Goal: Information Seeking & Learning: Check status

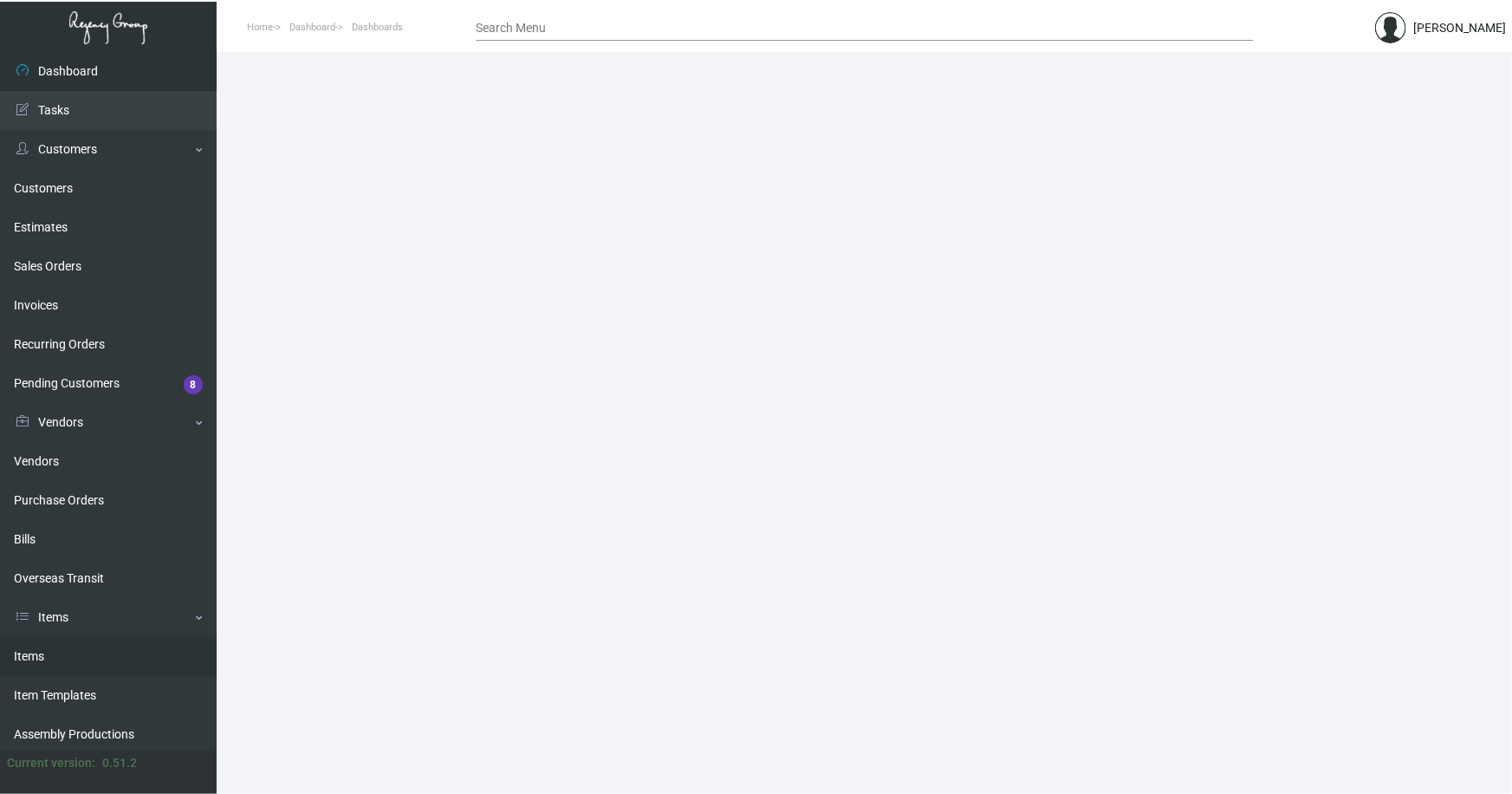
click at [16, 648] on link "Items" at bounding box center [109, 656] width 217 height 39
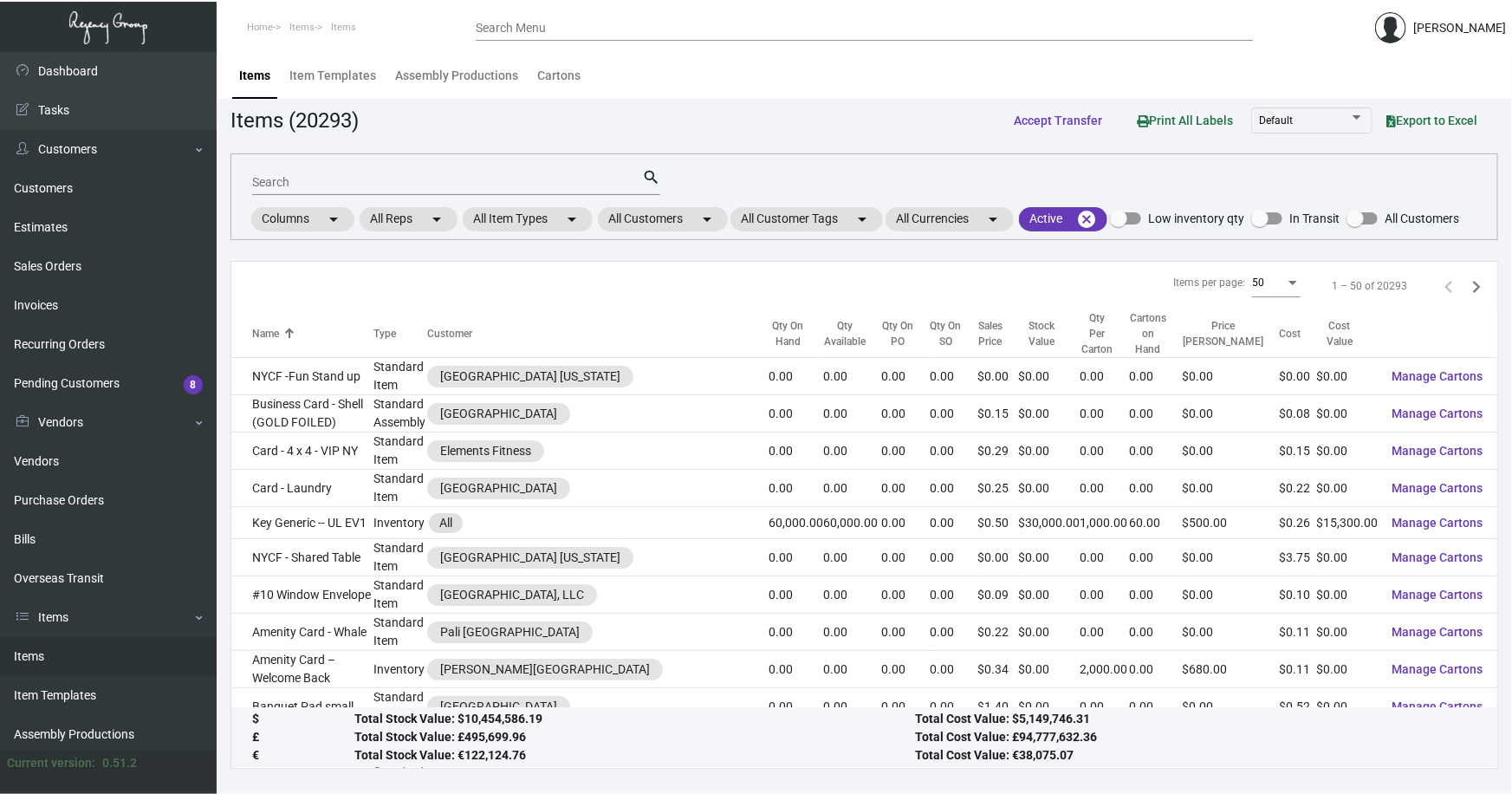
click at [312, 182] on input "Search" at bounding box center [447, 183] width 390 height 14
type input "arthouse key"
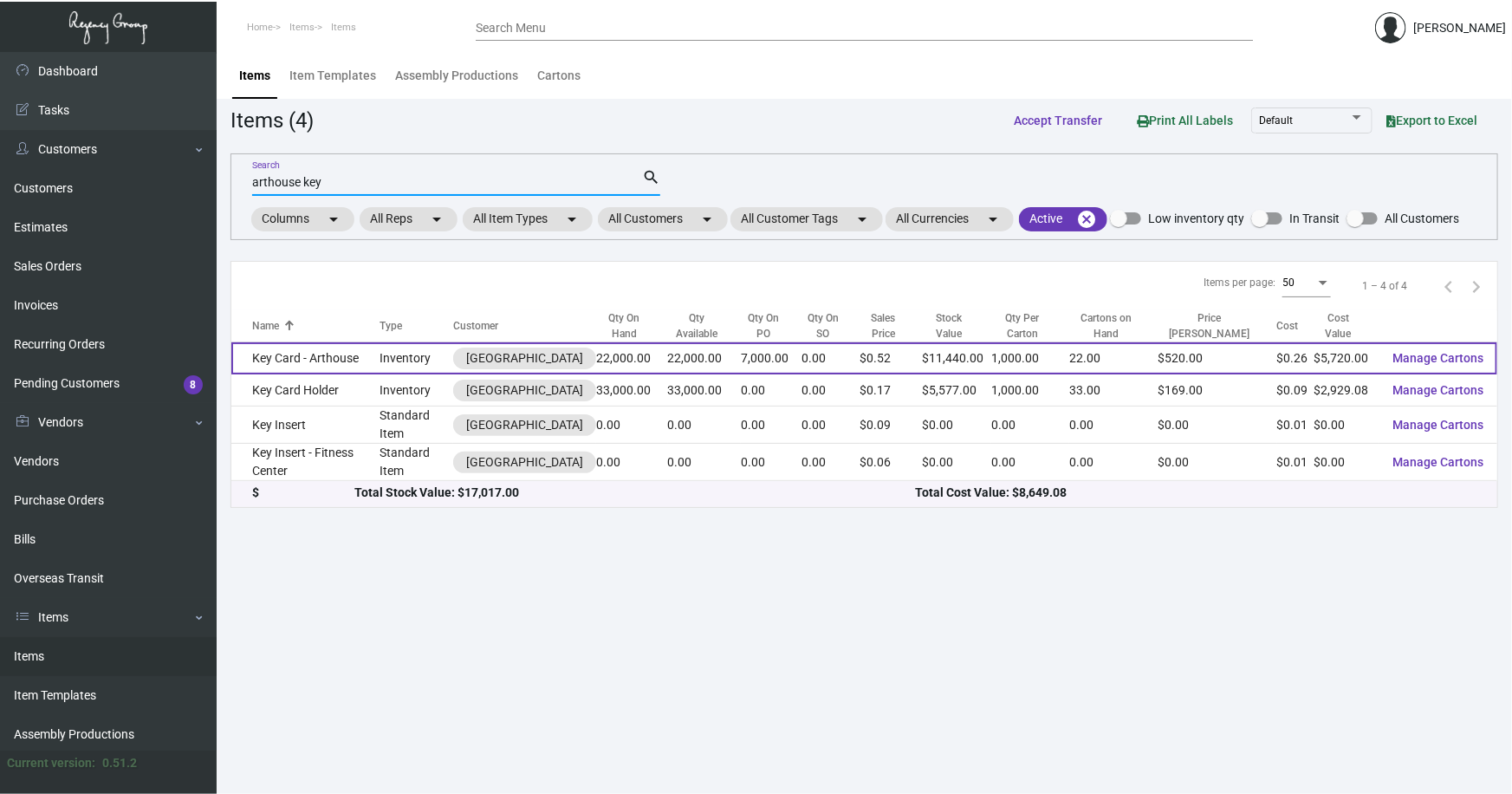
click at [301, 350] on td "Key Card - Arthouse" at bounding box center [305, 358] width 148 height 32
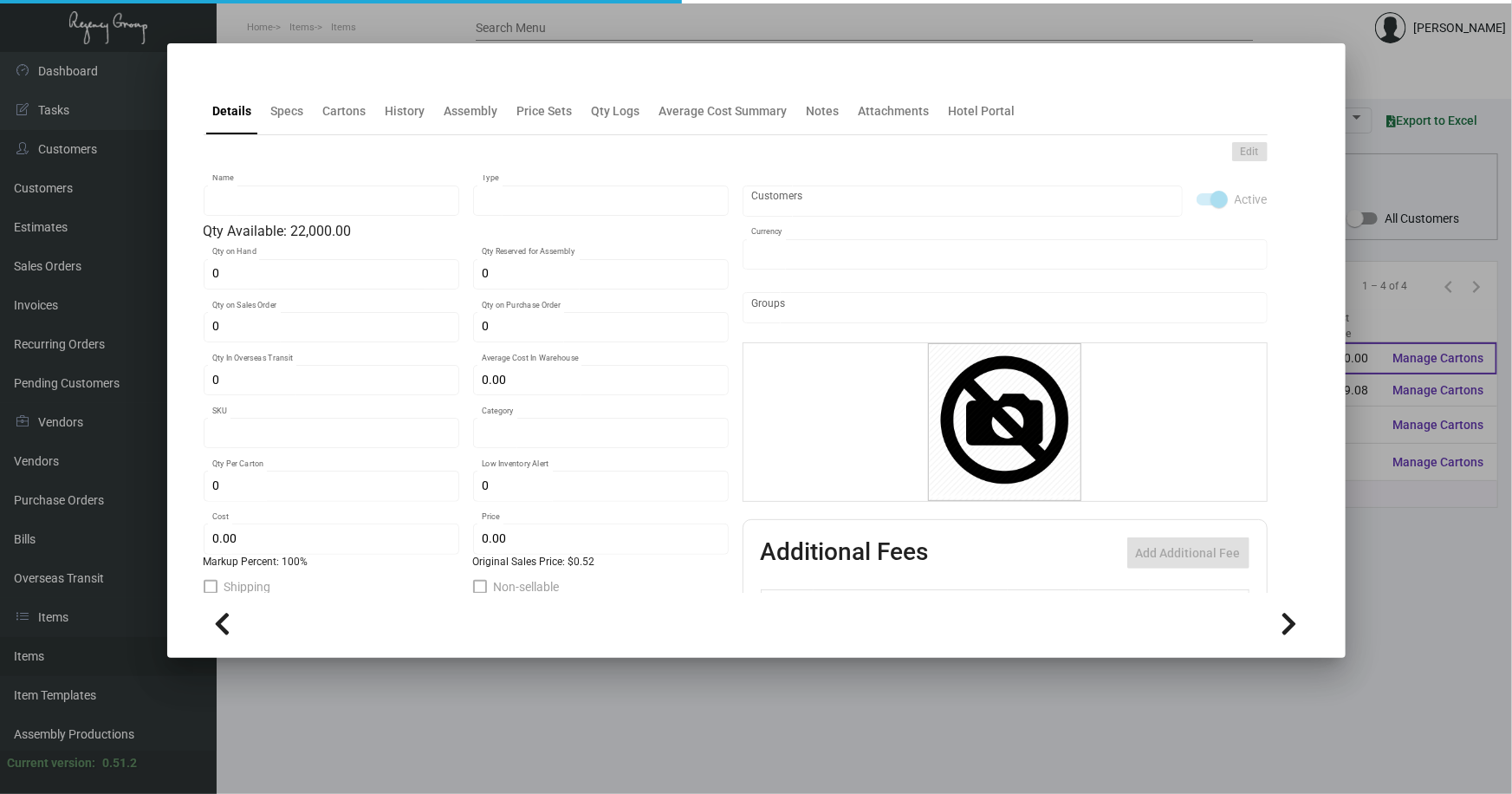
type input "Key Card - Arthouse"
type input "Inventory"
type input "22,000"
type input "7,000"
type input "$ 0.32"
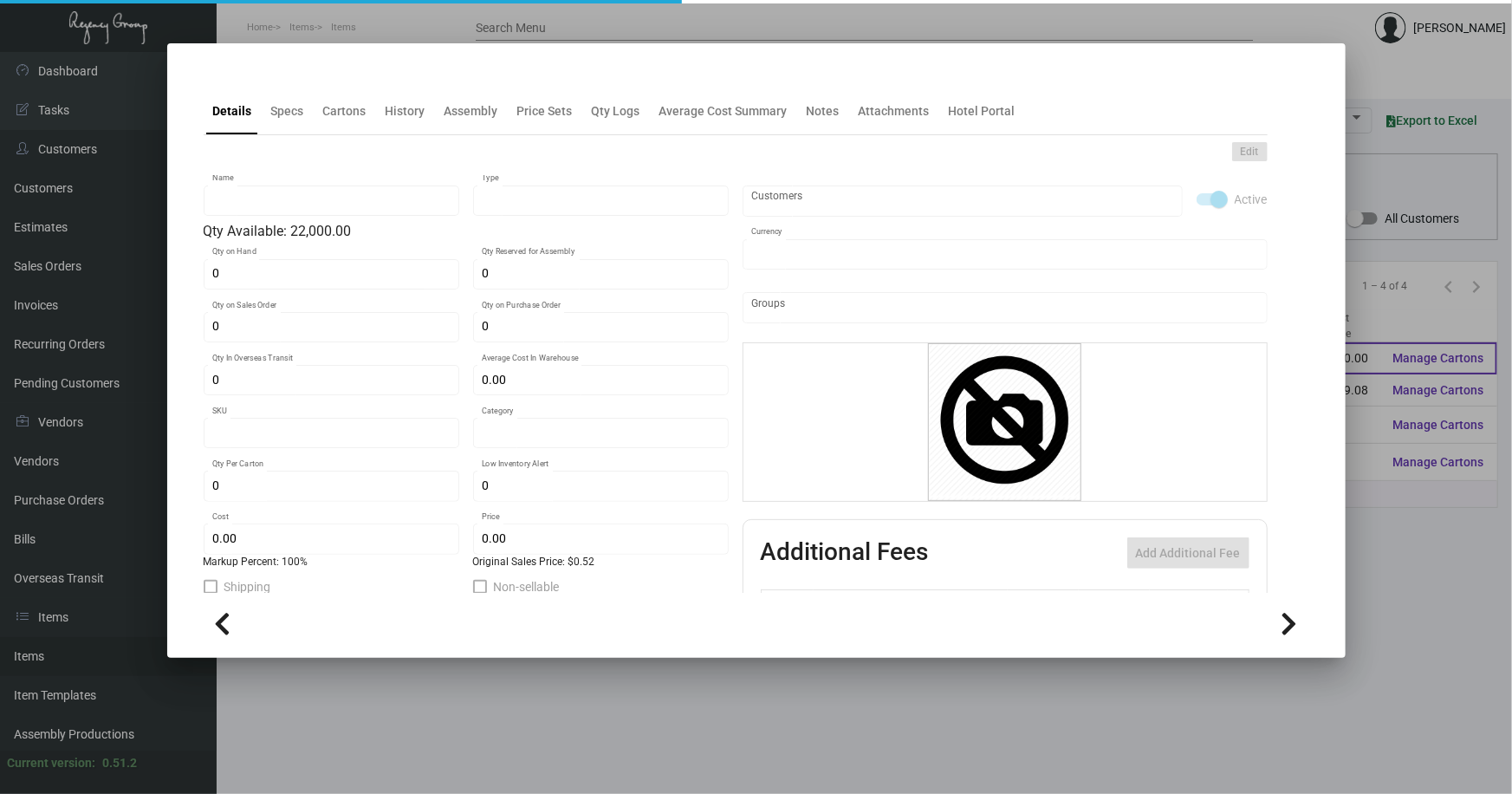
type input "532"
type input "Standard"
type input "1,000"
type input "10,000"
type input "$ 0.26"
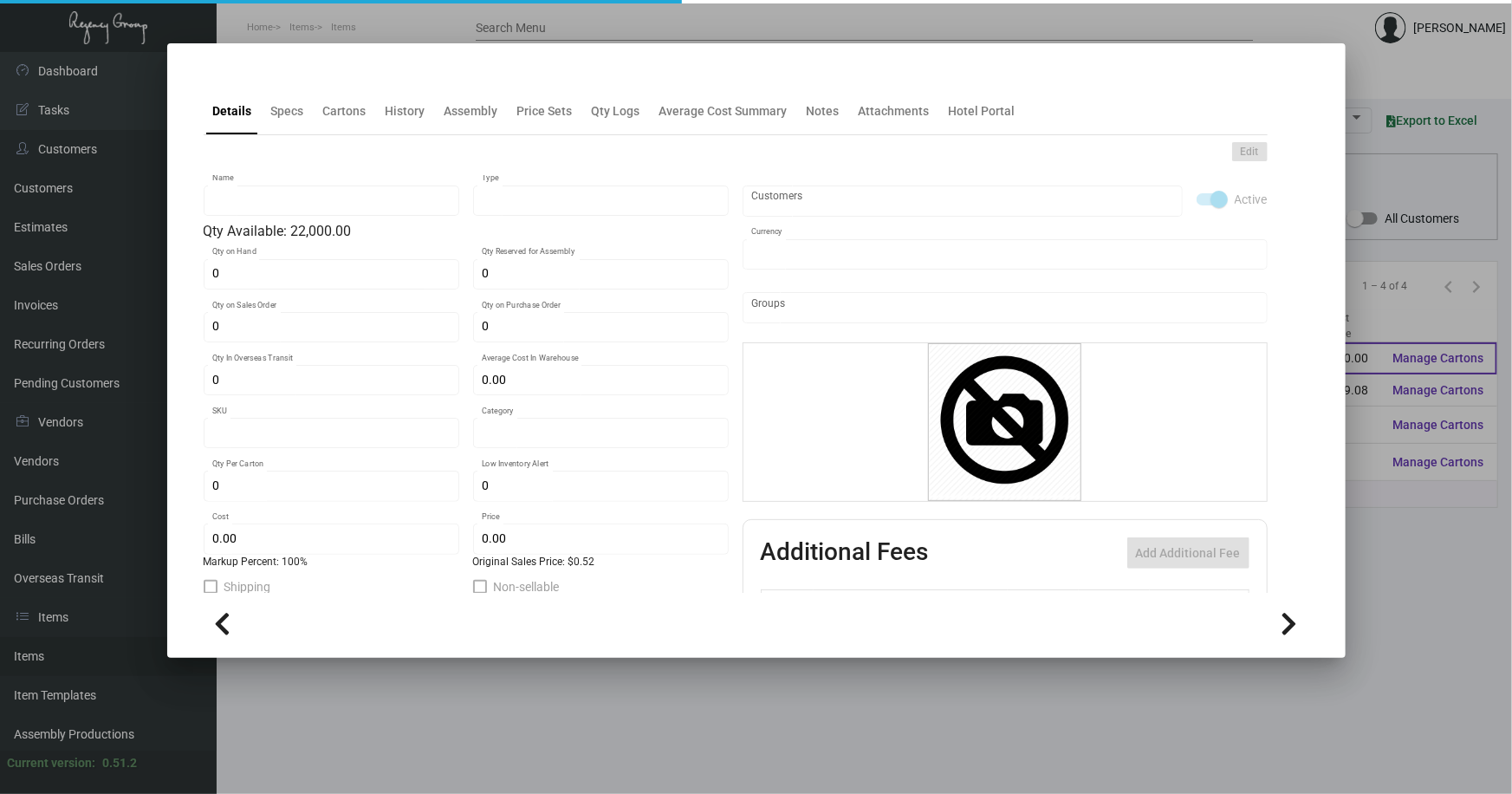
type input "$ 0.52"
type textarea "Key Cards: Size CR80, #30 mill white matte laminated PVC plastic material, prin…"
type textarea "Key Cards: Stock: #30 mill white matte laminated PVC plastic Size: CR80 Printin…"
checkbox input "true"
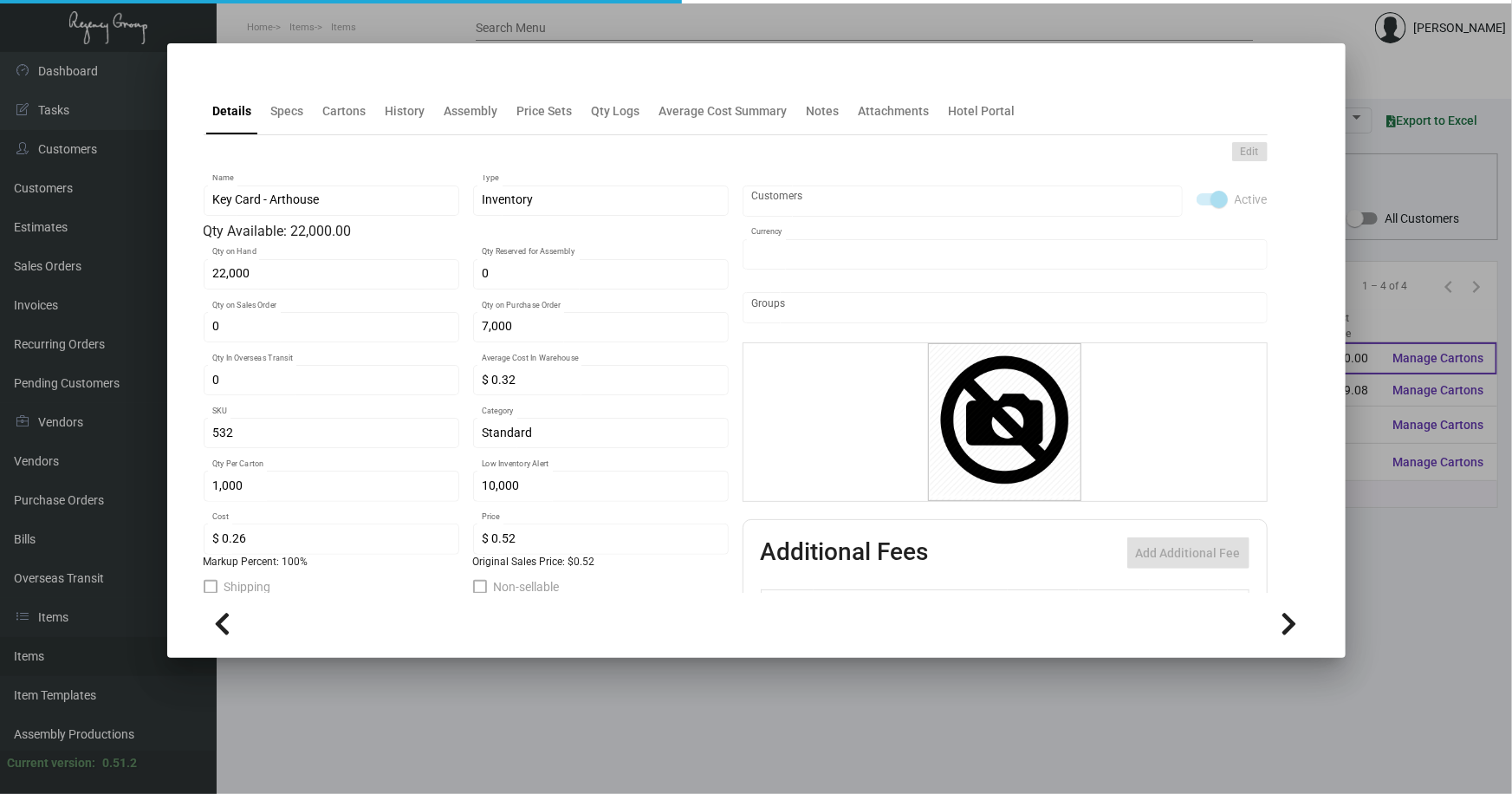
type input "United States Dollar $"
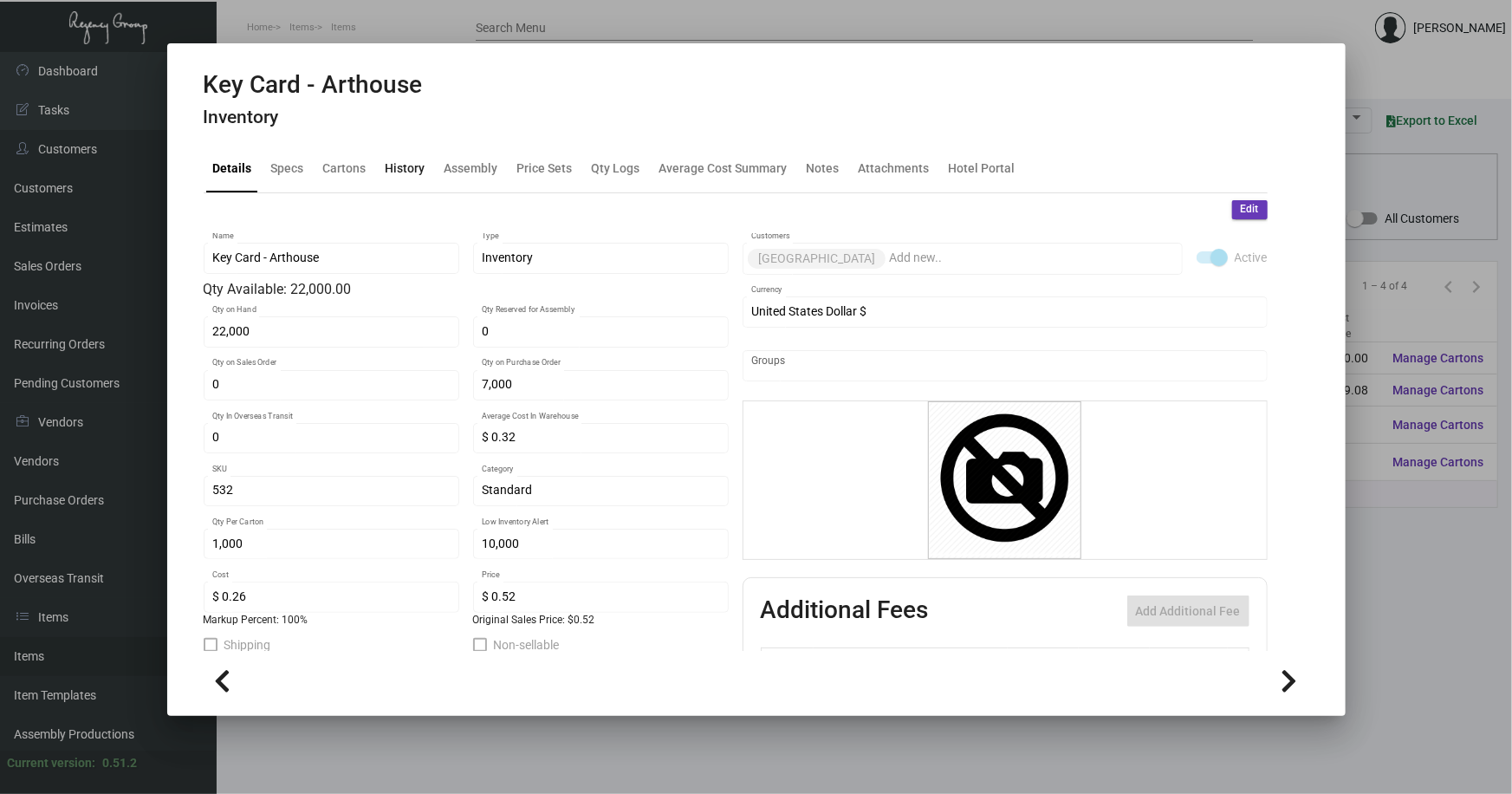
click at [397, 168] on div "History" at bounding box center [405, 169] width 40 height 18
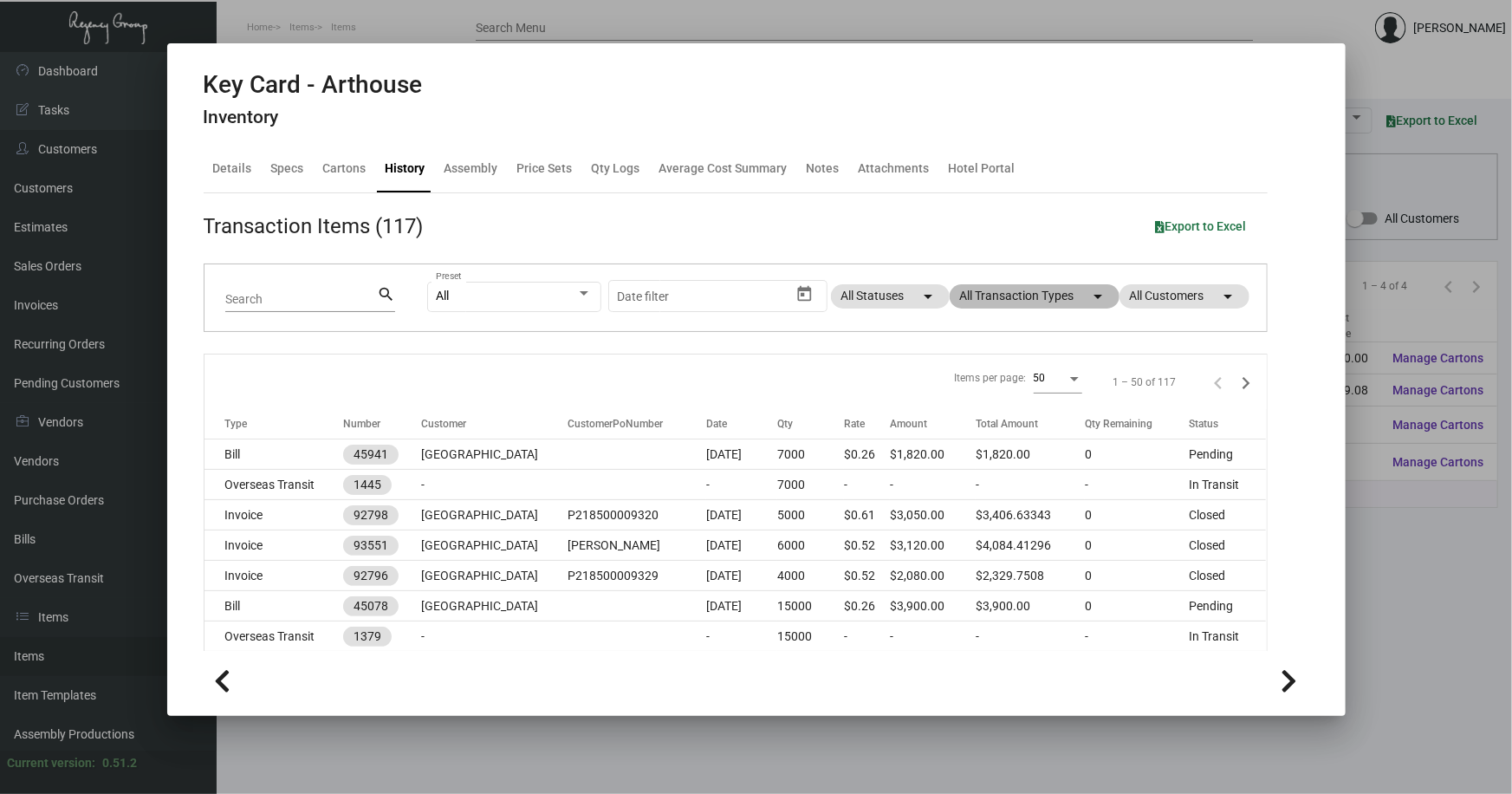
click at [989, 299] on mat-chip "All Transaction Types arrow_drop_down" at bounding box center [1034, 296] width 170 height 24
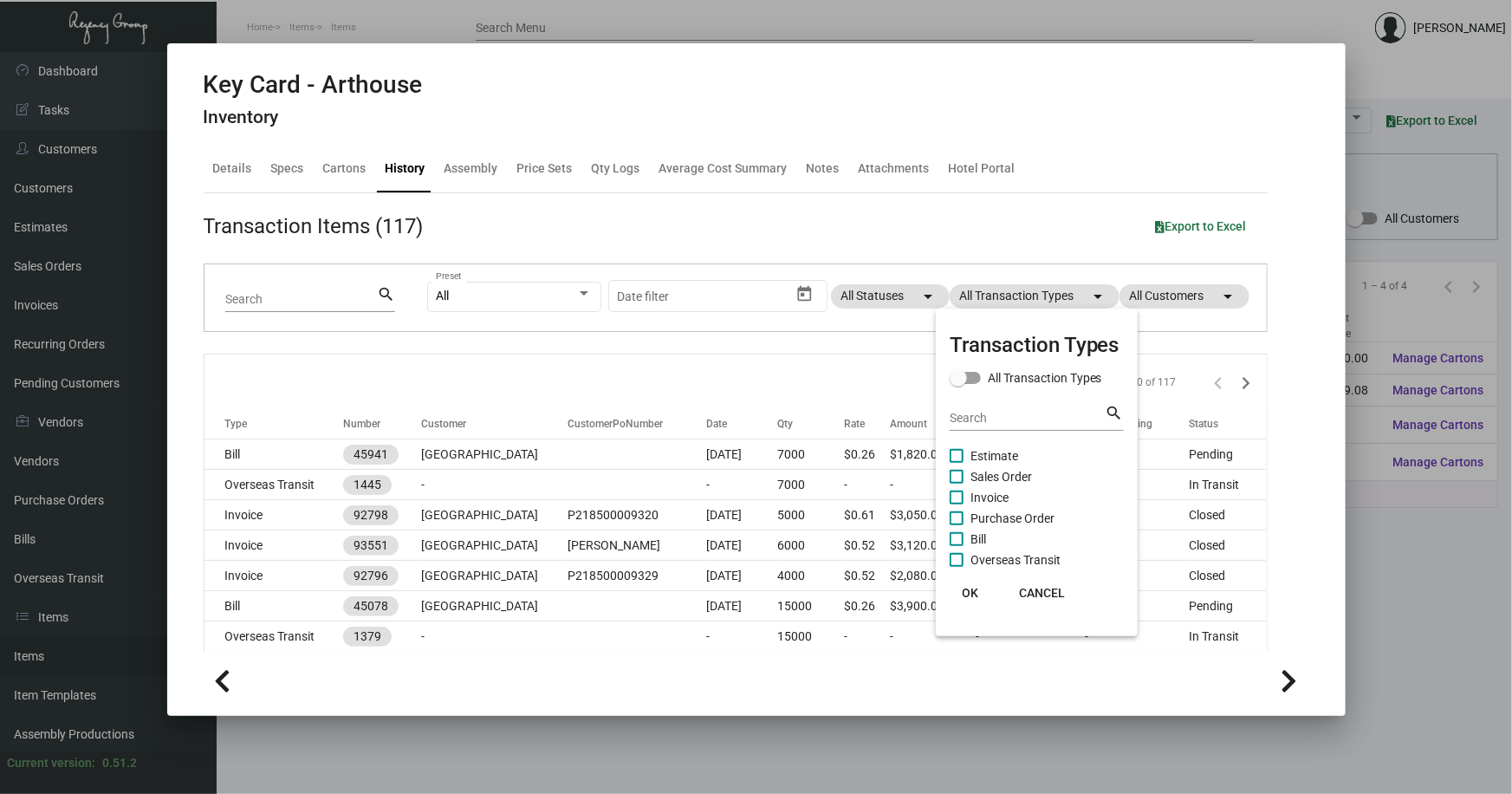
click at [1003, 512] on span "Purchase Order" at bounding box center [1012, 518] width 84 height 20
click at [957, 525] on input "Purchase Order" at bounding box center [956, 525] width 1 height 1
checkbox input "true"
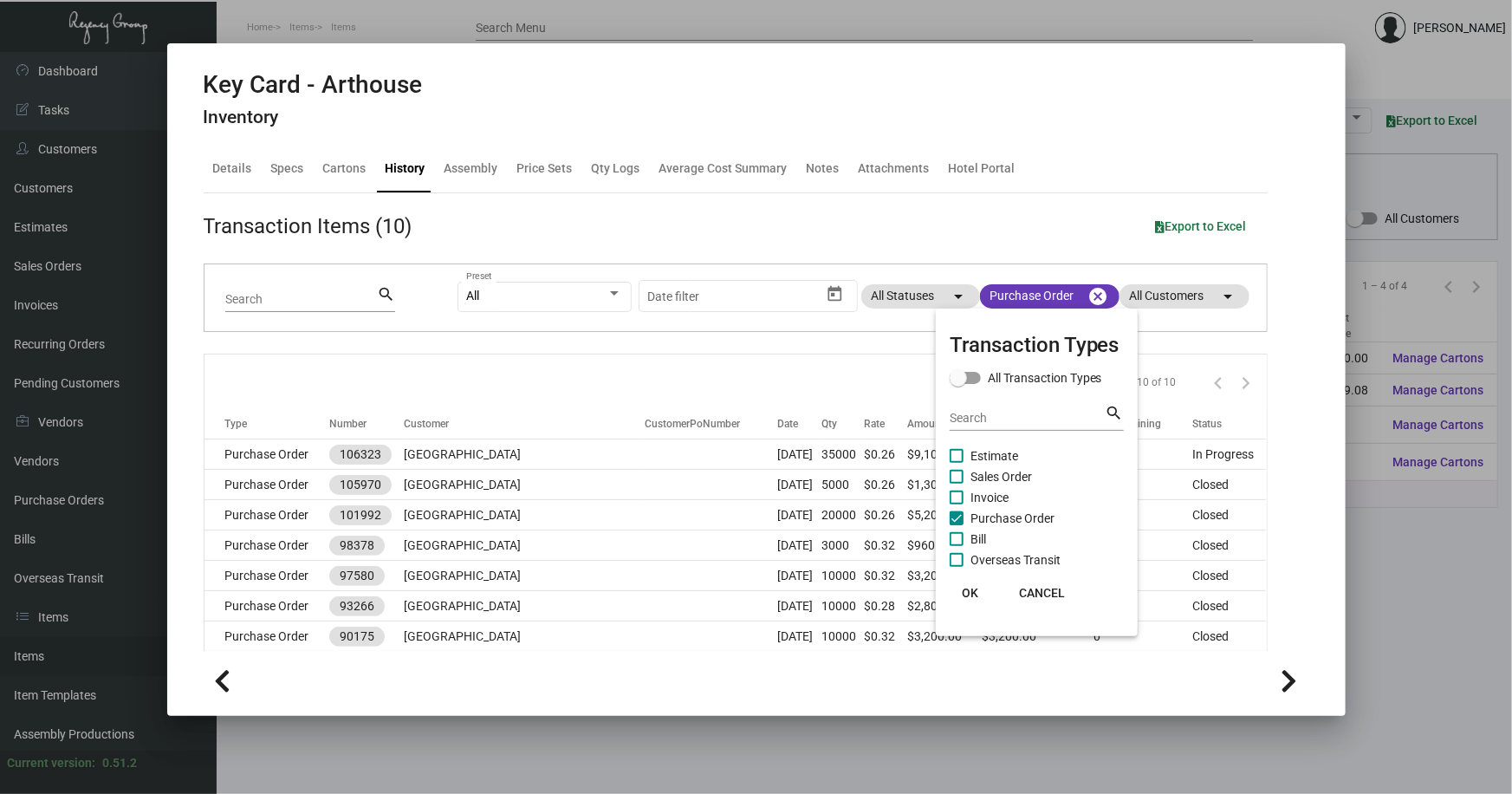
click at [707, 683] on div at bounding box center [756, 397] width 1512 height 794
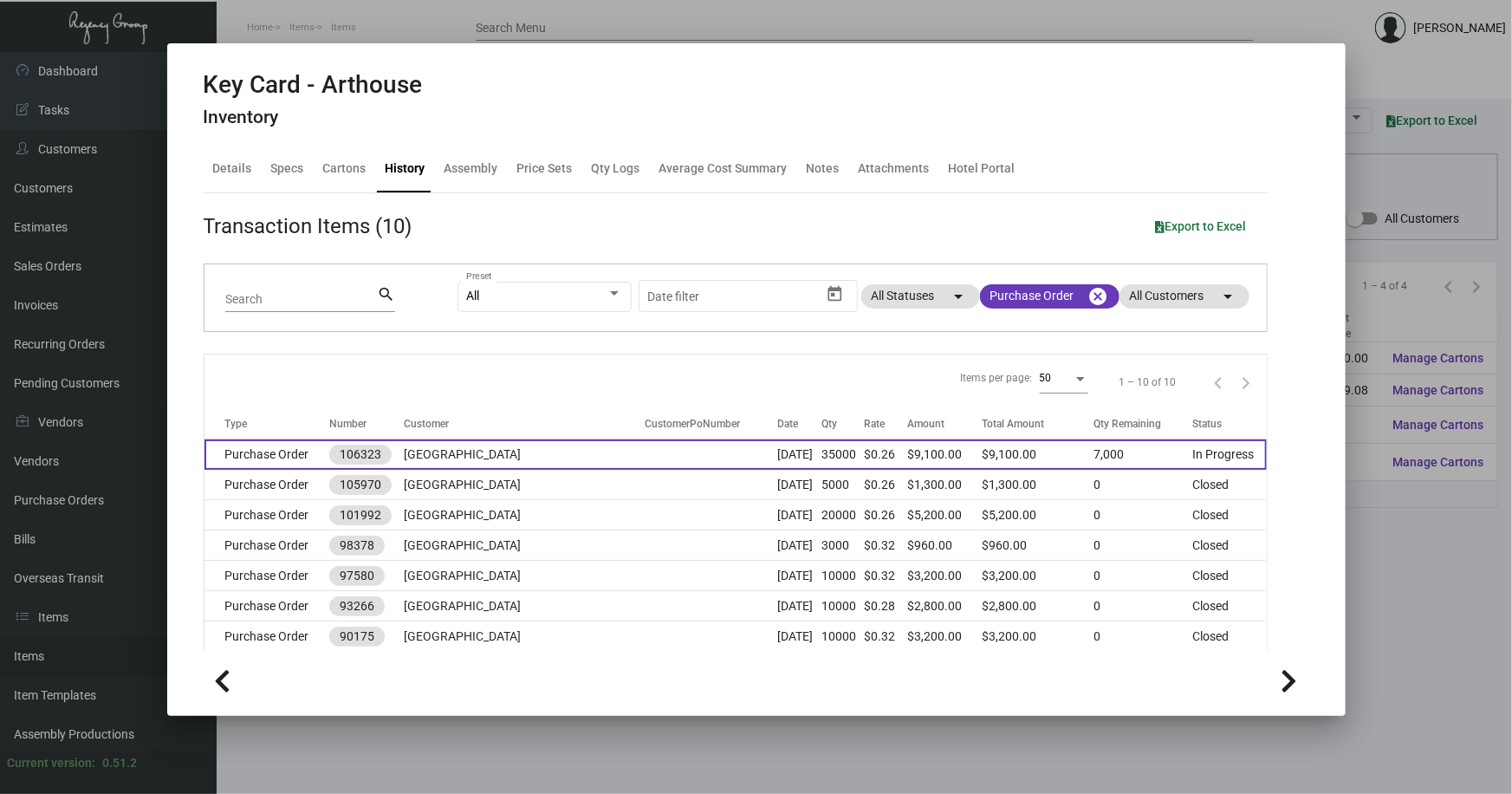
click at [272, 445] on td "Purchase Order" at bounding box center [267, 454] width 125 height 30
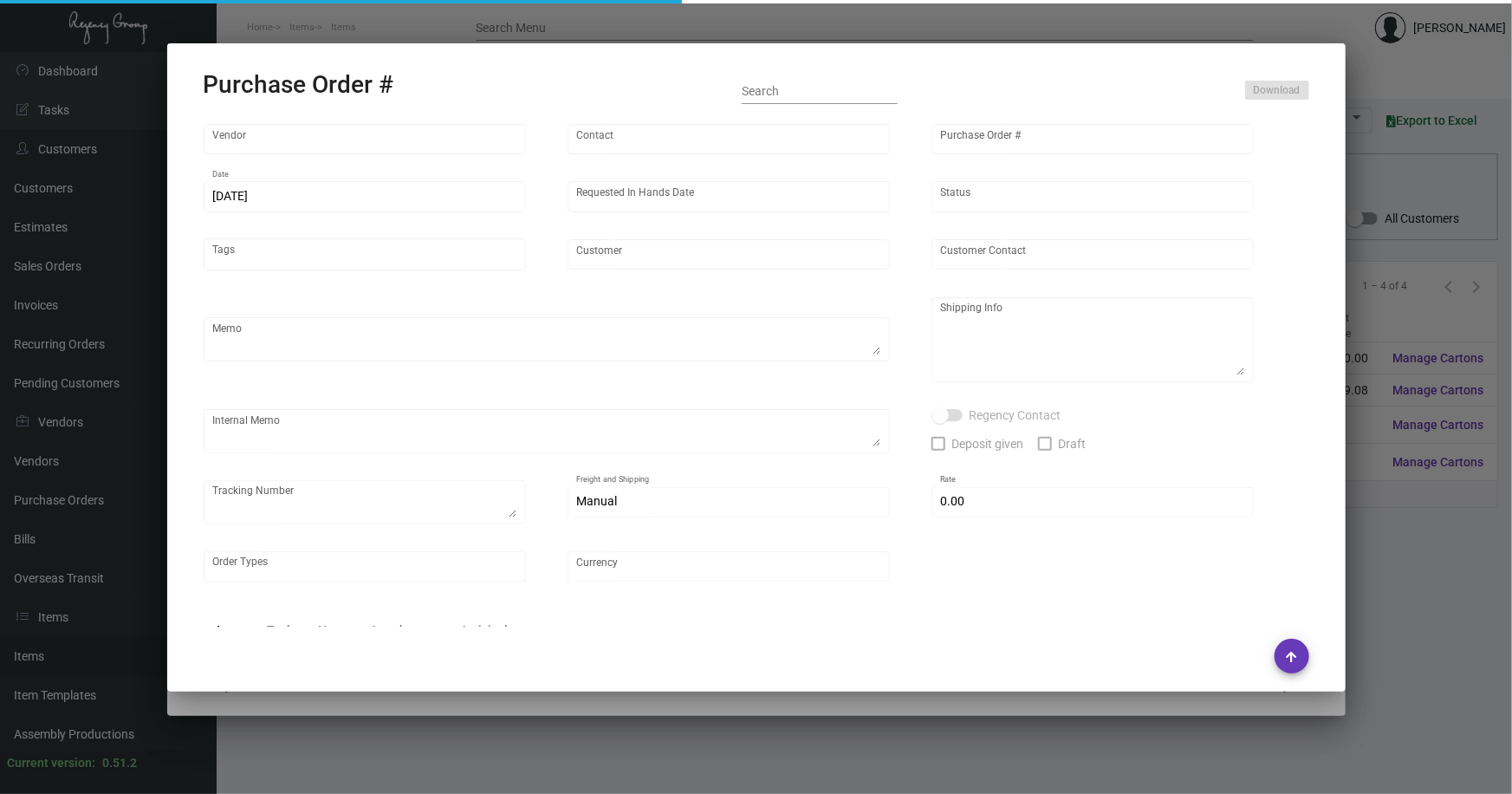
type input "CHENGDU MIND IOT TECHNOLOGY"
type input "ANGEL HU"
type input "106323"
type input "7/10/2024"
type input "8/9/2024"
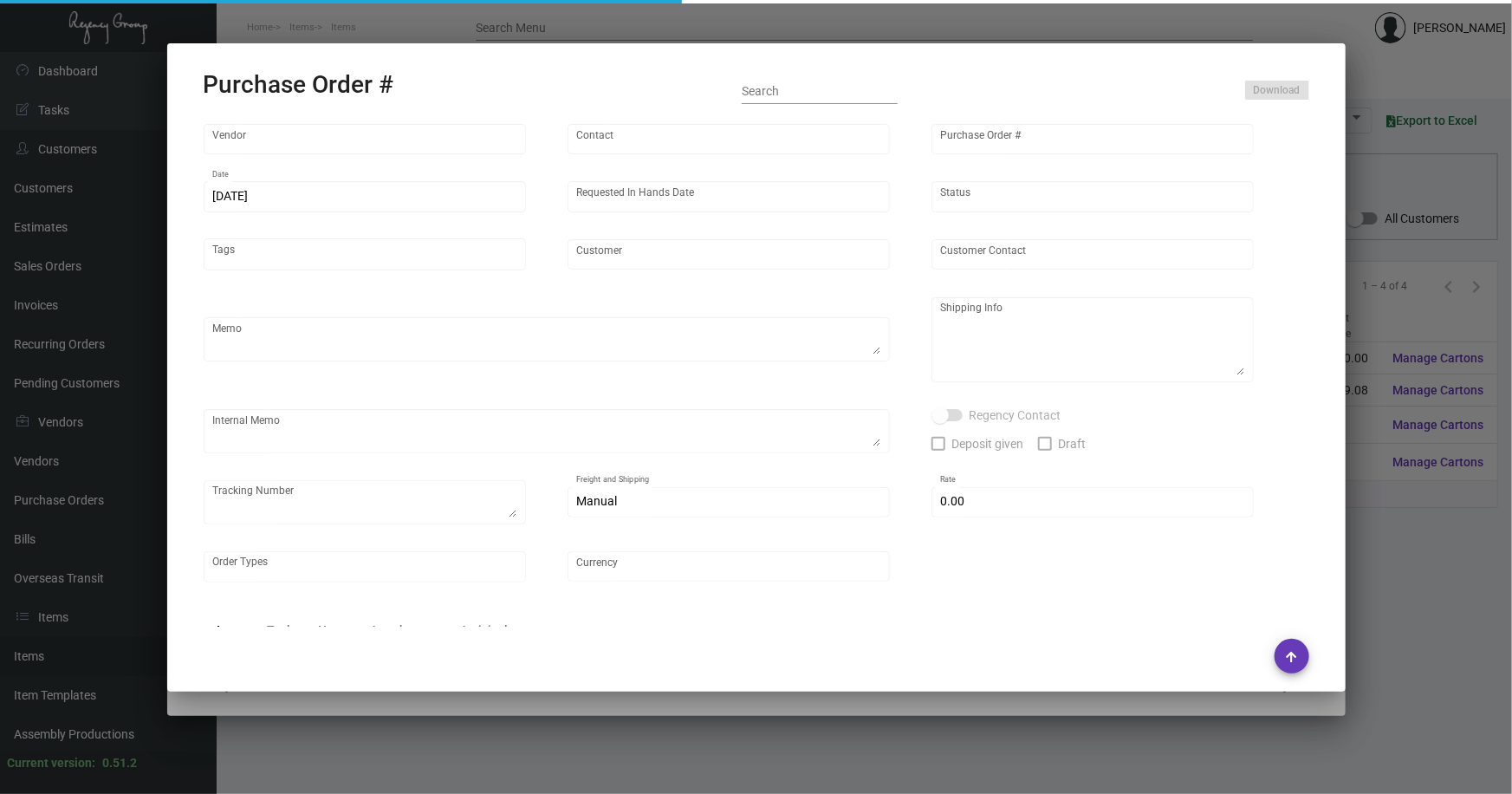
type input "Arthouse Hotel"
type textarea "Please ship 6k by air and the rest by boat to our NJ warehouse."
type textarea "Regency Group NJ - Alex Penate 22 Belgrove Dr. Kearny, NJ, 07032 US"
checkbox input "true"
type input "$ 0.00"
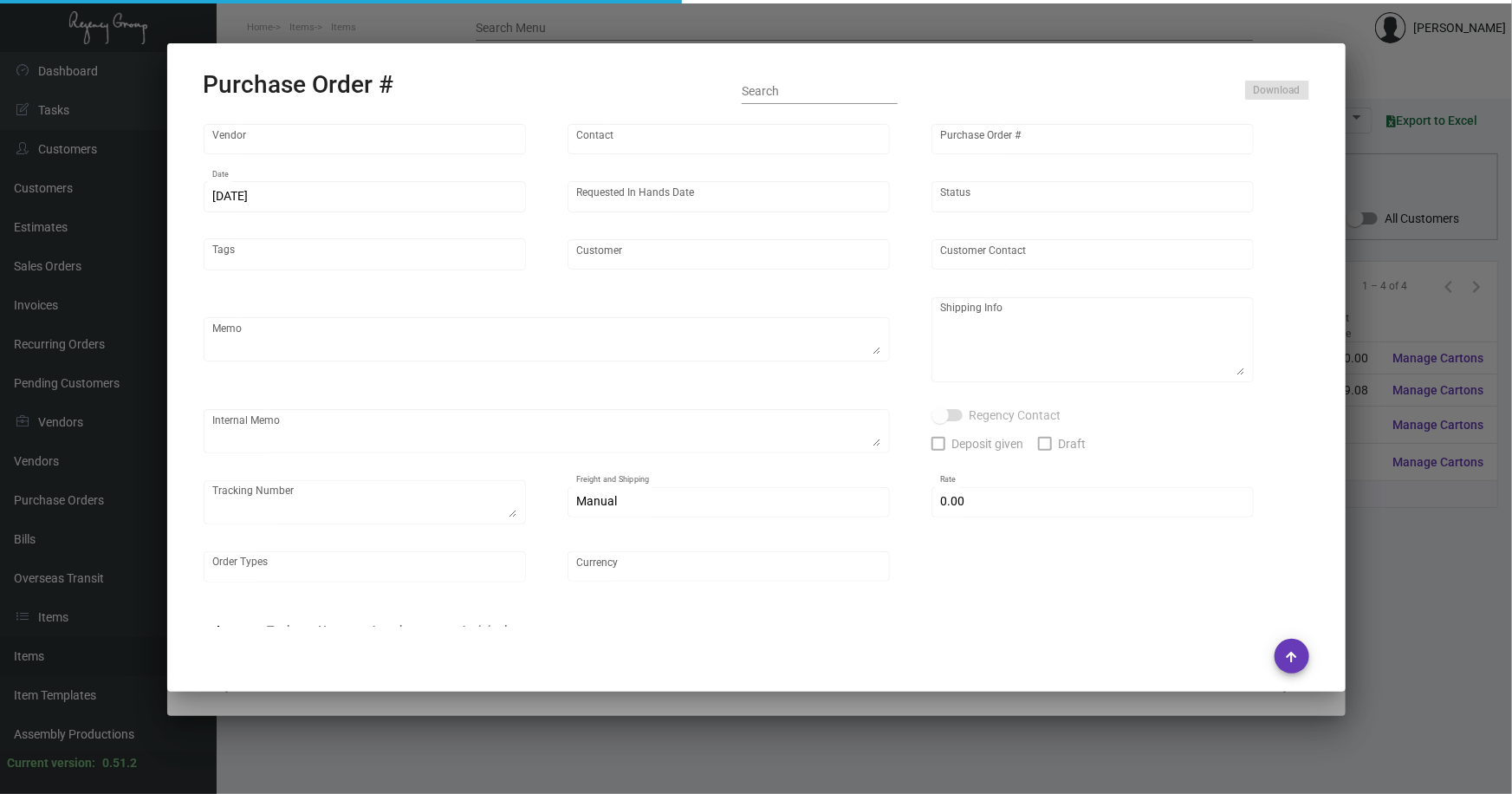
type input "United States Dollar $"
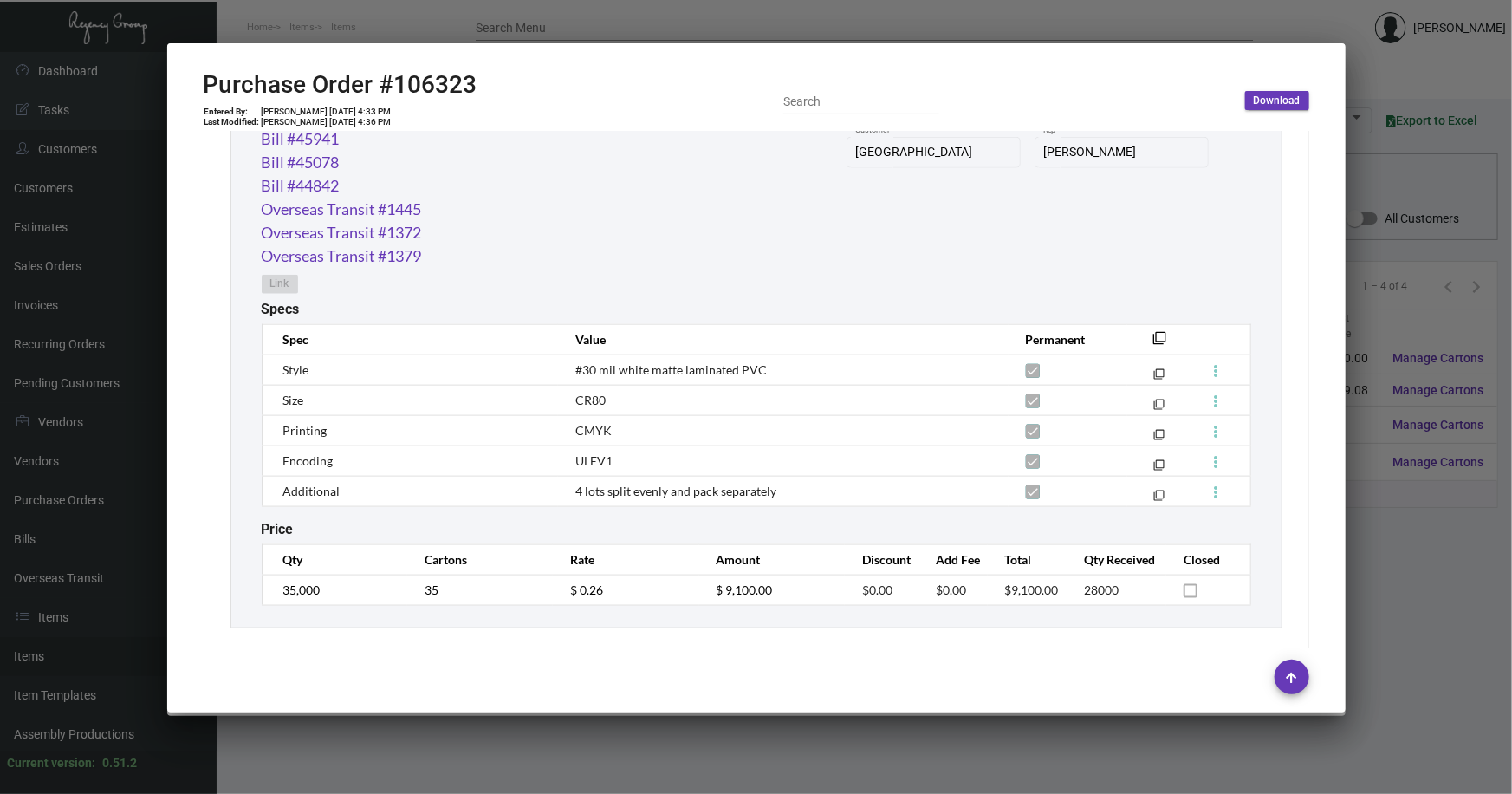
scroll to position [1013, 0]
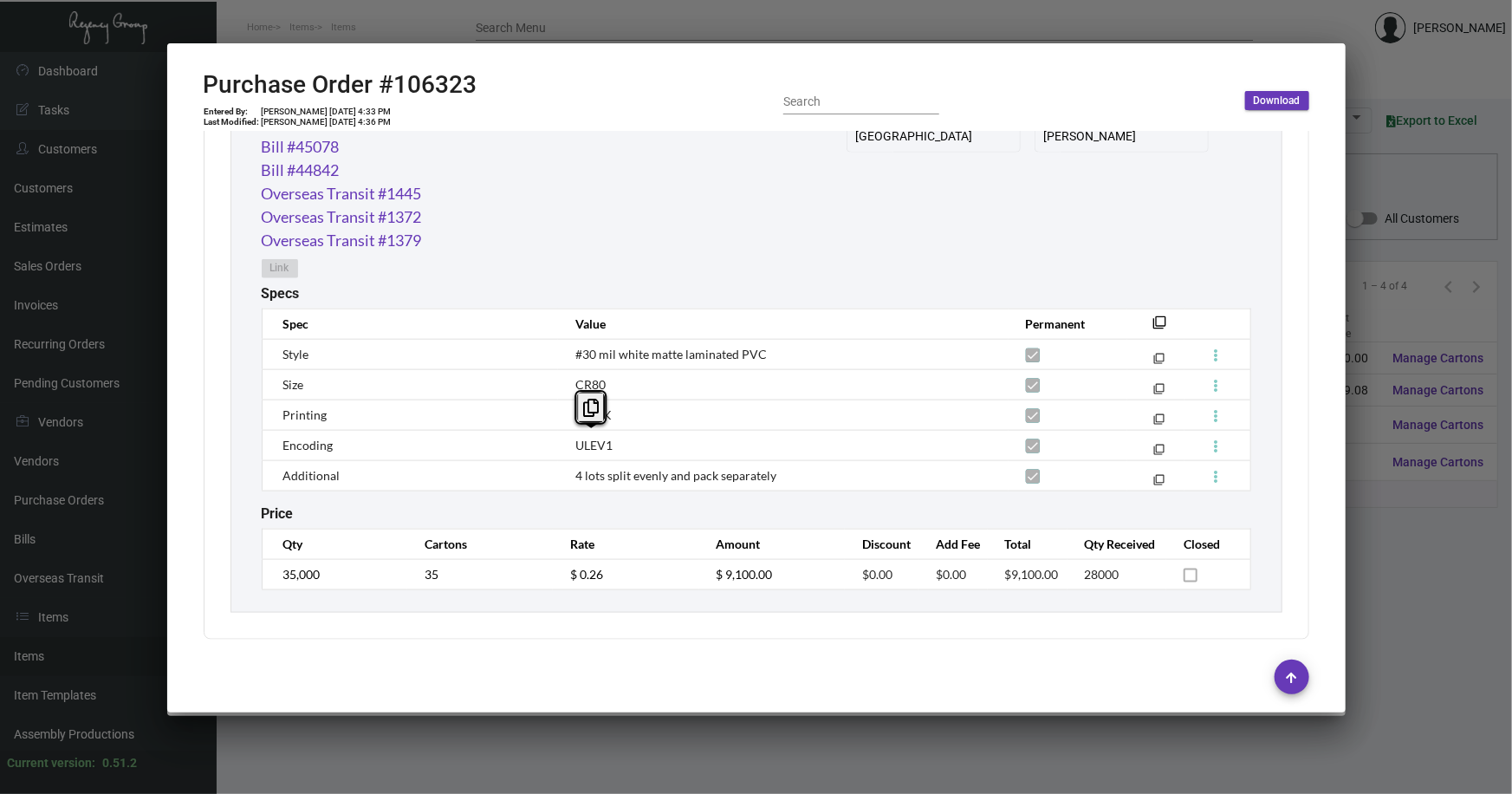
drag, startPoint x: 623, startPoint y: 451, endPoint x: 562, endPoint y: 455, distance: 61.1
click at [562, 455] on td "ULEV1" at bounding box center [783, 445] width 450 height 30
click at [1425, 519] on div at bounding box center [756, 397] width 1512 height 794
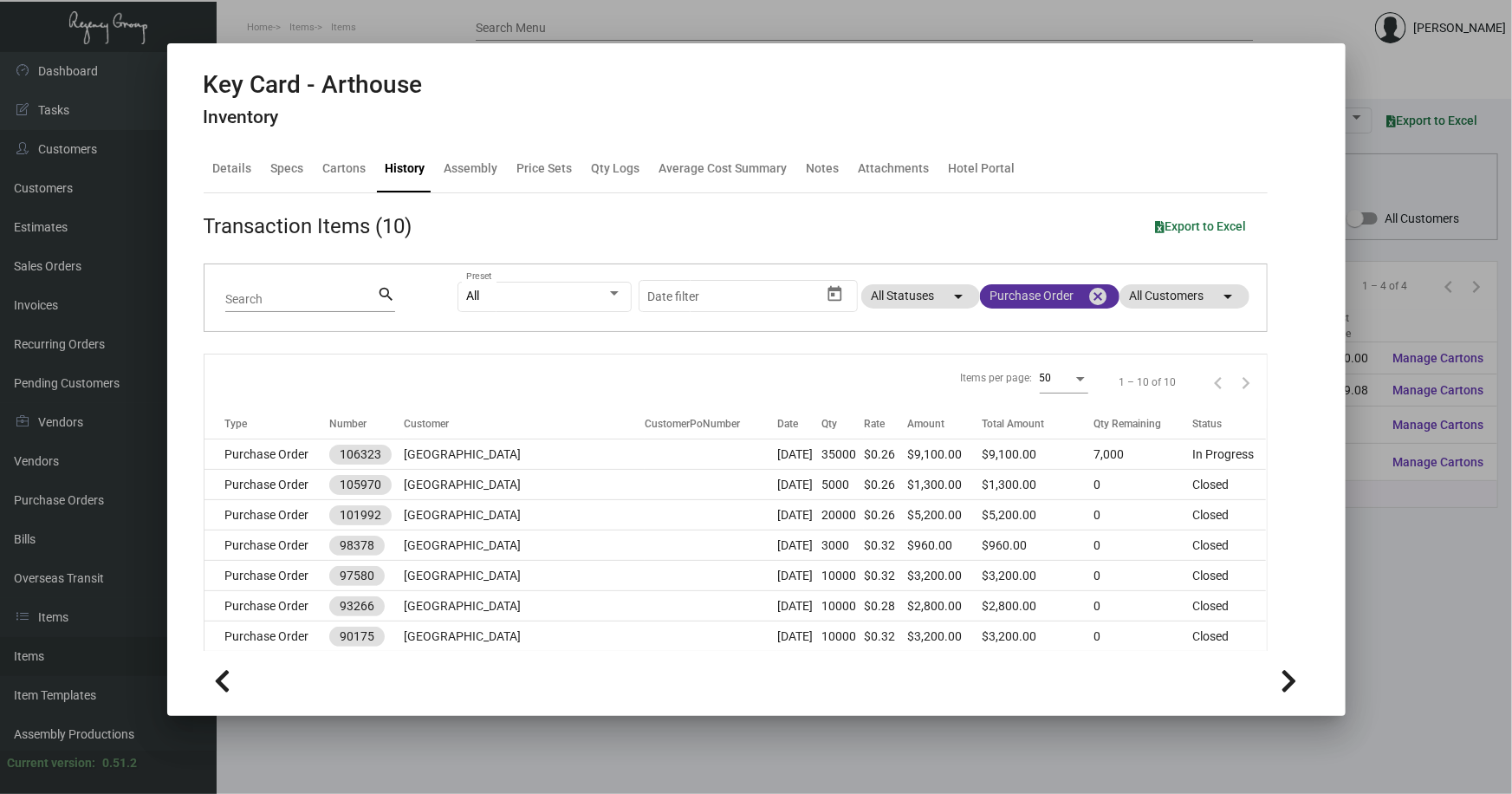
click at [1088, 296] on mat-icon "cancel" at bounding box center [1098, 296] width 20 height 20
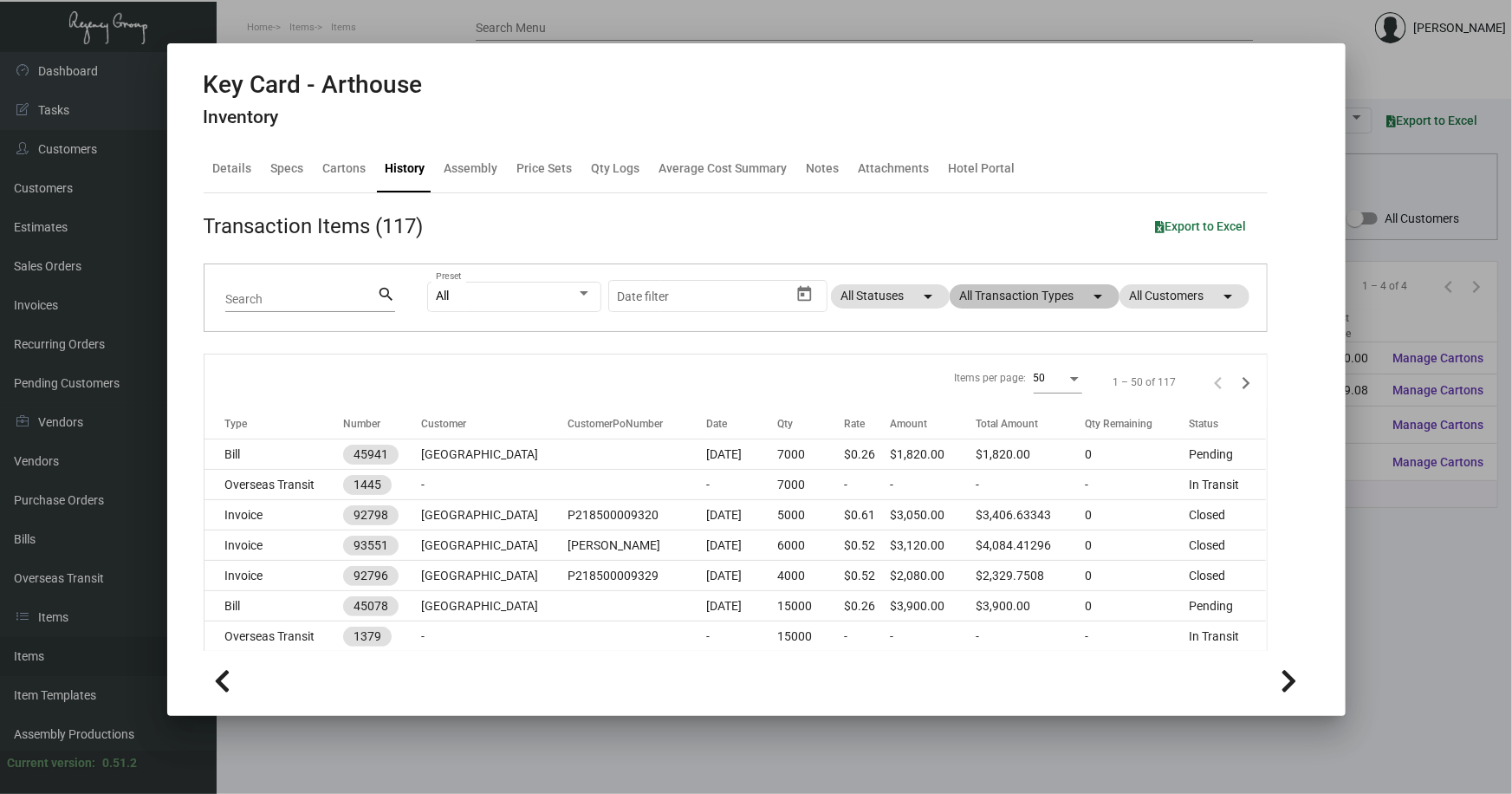
drag, startPoint x: 1378, startPoint y: 65, endPoint x: 1443, endPoint y: 8, distance: 86.5
click at [1378, 65] on div at bounding box center [756, 397] width 1512 height 794
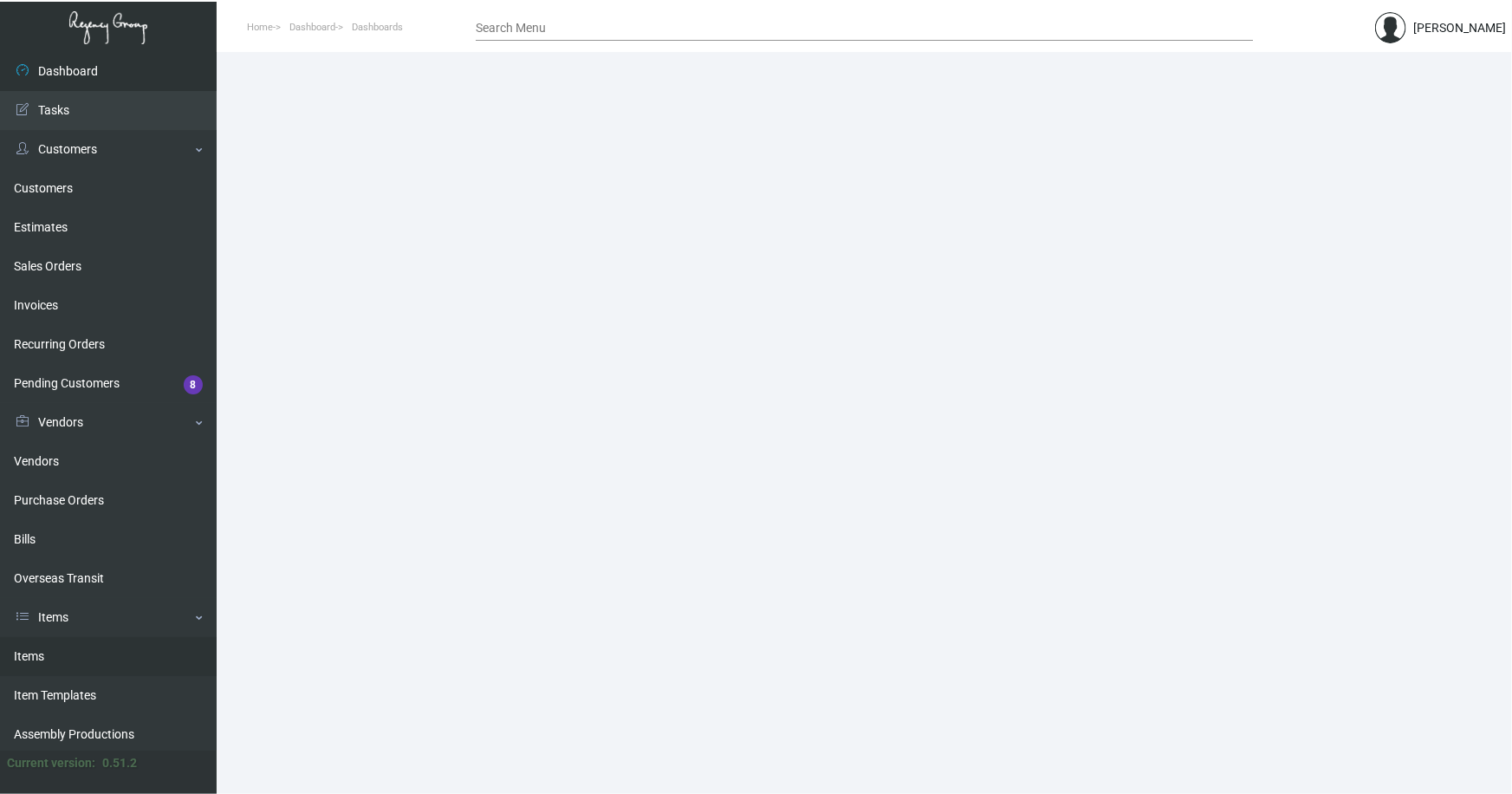
click at [32, 659] on link "Items" at bounding box center [109, 656] width 217 height 39
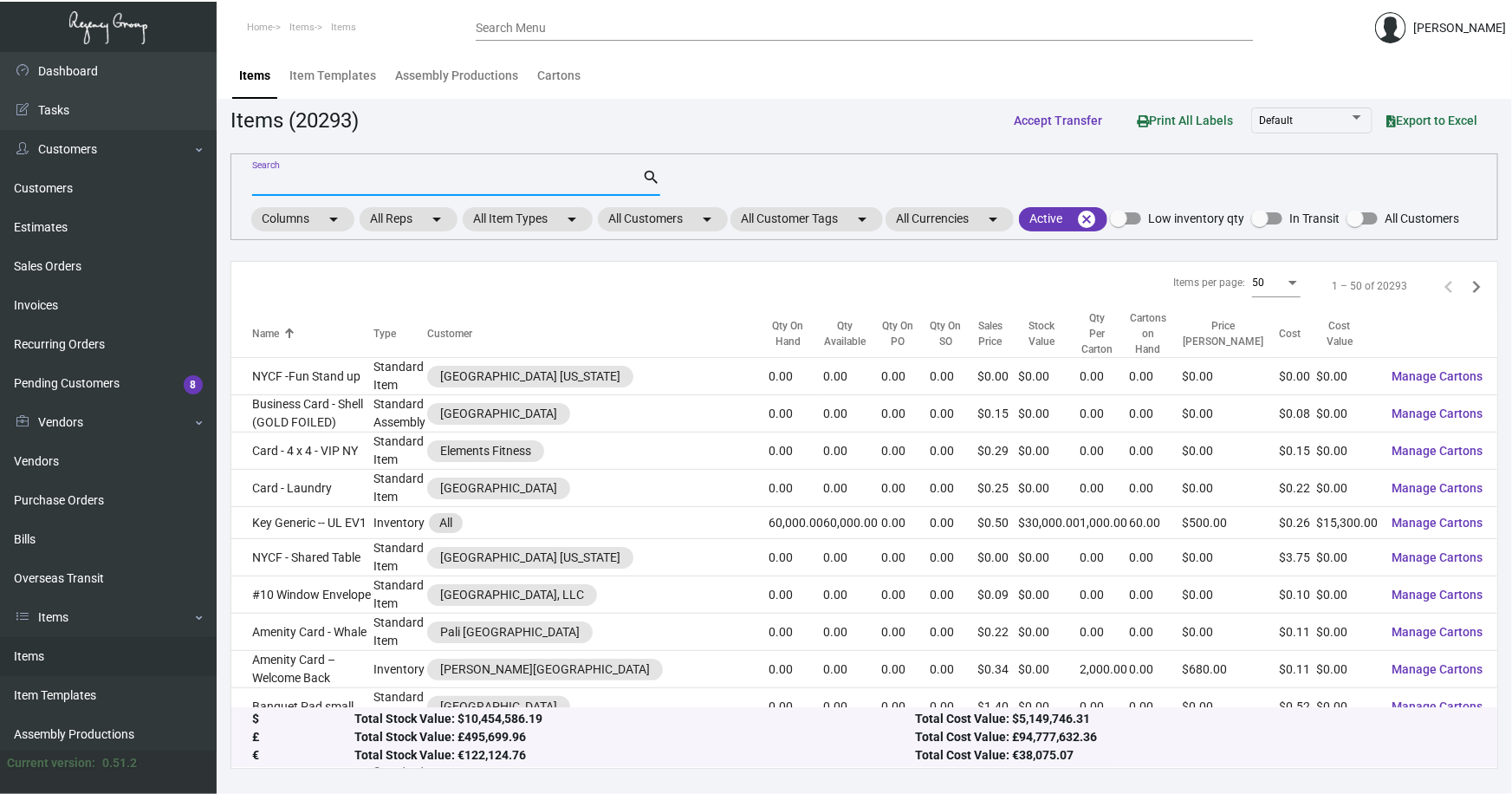
click at [399, 179] on input "Search" at bounding box center [447, 183] width 390 height 14
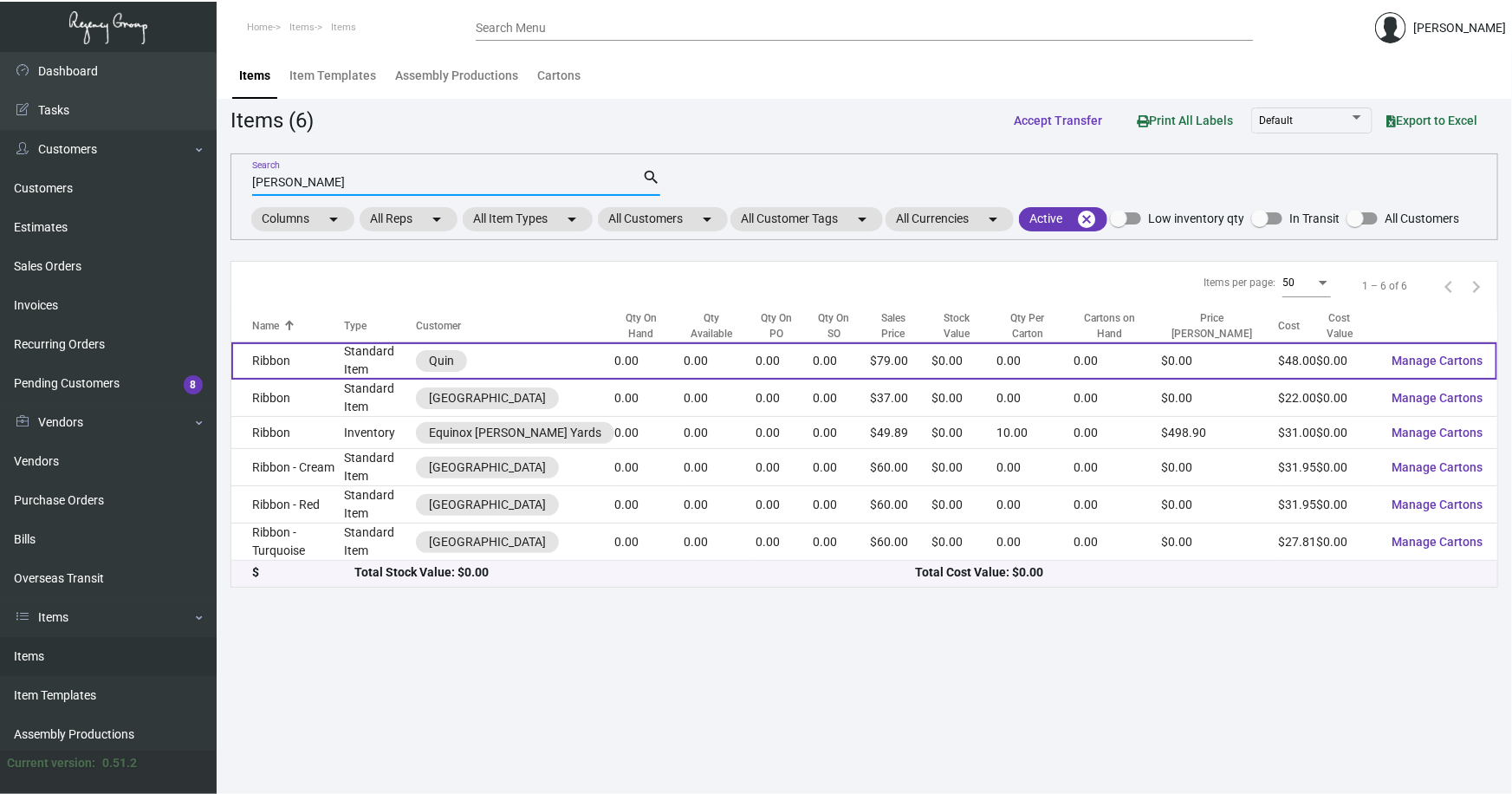
type input "quin ribb"
click at [330, 356] on td "Ribbon" at bounding box center [288, 361] width 112 height 37
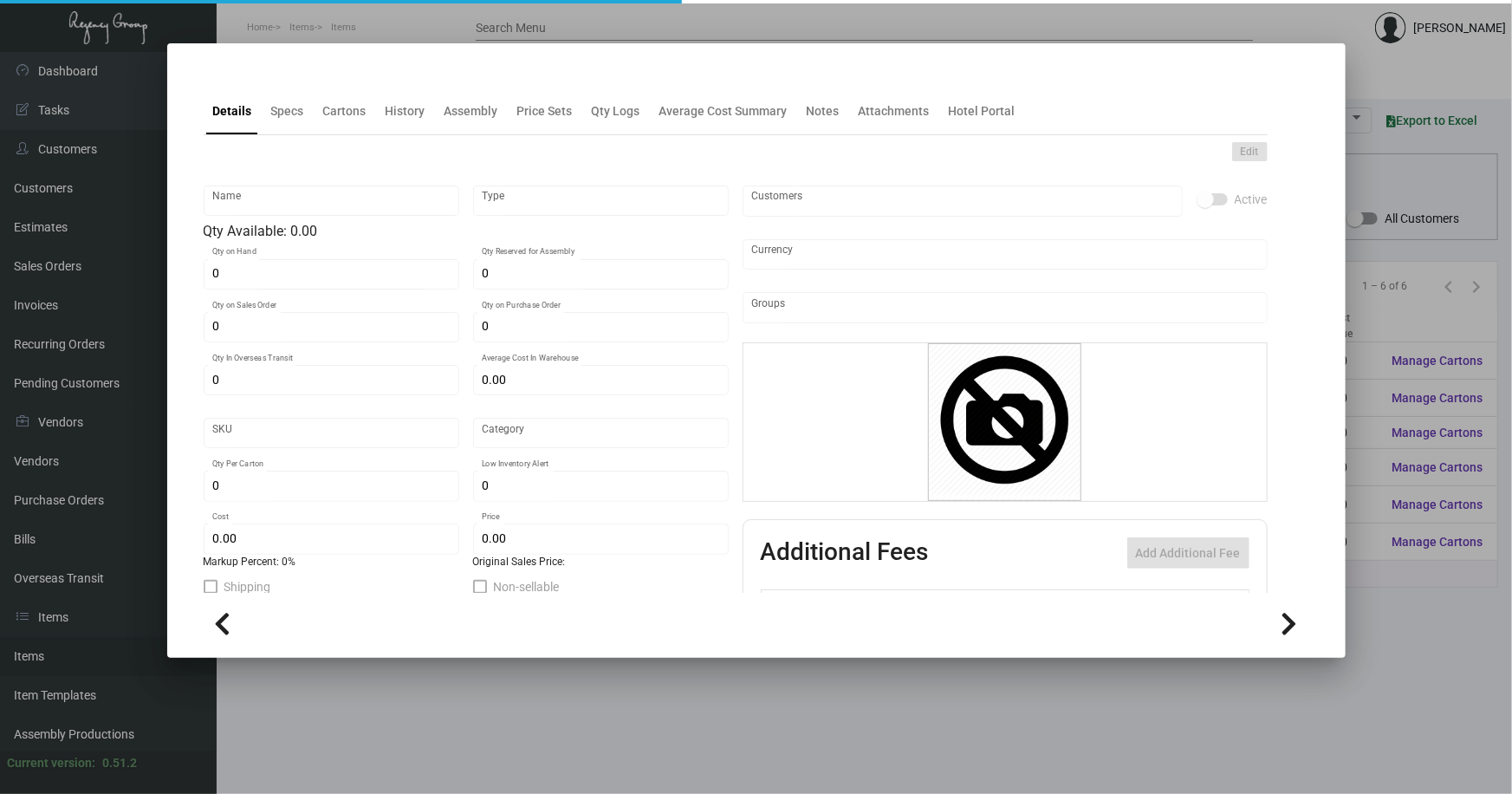
type input "Ribbon"
type input "Standard Item"
type input "$ 0.00"
type input "Standard"
type input "$ 48.00"
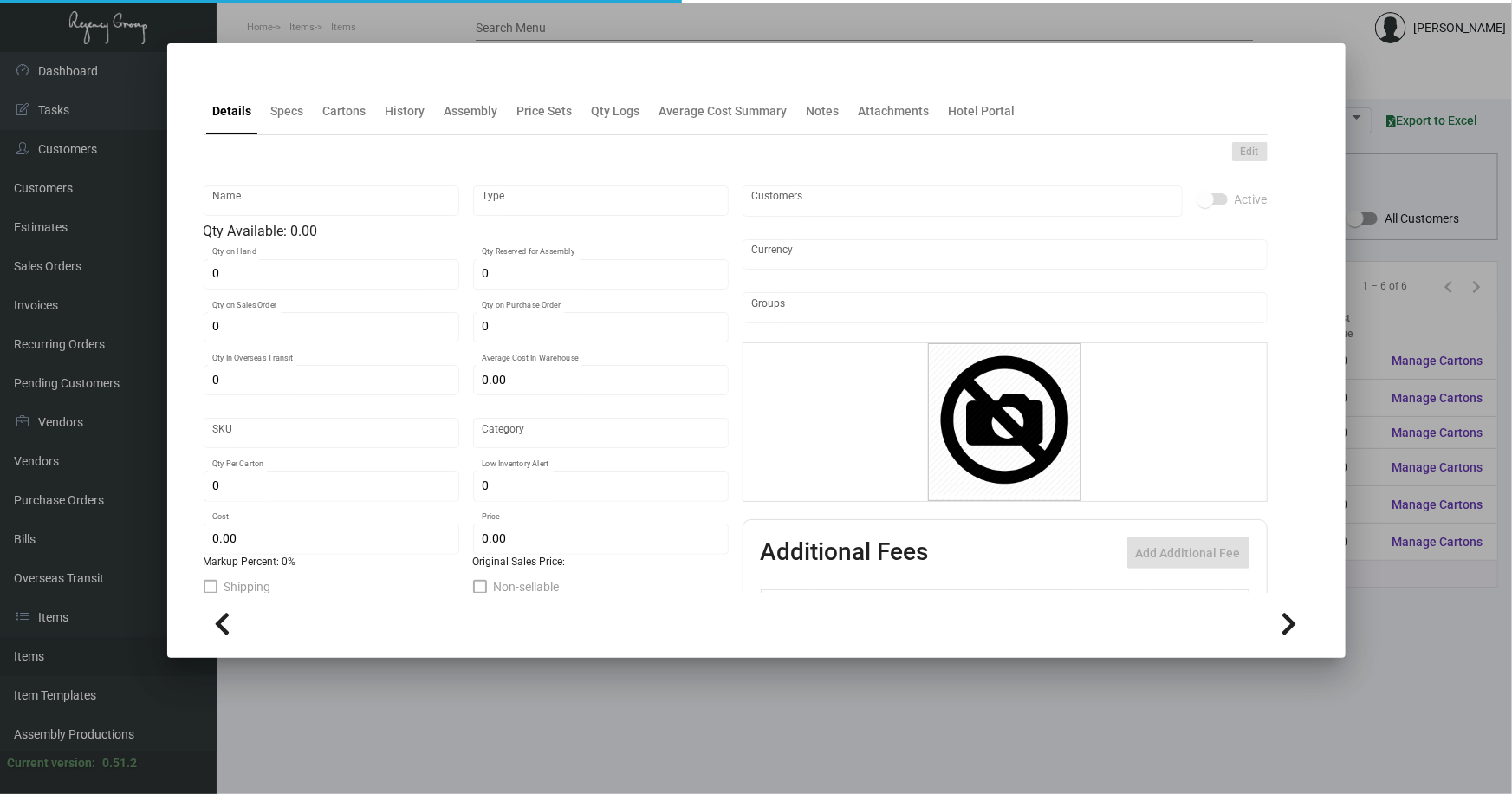
type input "$ 79.00"
checkbox input "true"
type input "United States Dollar $"
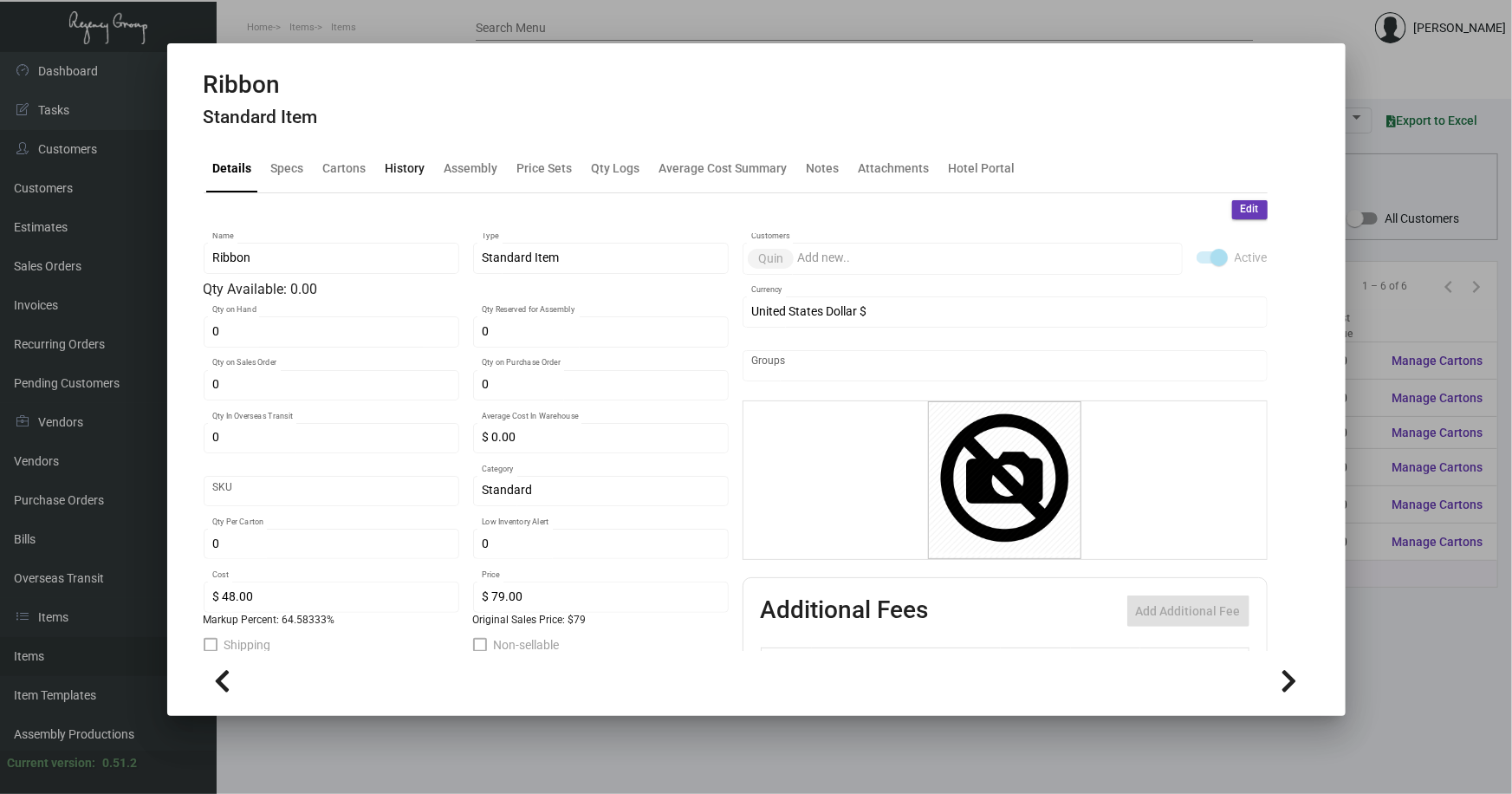
click at [410, 166] on div "History" at bounding box center [405, 169] width 40 height 18
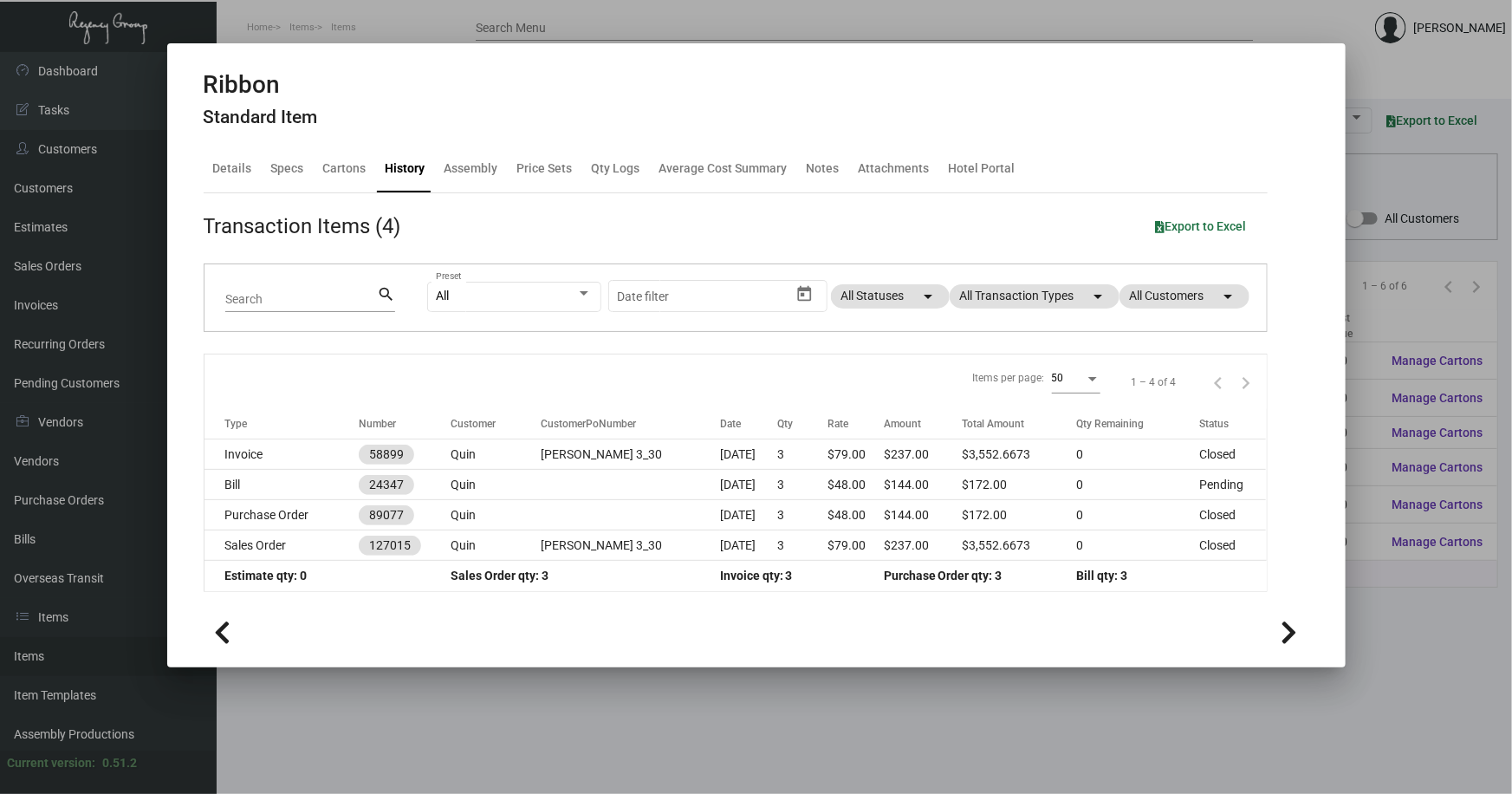
click at [497, 676] on div at bounding box center [756, 397] width 1512 height 794
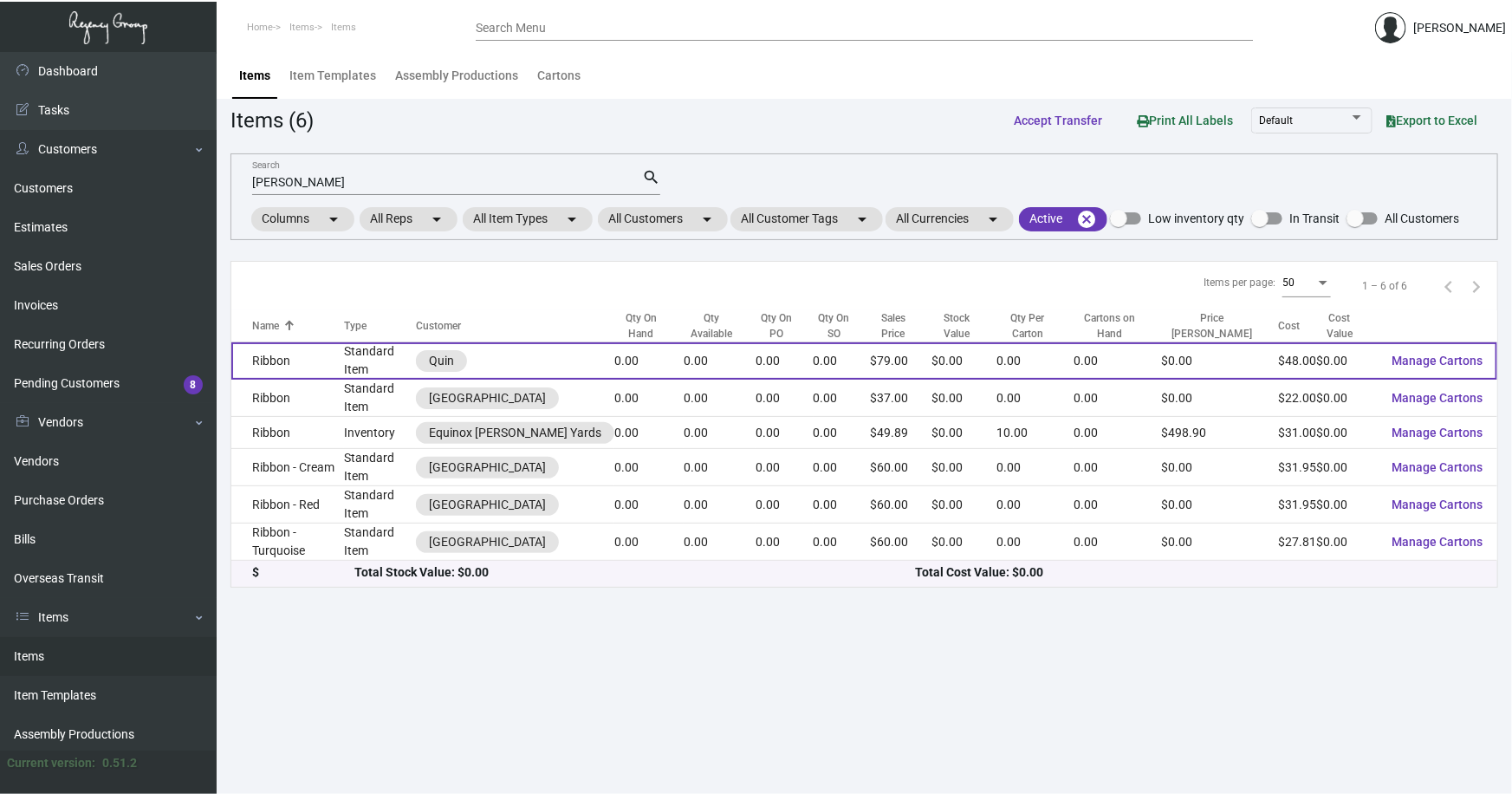
click at [315, 366] on td "Ribbon" at bounding box center [288, 361] width 112 height 37
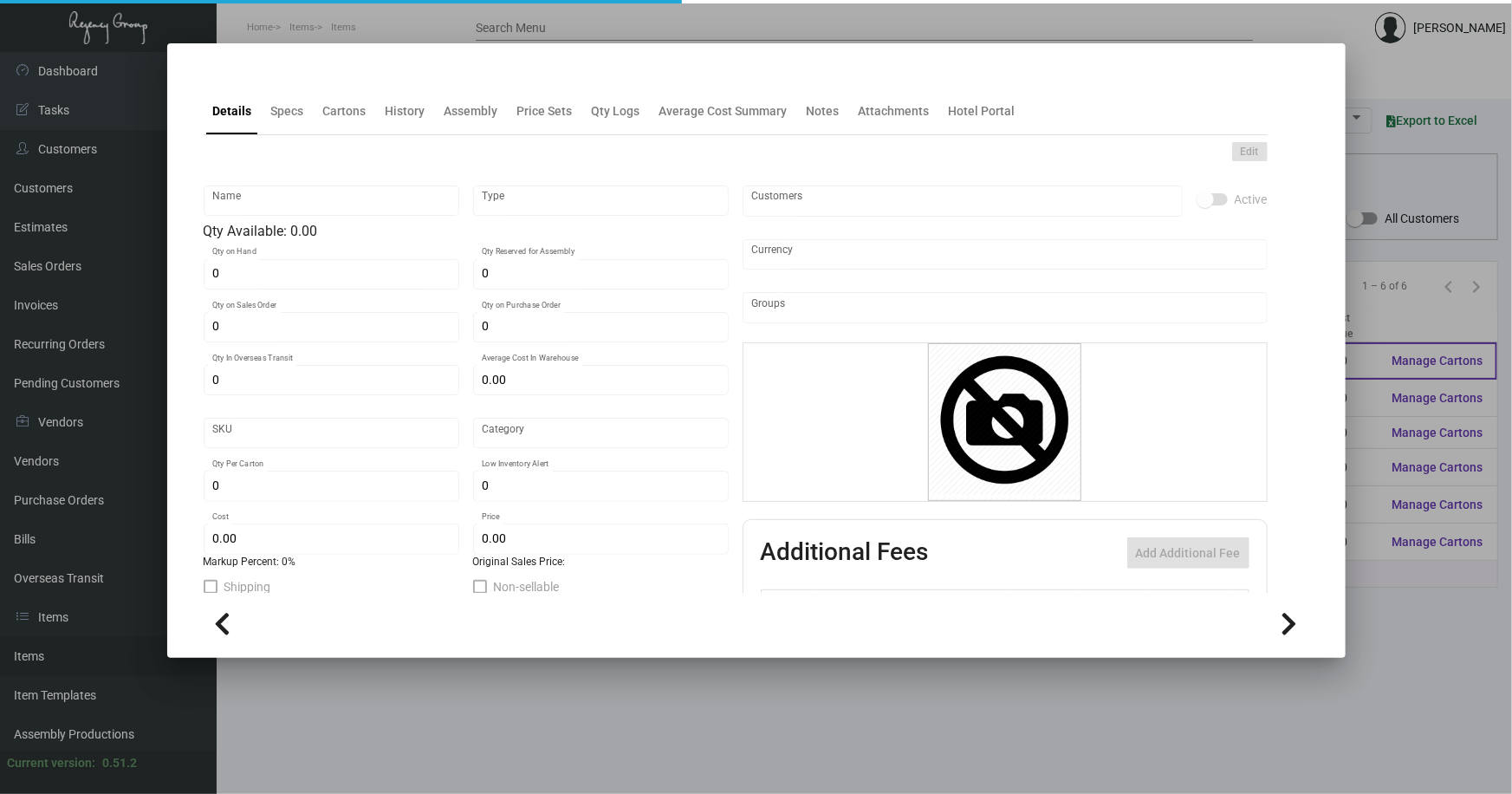
type input "Ribbon"
type input "Standard Item"
type input "$ 0.00"
type input "Standard"
type input "$ 48.00"
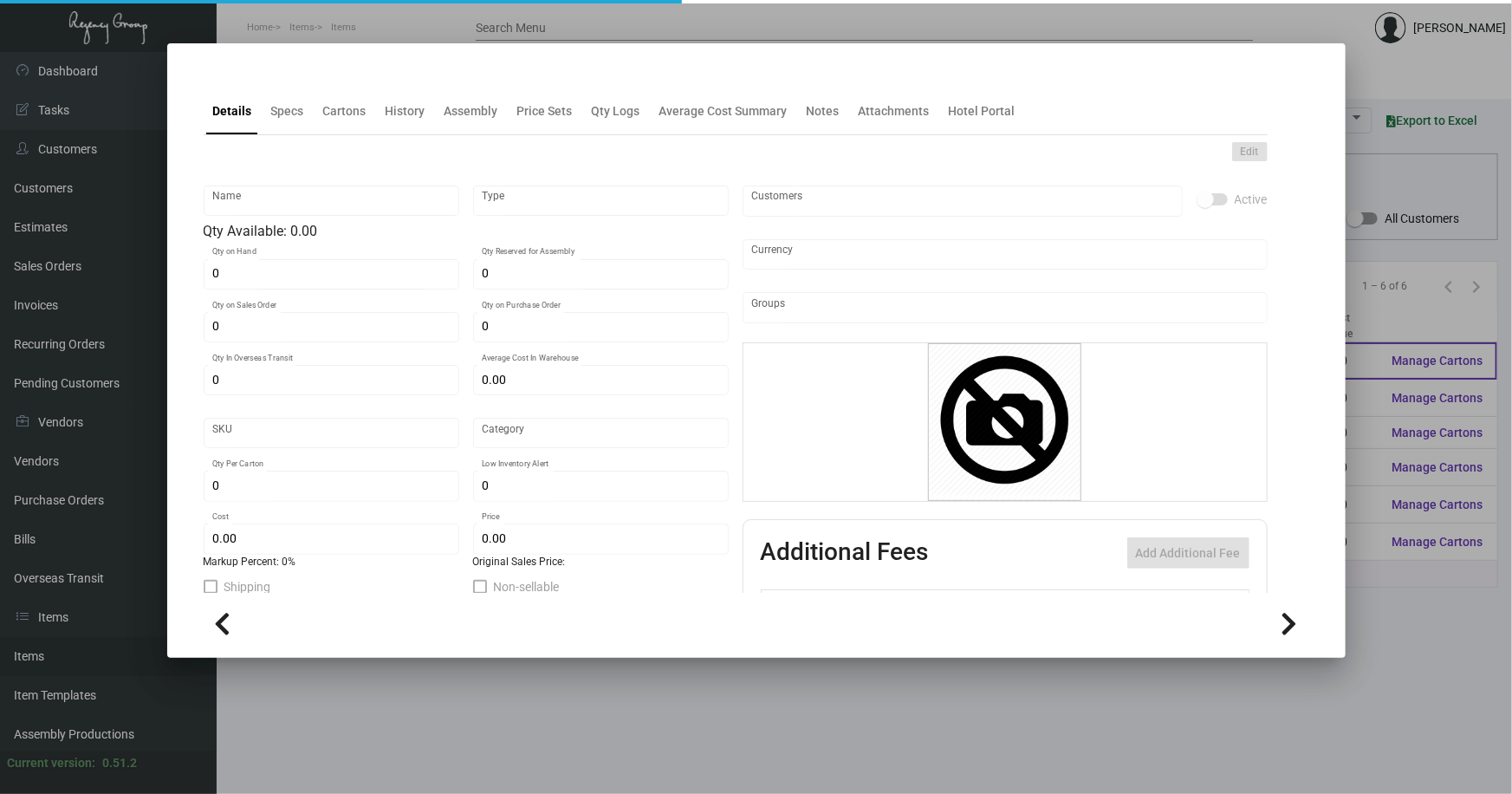
type input "$ 79.00"
checkbox input "true"
type input "United States Dollar $"
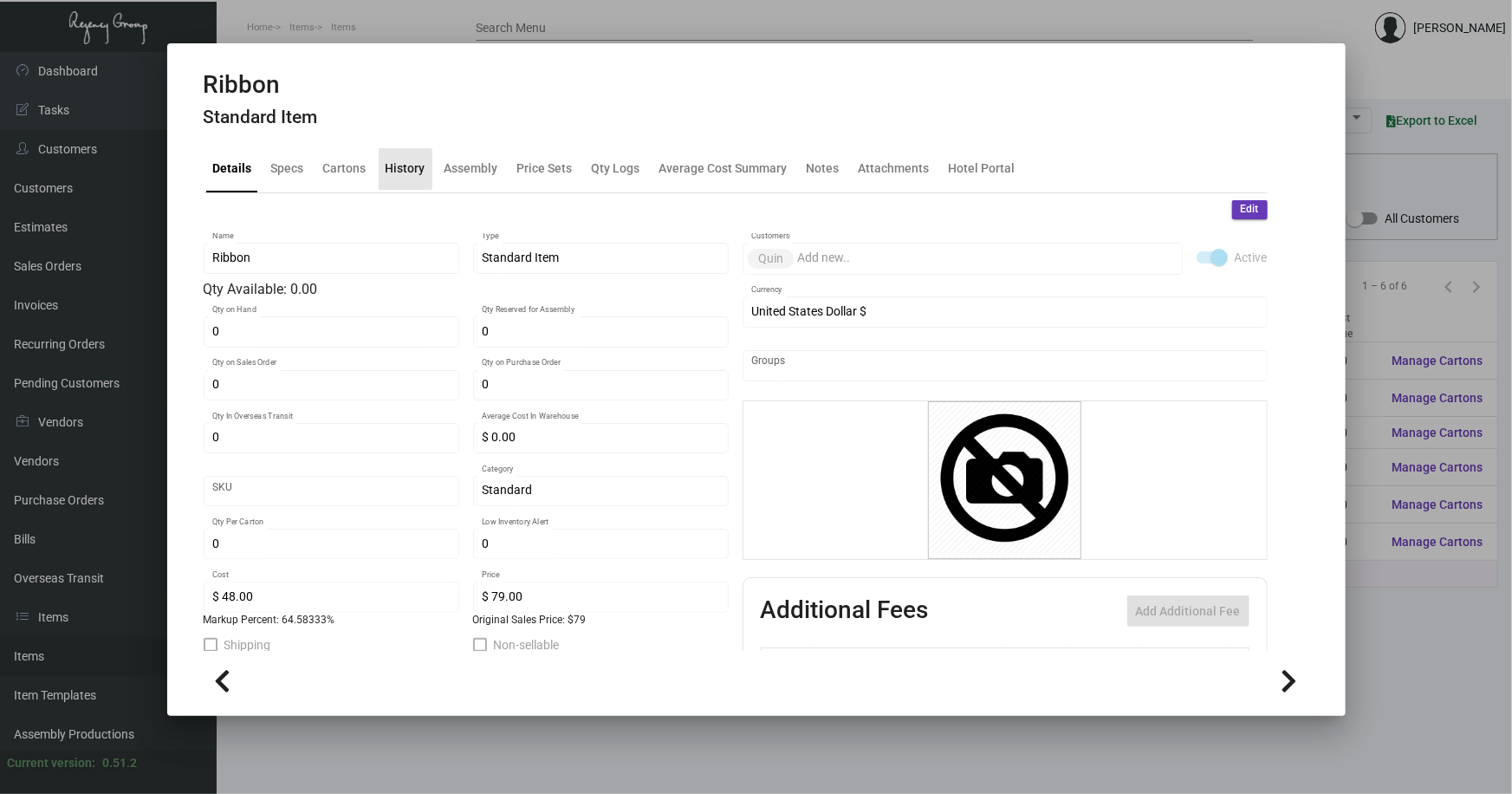
click at [395, 169] on div "History" at bounding box center [405, 169] width 40 height 18
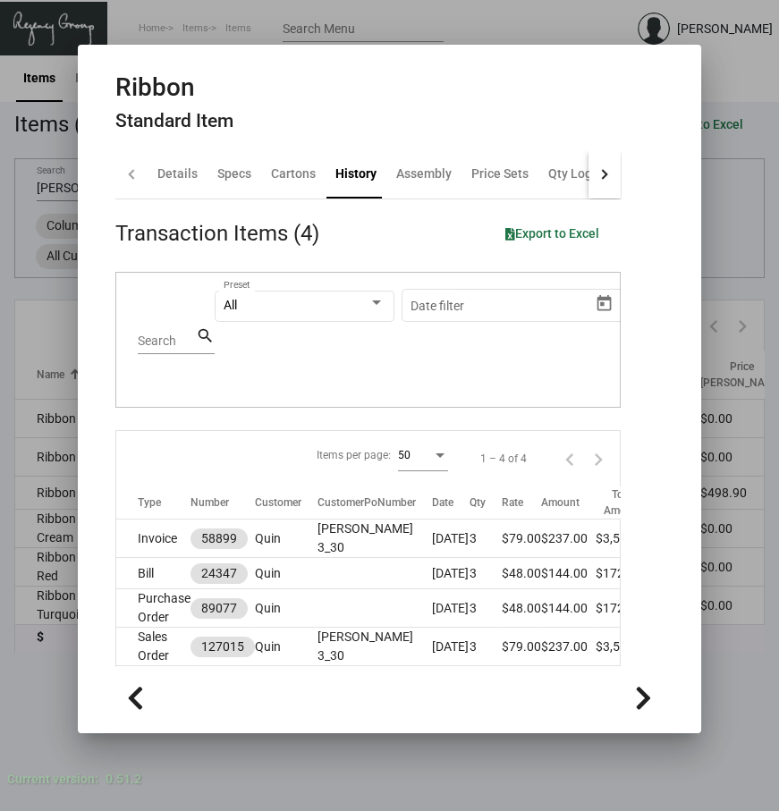
click at [513, 16] on div at bounding box center [389, 405] width 779 height 811
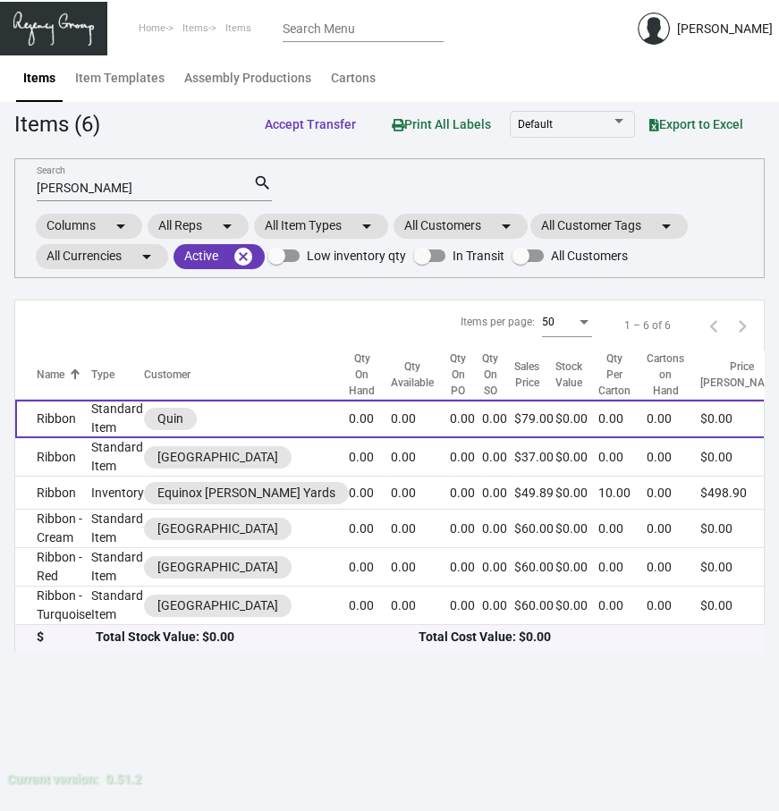
click at [68, 422] on td "Ribbon" at bounding box center [53, 419] width 76 height 38
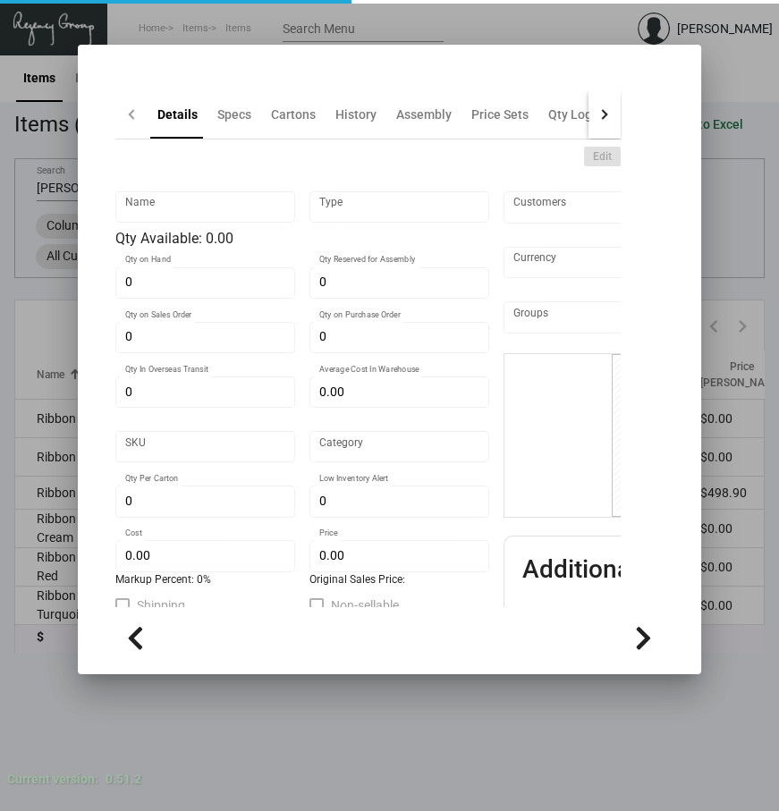
type input "Ribbon"
type input "Standard Item"
type input "$ 0.00"
type input "Standard"
type input "$ 48.00"
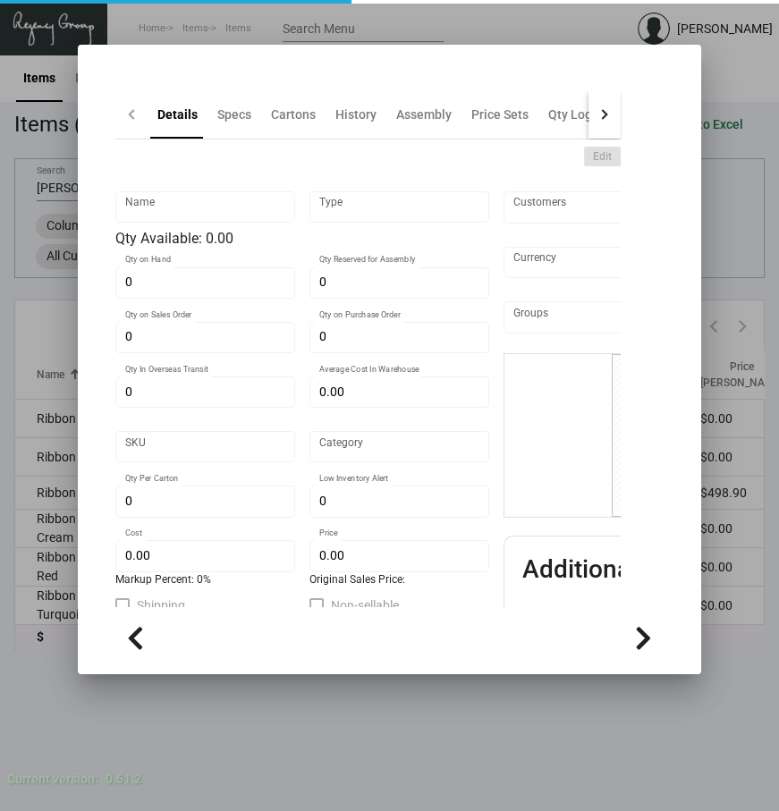
type input "$ 79.00"
checkbox input "true"
type input "United States Dollar $"
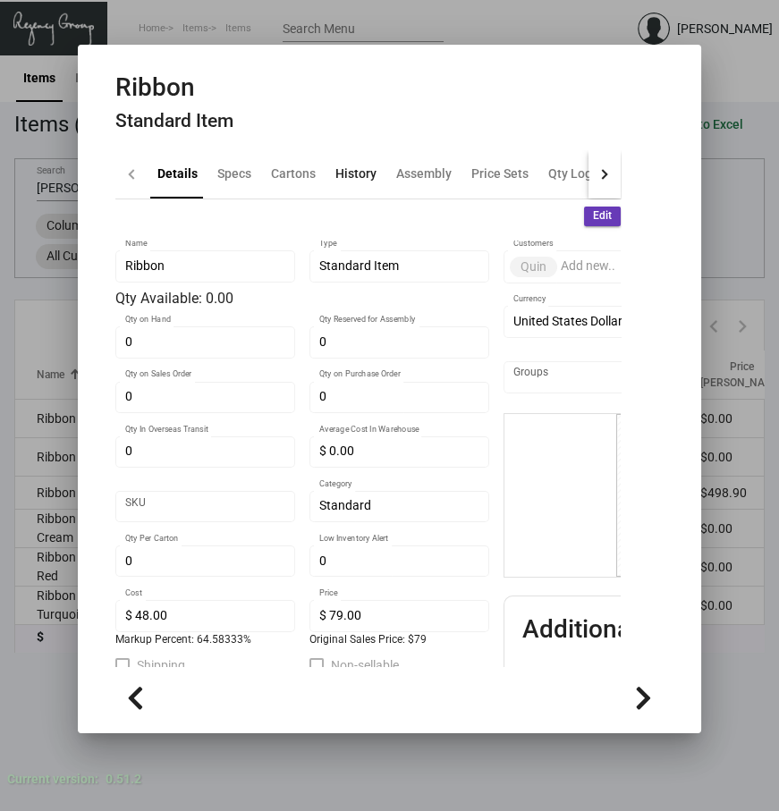
click at [359, 179] on div "History" at bounding box center [355, 174] width 41 height 19
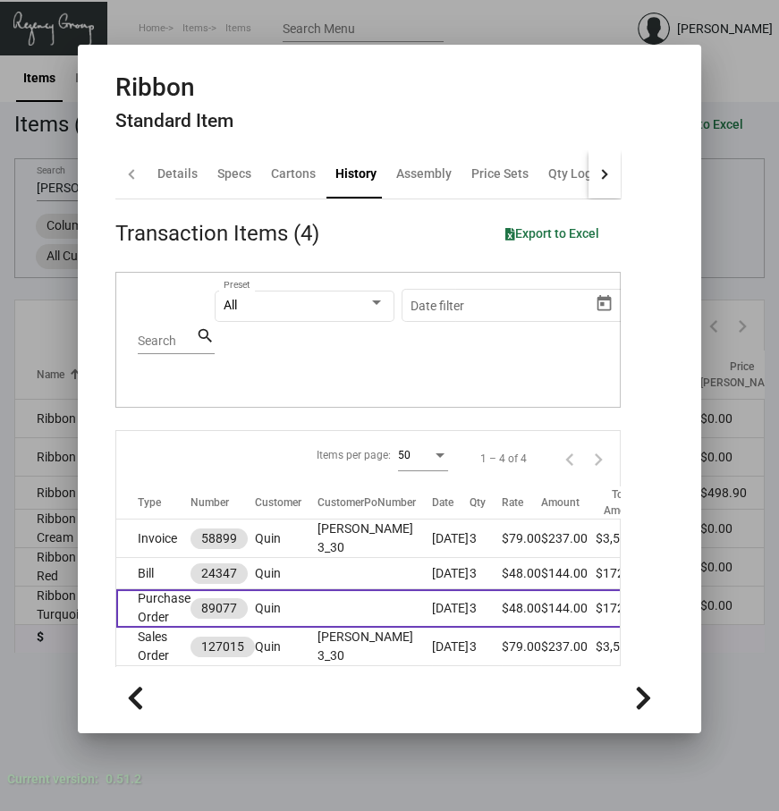
click at [156, 628] on td "Purchase Order" at bounding box center [153, 608] width 74 height 38
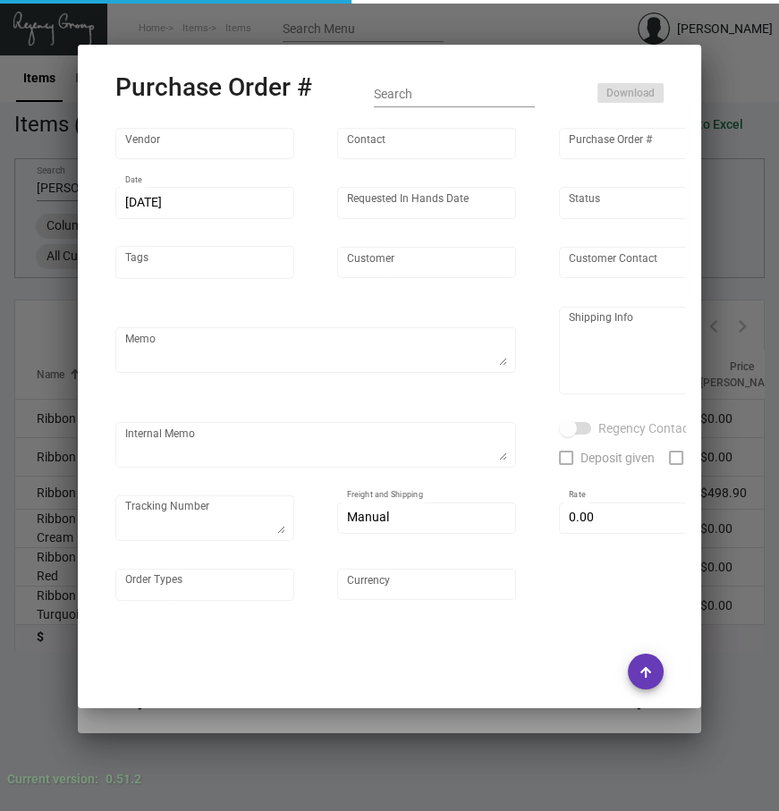
type input "Jeffrey Klein Ribbon Designs"
type input "Jeffrey Klein"
type input "89077"
type input "4/1/2022"
type input "4/15/2022"
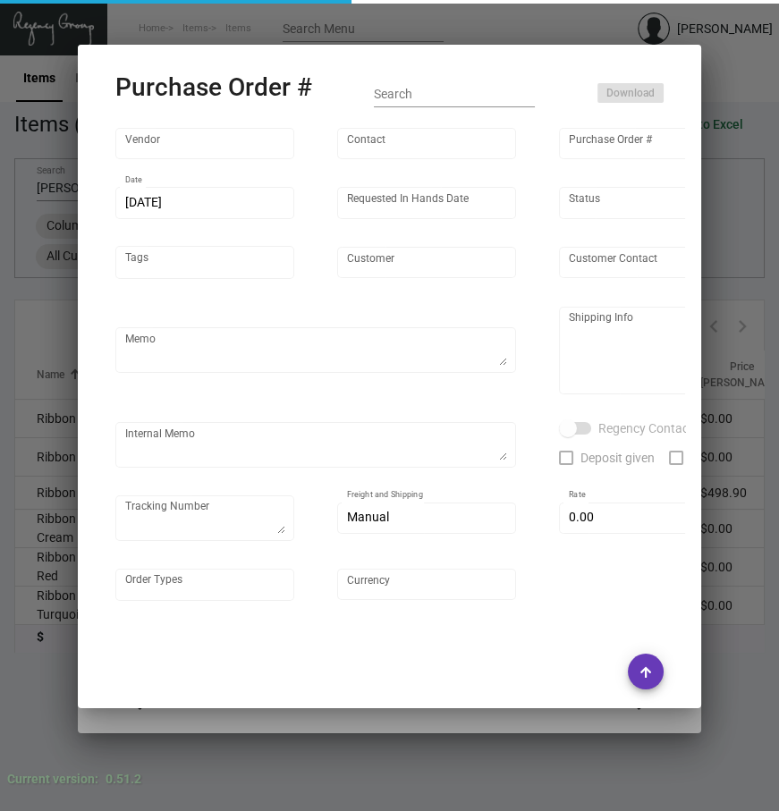
type input "Quin"
type input "Amanda Li"
type textarea "BLIND Ship via UPS Ground Acct# 1AY276."
type textarea "Quin Kristina Vasquez 101 West 57th Street New York, NY 10019"
type input "$ 0.00"
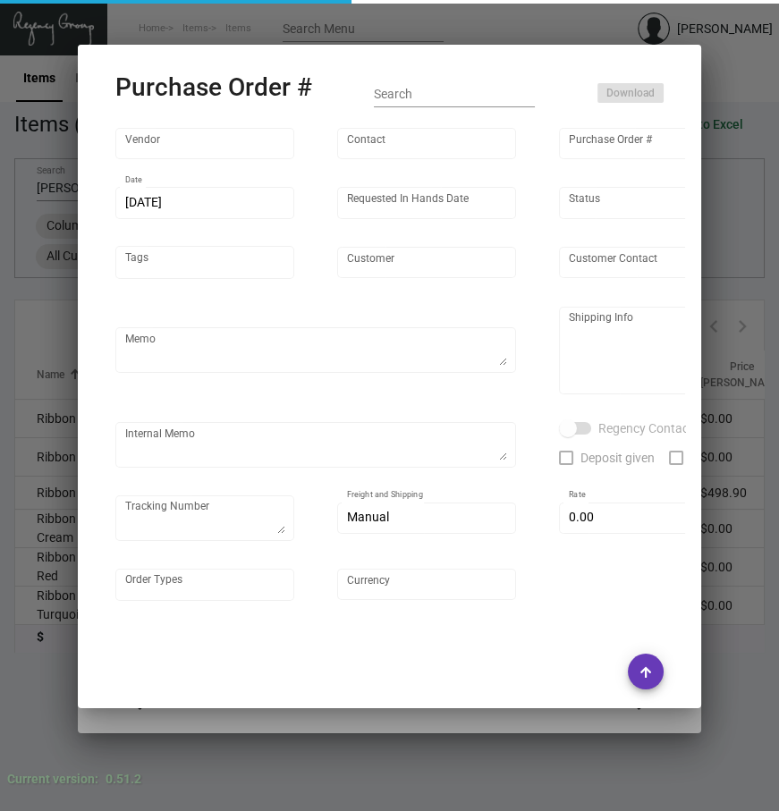
type input "United States Dollar $"
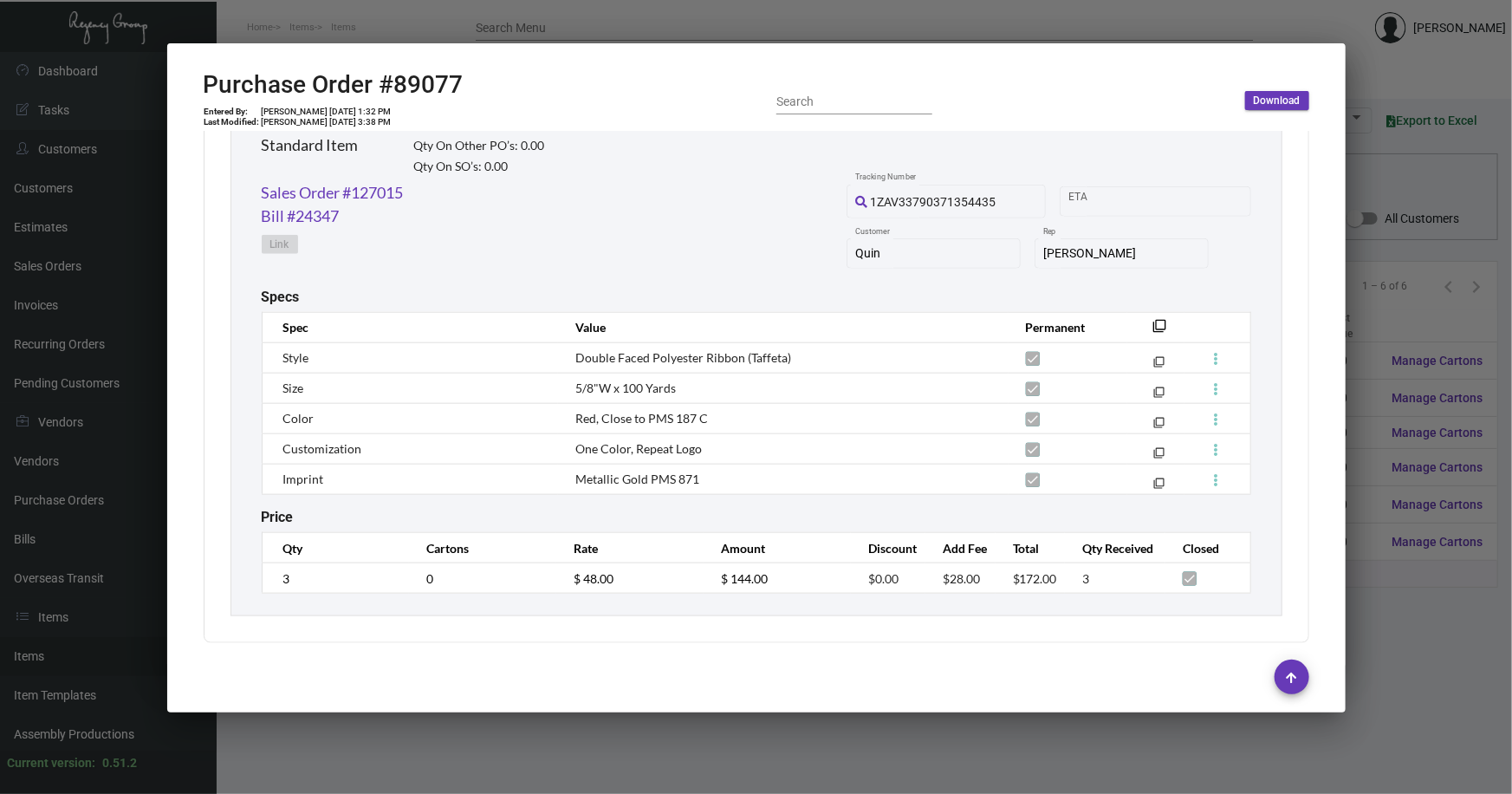
scroll to position [877, 0]
drag, startPoint x: 813, startPoint y: 350, endPoint x: 548, endPoint y: 356, distance: 265.1
click at [548, 356] on tr "Style Double Faced Polyester Ribbon (Taffeta) filter_none" at bounding box center [756, 355] width 989 height 30
copy tr "Double Faced Polyester Ribbon (Taffeta)"
drag, startPoint x: 692, startPoint y: 385, endPoint x: 572, endPoint y: 387, distance: 120.0
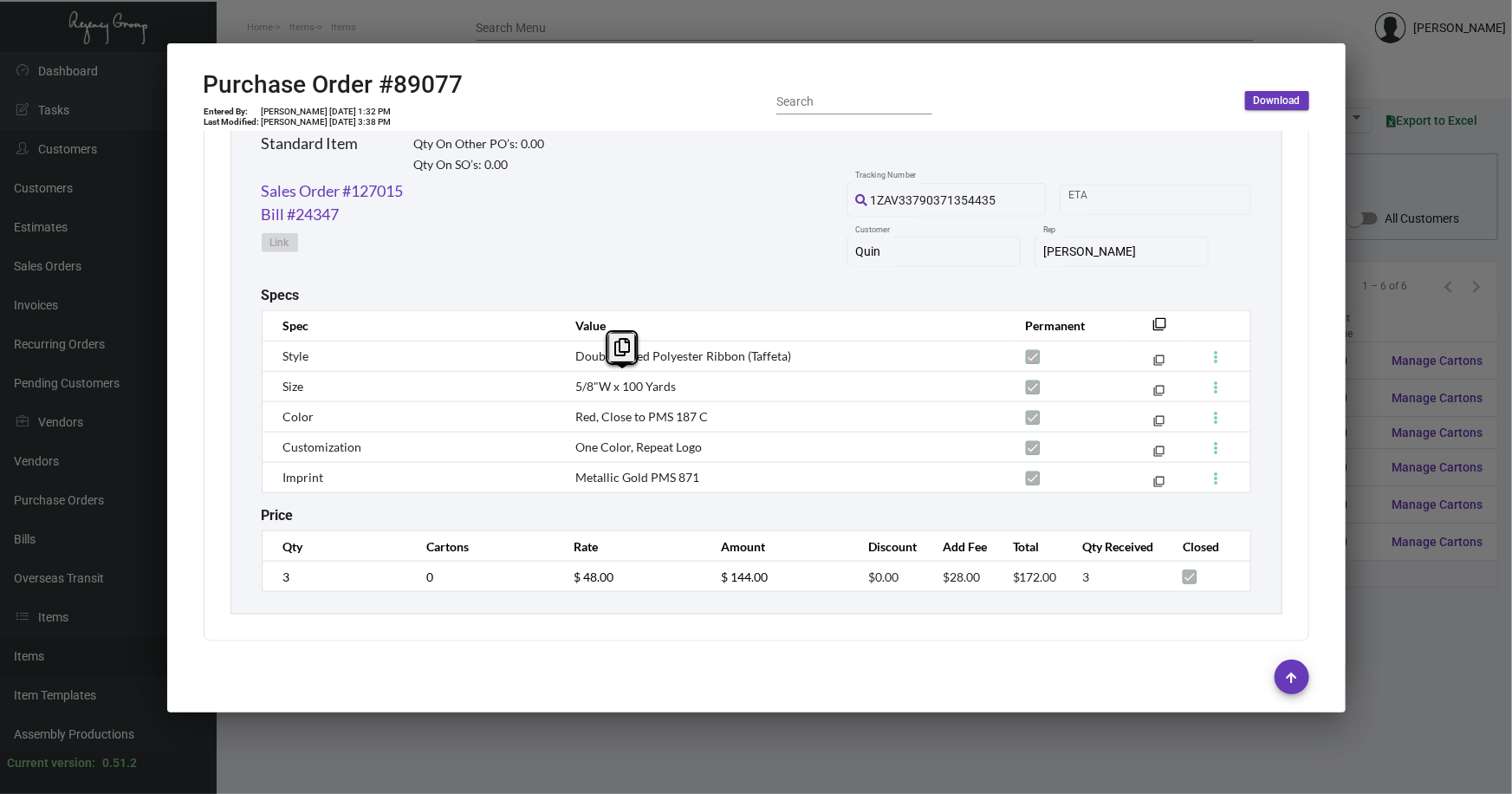
click at [572, 387] on td "5/8"W x 100 Yards" at bounding box center [783, 386] width 450 height 30
copy span "5/8"W x 100 Yards"
drag, startPoint x: 716, startPoint y: 415, endPoint x: 561, endPoint y: 415, distance: 155.0
click at [561, 415] on td "Red, Close to PMS 187 C" at bounding box center [783, 416] width 450 height 30
copy span "Red, Close to PMS 187 C"
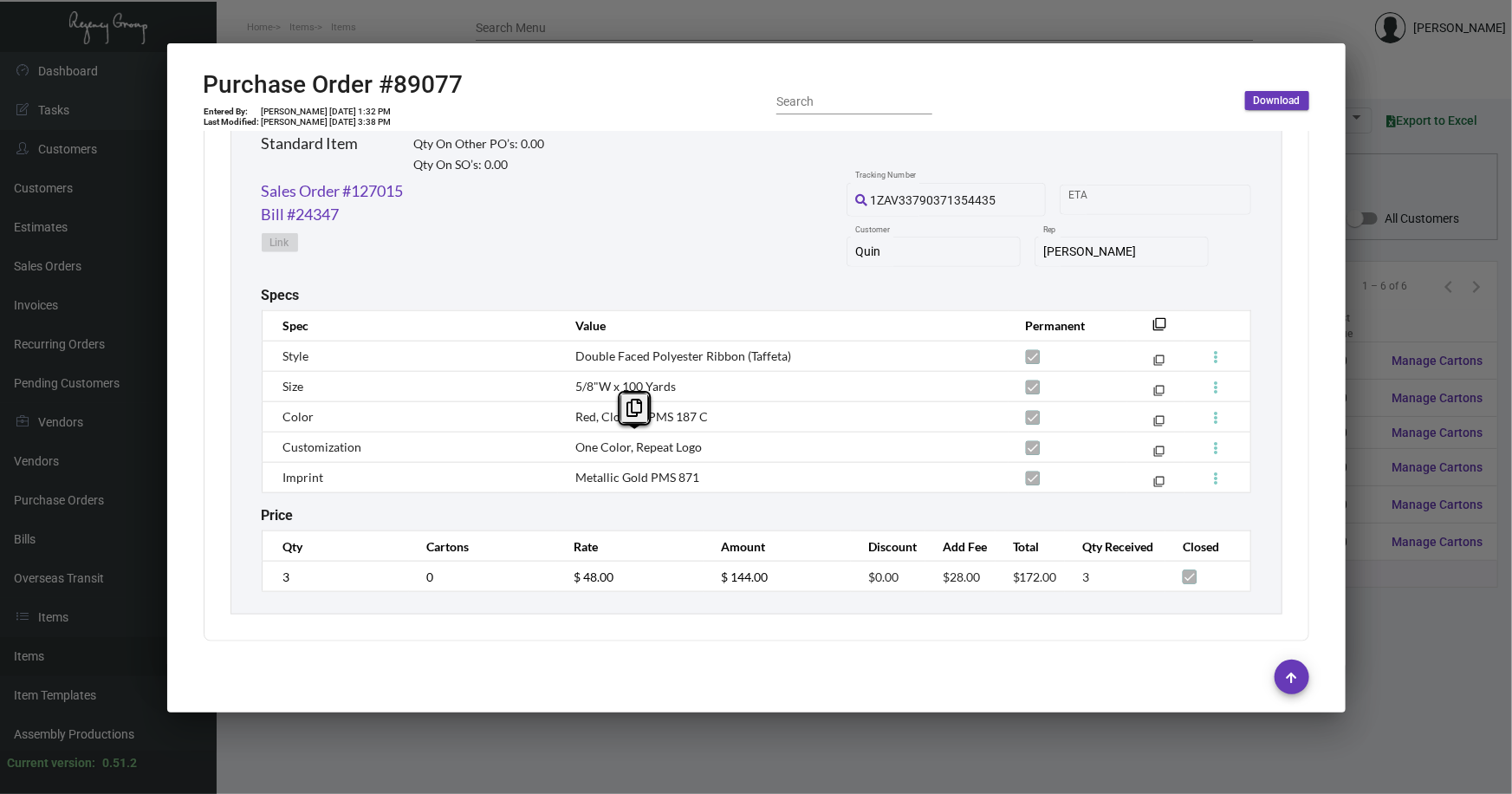
drag, startPoint x: 739, startPoint y: 445, endPoint x: 576, endPoint y: 446, distance: 163.0
click at [576, 446] on td "One Color, Repeat Logo" at bounding box center [783, 446] width 450 height 30
copy span "One Color, Repeat Logo"
drag, startPoint x: 707, startPoint y: 474, endPoint x: 569, endPoint y: 476, distance: 138.0
click at [569, 476] on td "Metallic Gold PMS 871" at bounding box center [783, 477] width 450 height 30
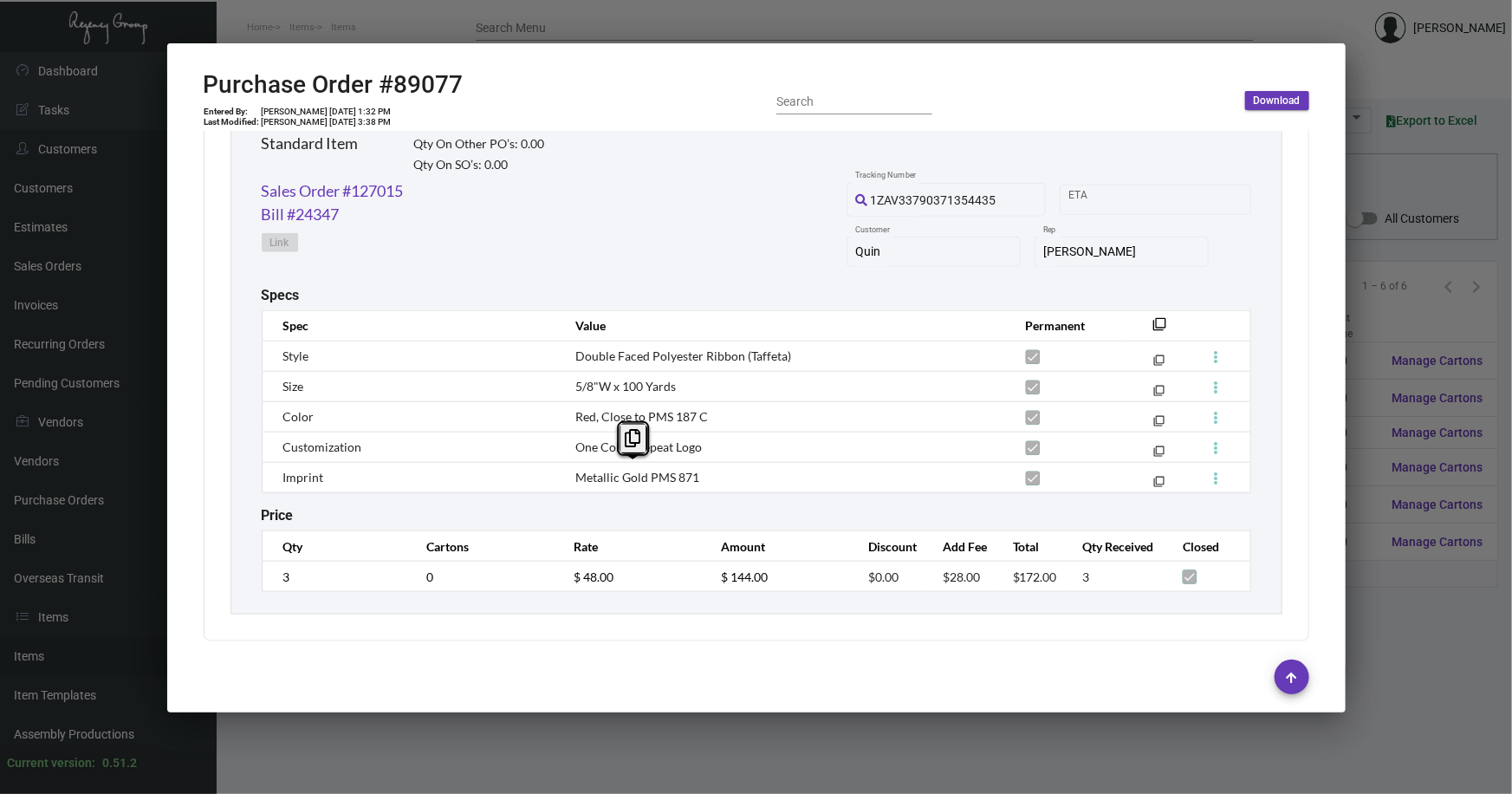
copy span "Metallic Gold PMS 871"
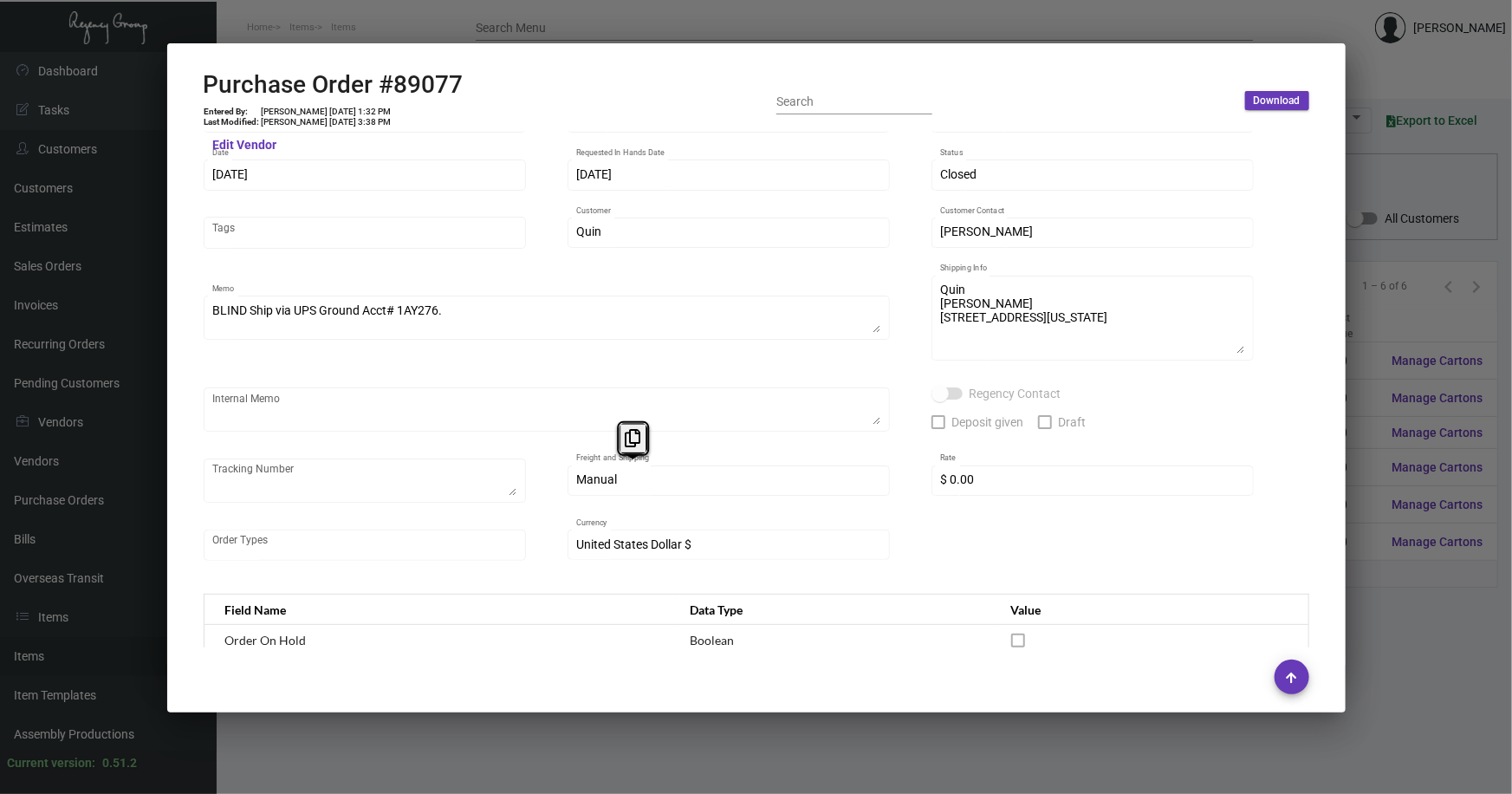
scroll to position [0, 0]
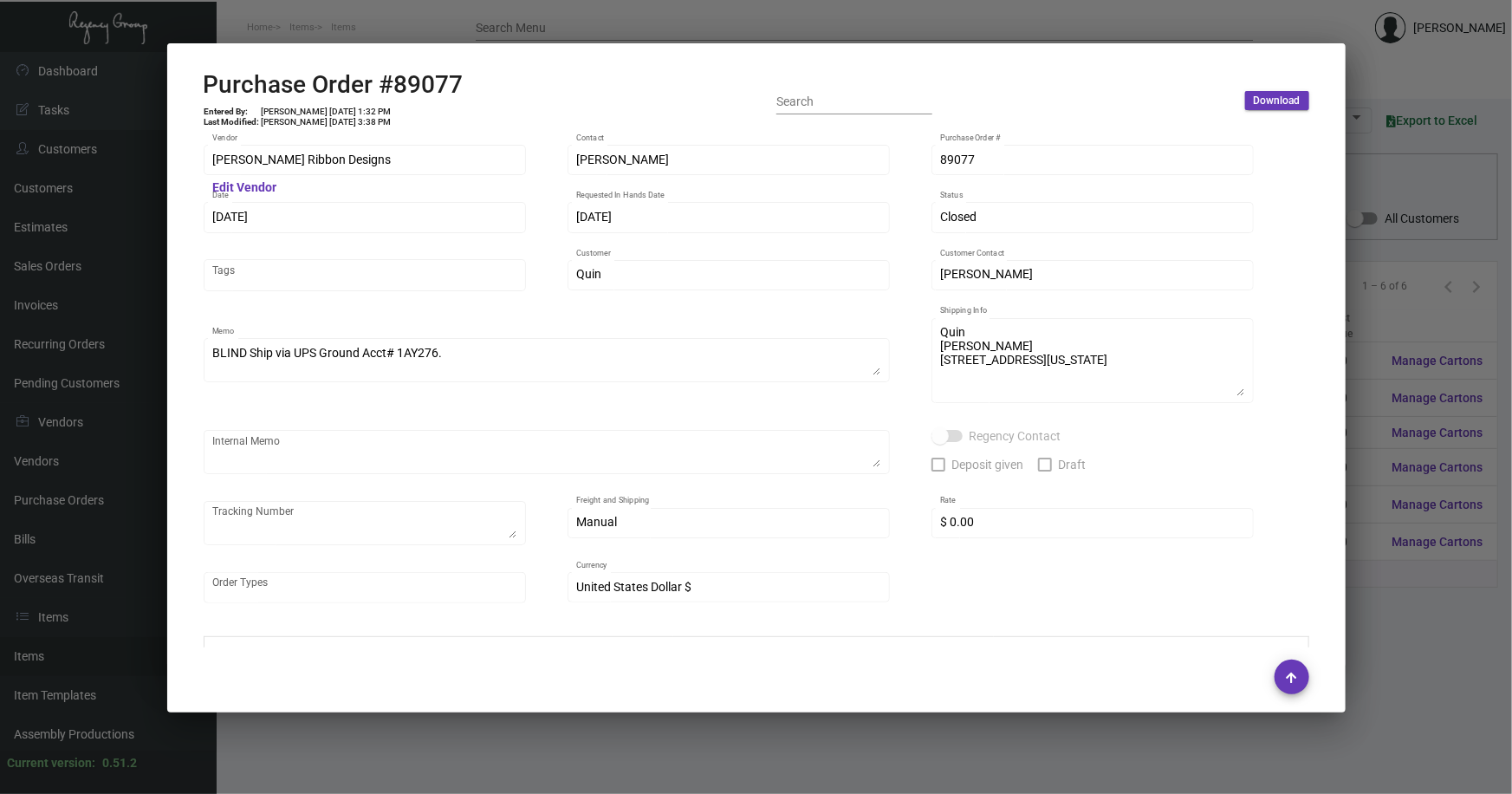
drag, startPoint x: 987, startPoint y: 167, endPoint x: 937, endPoint y: 160, distance: 50.5
click at [937, 160] on div "89077 Purchase Order #" at bounding box center [1092, 159] width 323 height 34
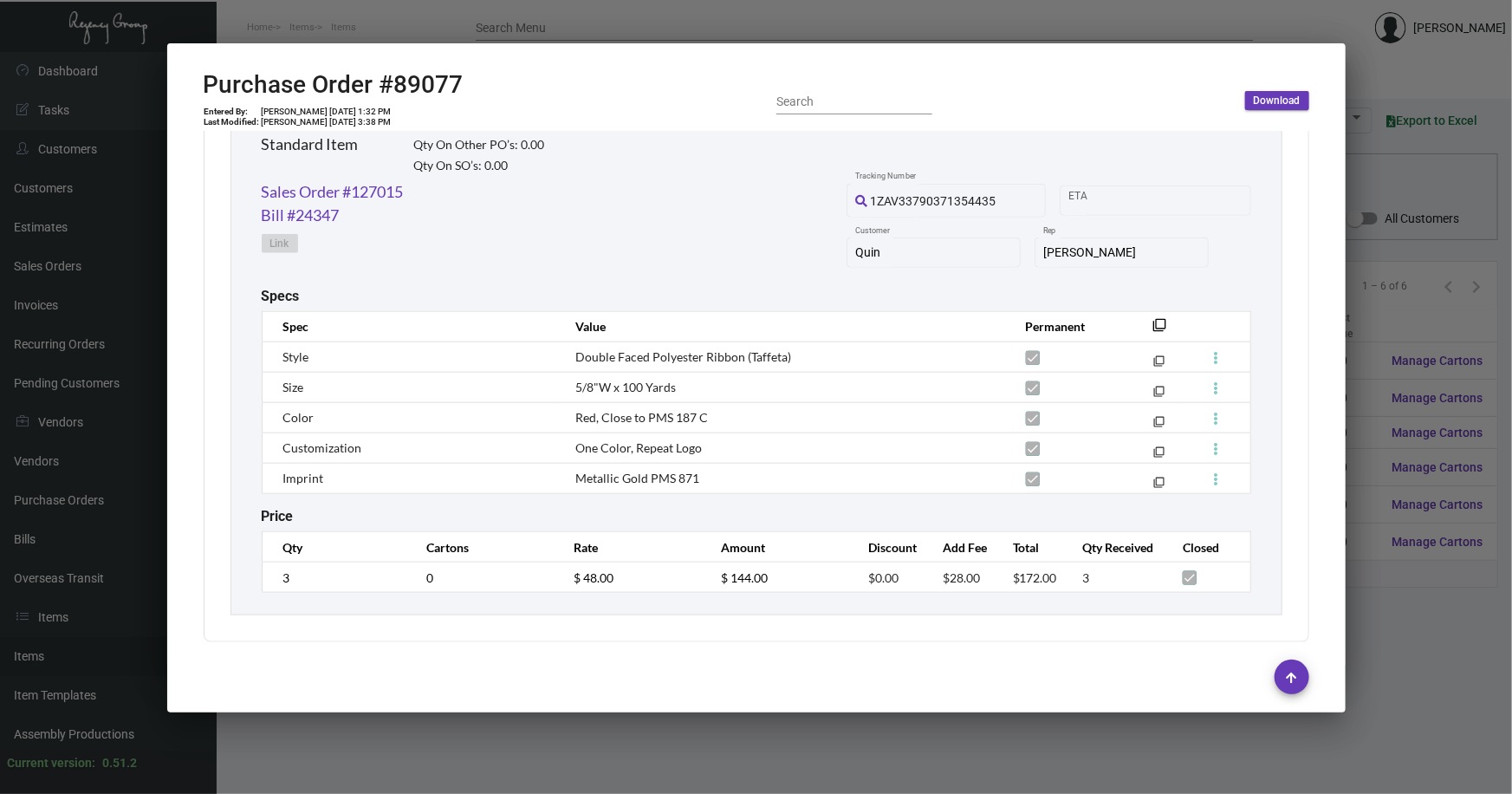
scroll to position [877, 0]
click at [568, 576] on td "$ 48.00" at bounding box center [630, 576] width 147 height 30
click at [1411, 615] on div at bounding box center [756, 397] width 1512 height 794
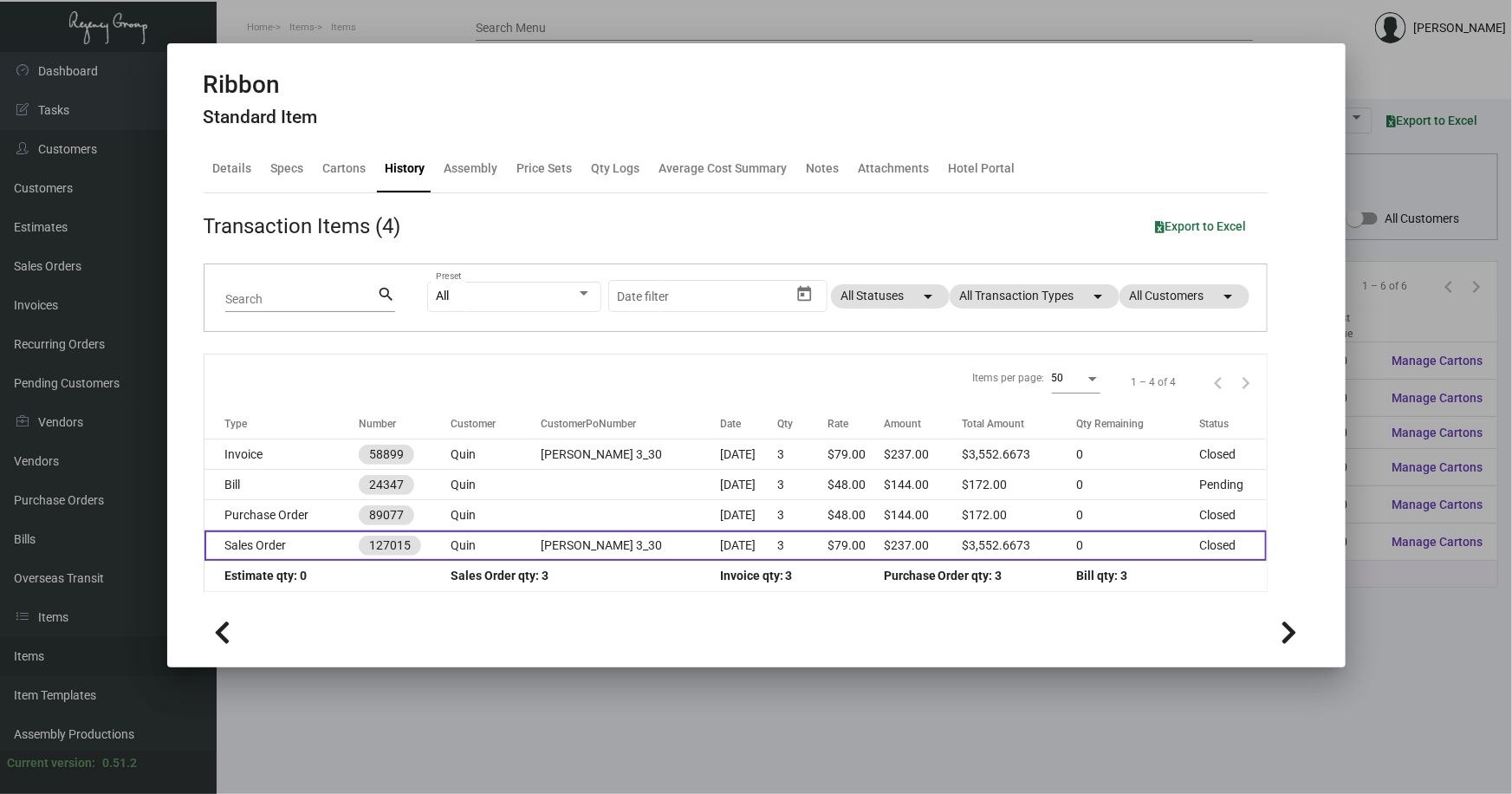
click at [286, 543] on td "Sales Order" at bounding box center [282, 545] width 155 height 30
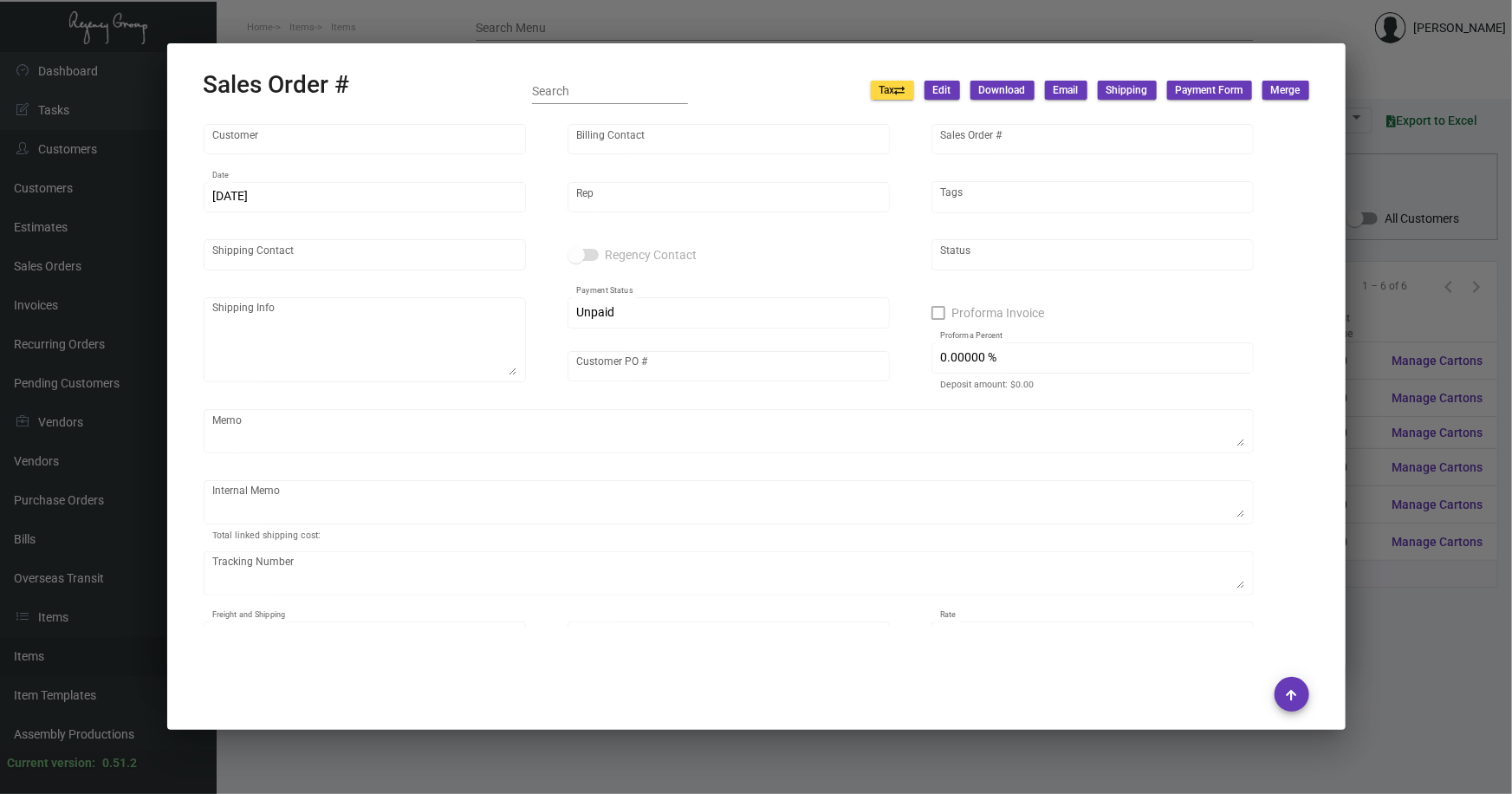
type input "Quin"
type input "Marta Kernytska"
type input "127015"
type input "3/30/2022"
type input "Yossi Loeb"
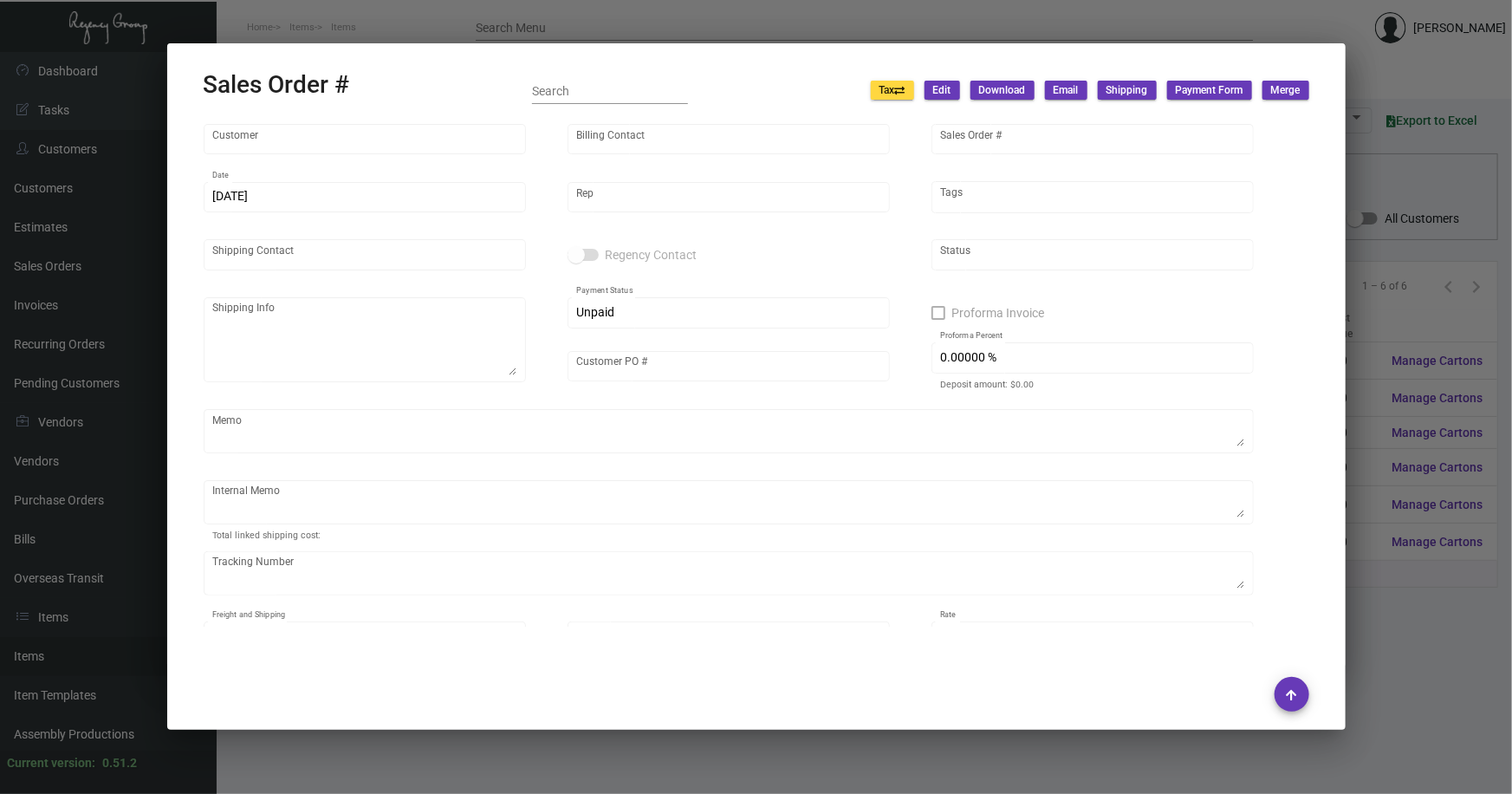
type input "Amanda Li"
type textarea "Quin Kristina Vasquez 101 West 57th Street New York, NY 10019"
type input "Kristina Vasquez 3_30"
type input "United States Dollar $"
type input "8.50000 %"
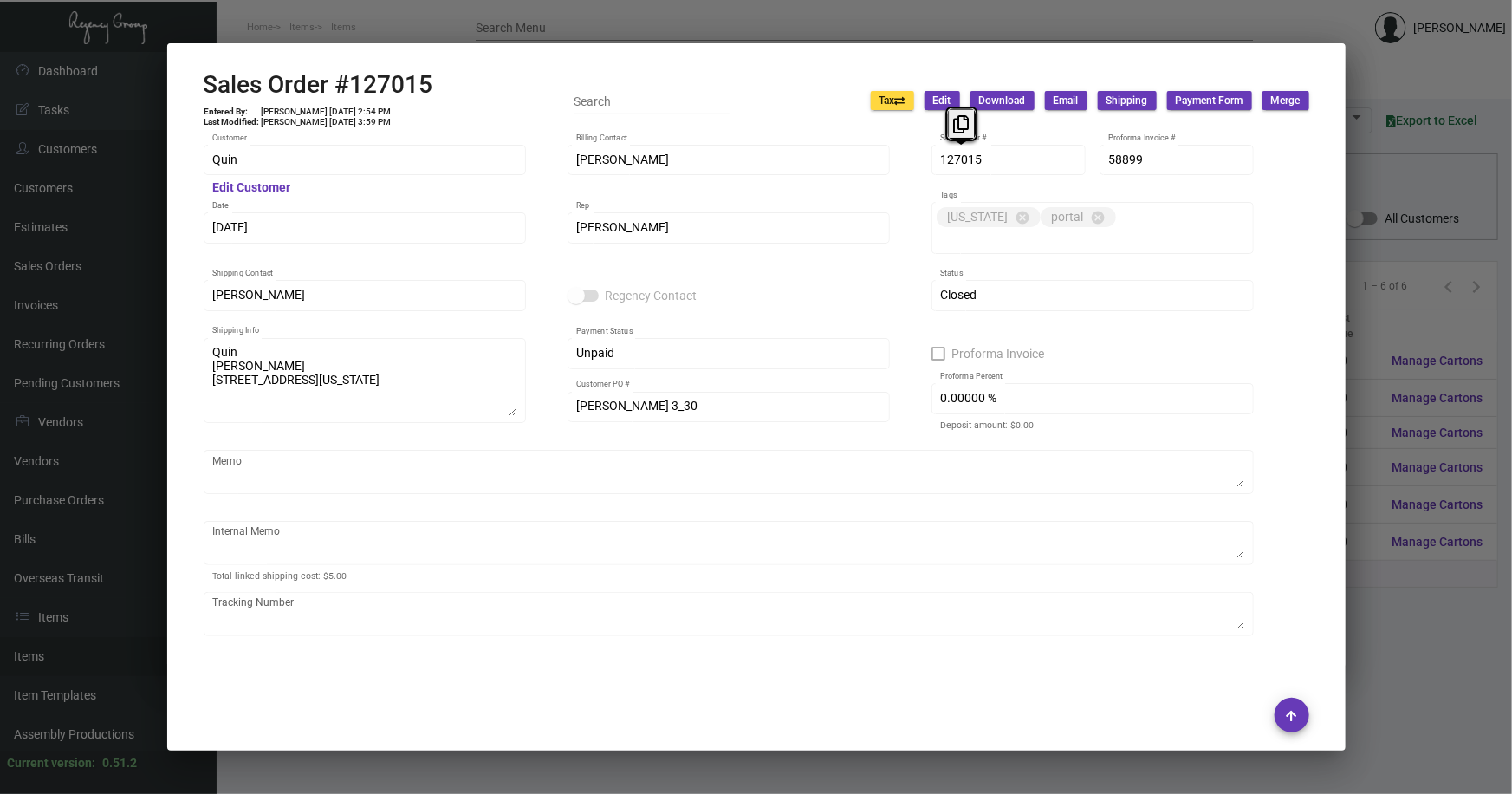
click at [927, 167] on div "Quin Customer Edit Customer Marta Kernytska Billing Contact 127015 Sales Order …" at bounding box center [756, 428] width 1106 height 571
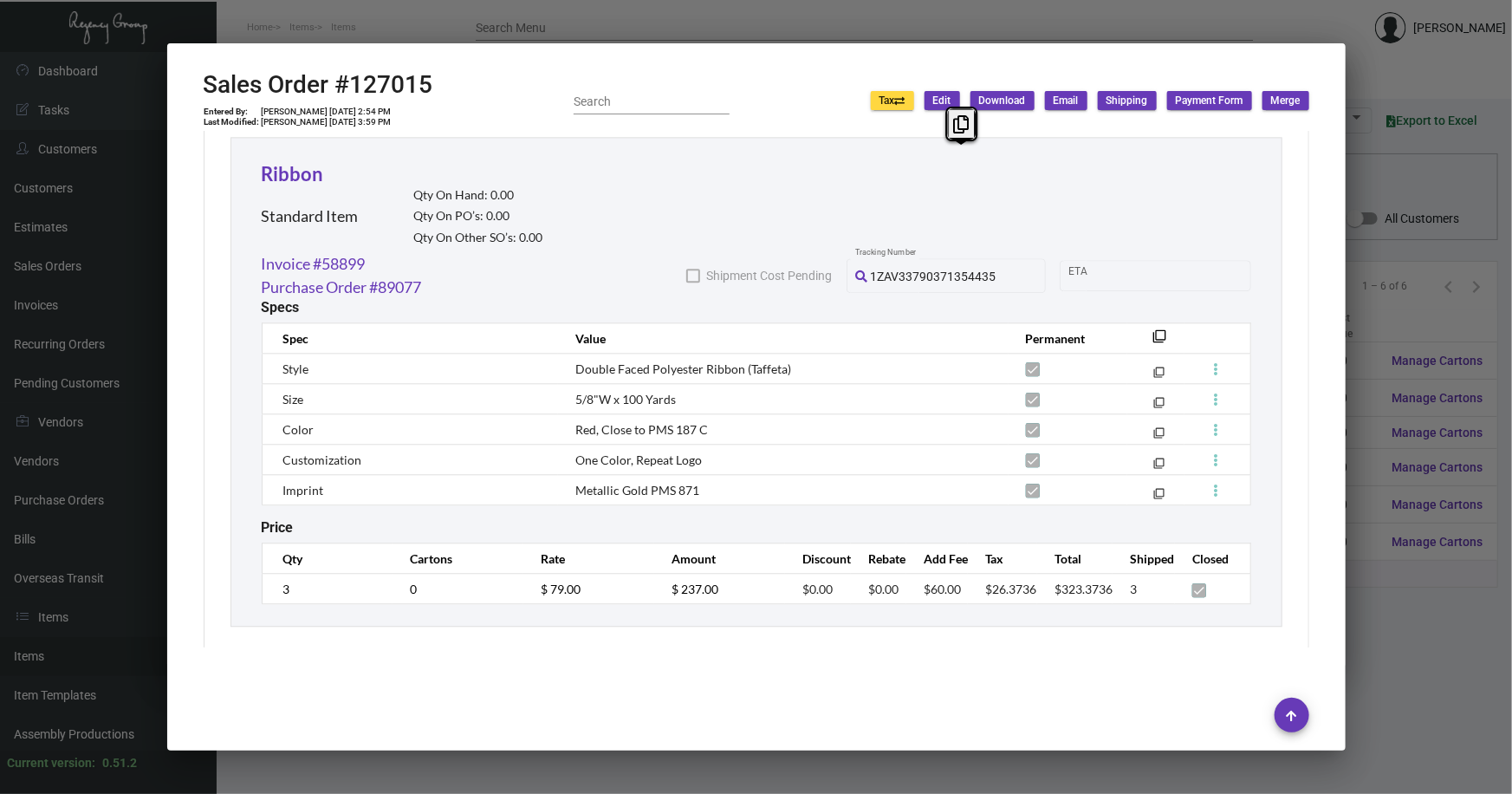
scroll to position [2051, 0]
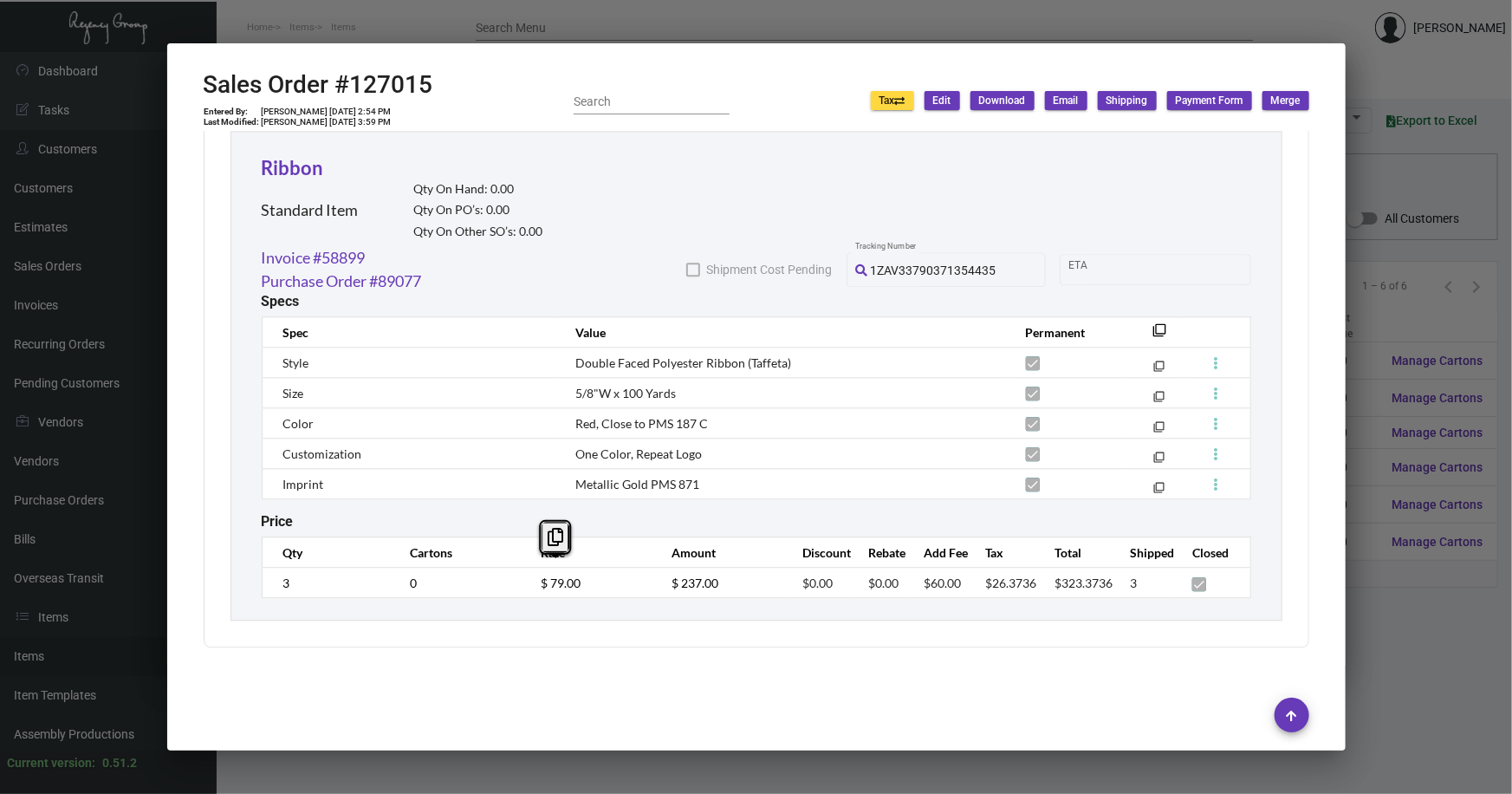
click at [1370, 610] on div at bounding box center [756, 397] width 1512 height 794
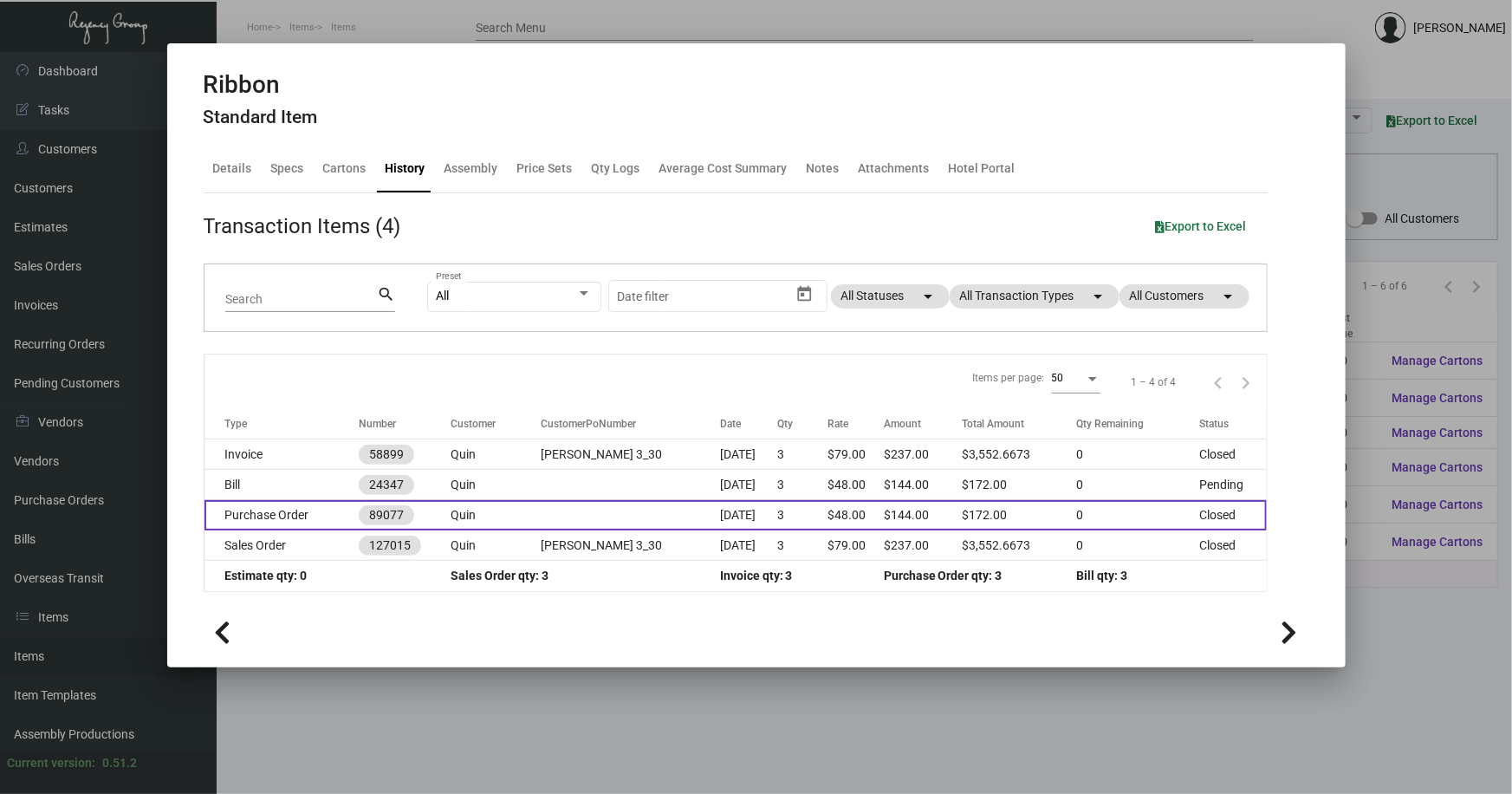
click at [551, 517] on td at bounding box center [630, 515] width 179 height 30
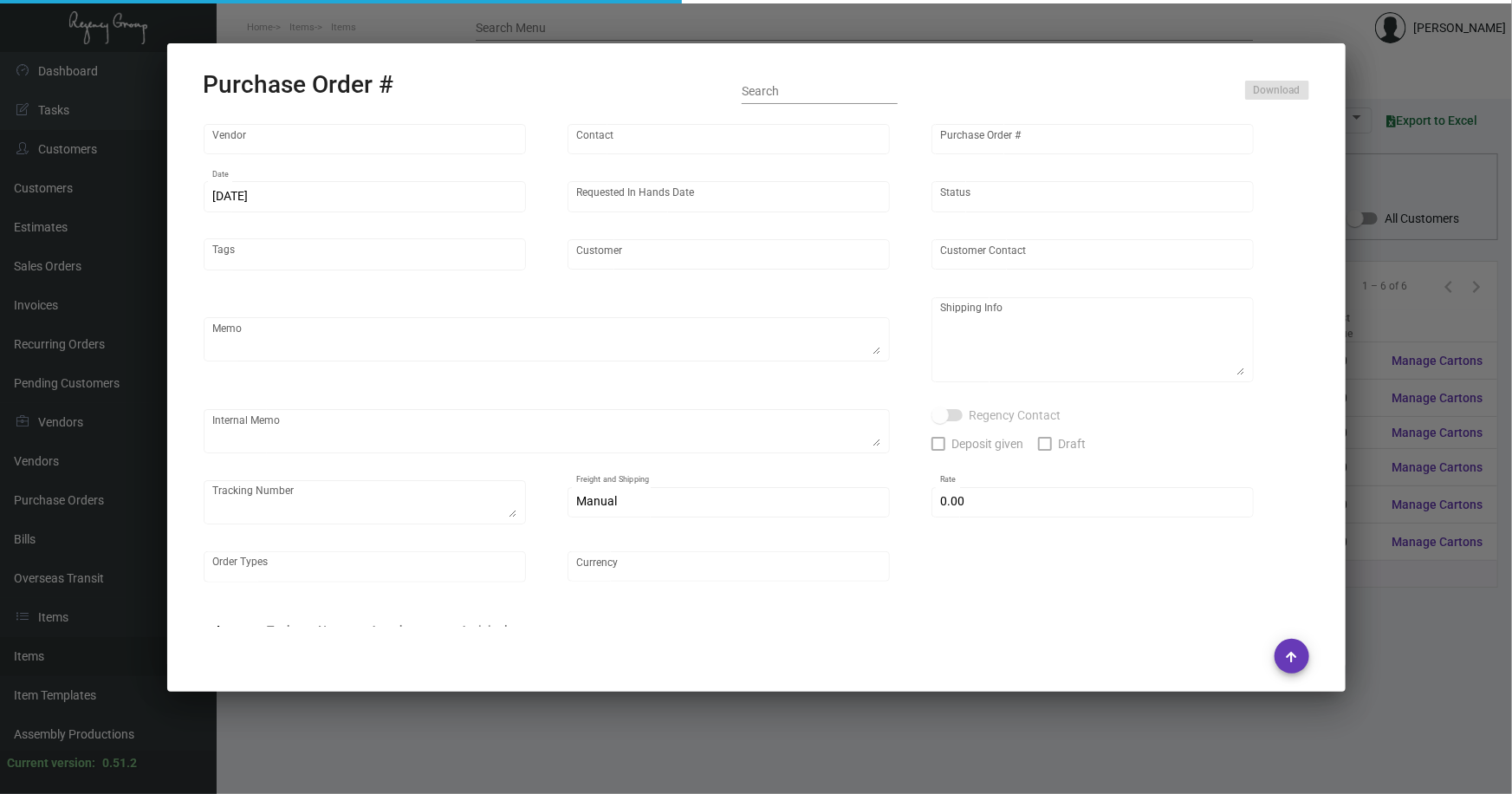
type input "Jeffrey Klein Ribbon Designs"
type input "Jeffrey Klein"
type input "89077"
type input "4/1/2022"
type input "4/15/2022"
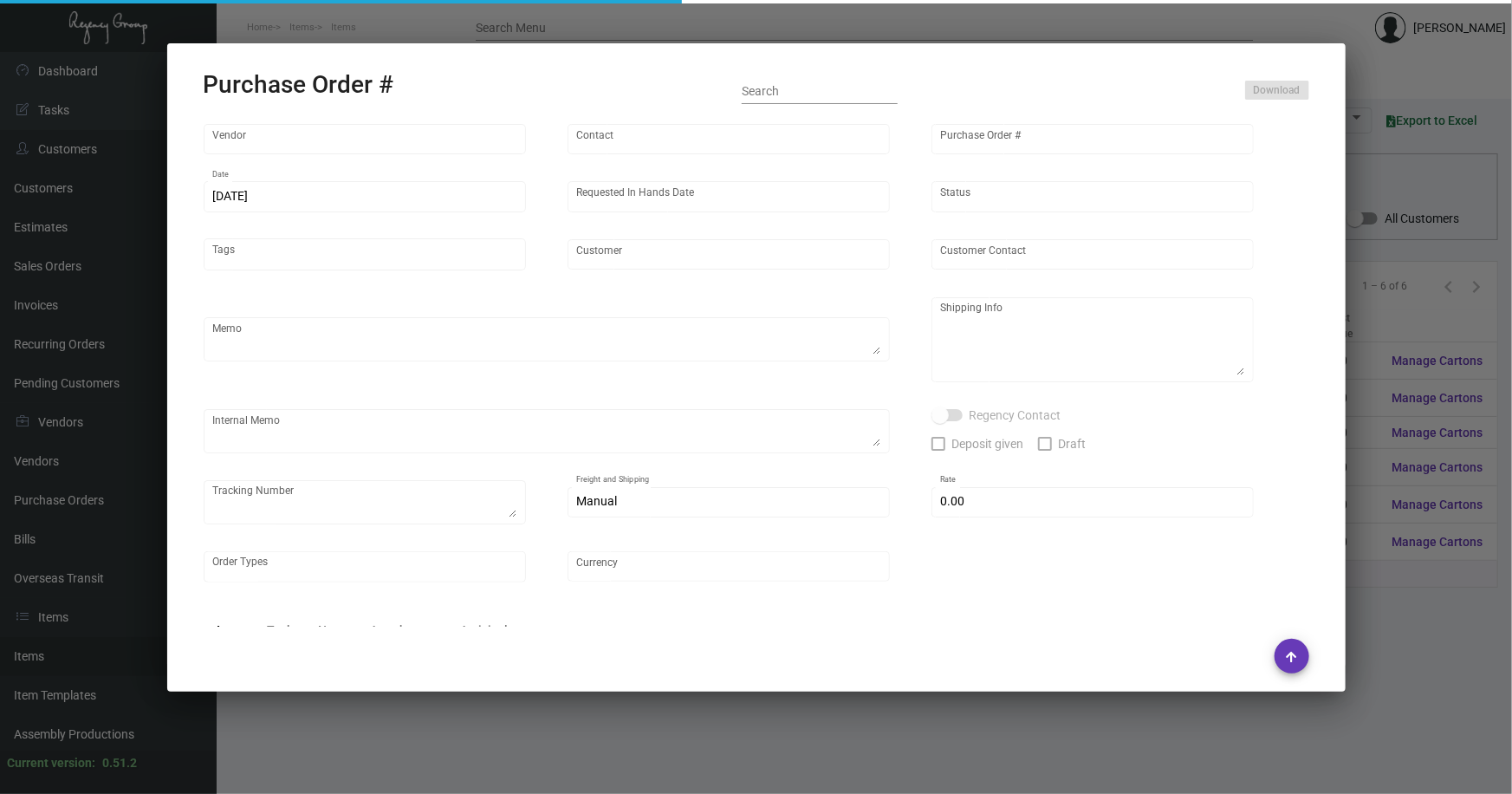
type input "Quin"
type input "Amanda Li"
type textarea "BLIND Ship via UPS Ground Acct# 1AY276."
type textarea "Quin Kristina Vasquez 101 West 57th Street New York, NY 10019"
type input "$ 0.00"
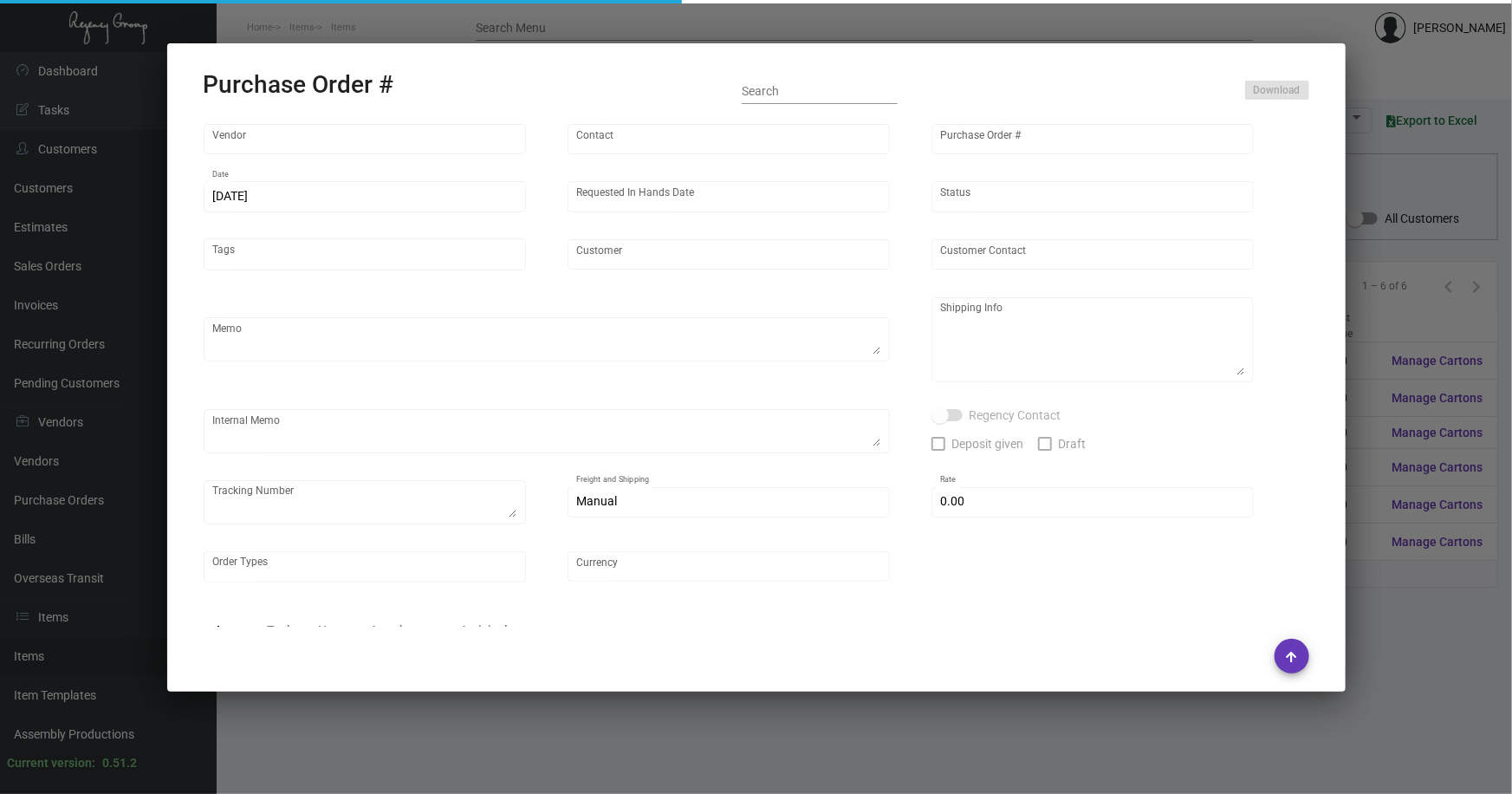
type input "United States Dollar $"
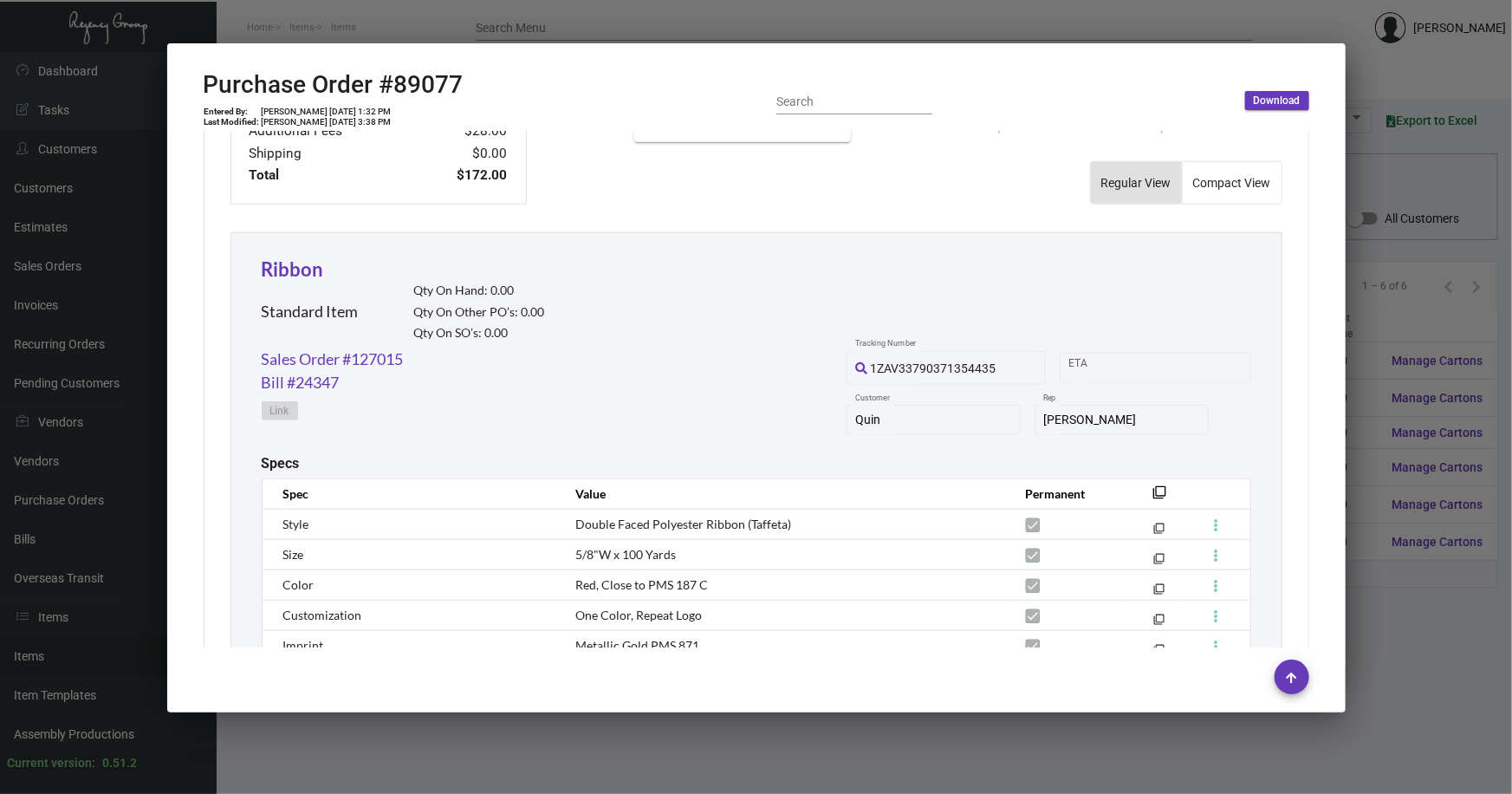
scroll to position [788, 0]
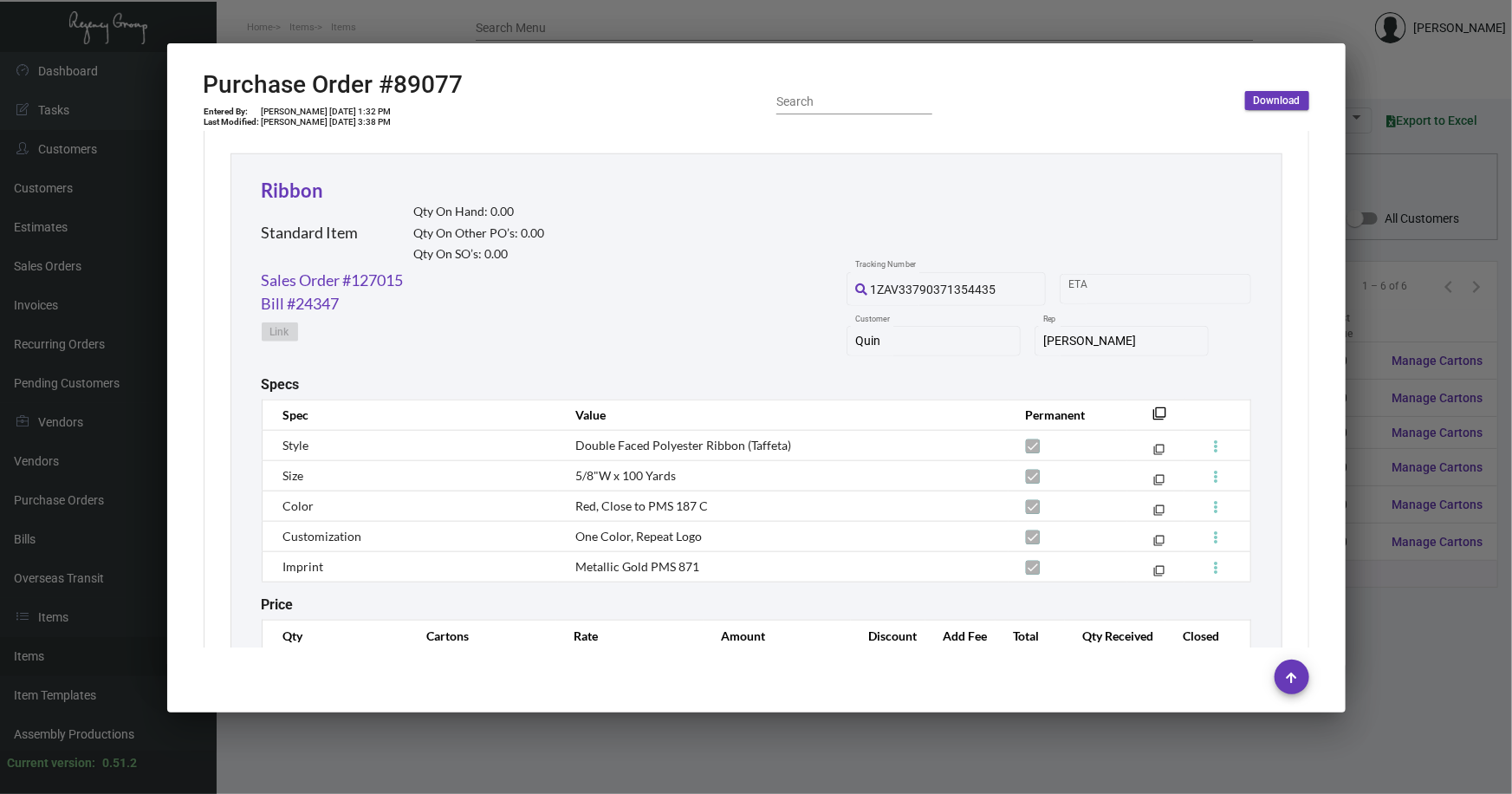
click at [514, 742] on div at bounding box center [756, 397] width 1512 height 794
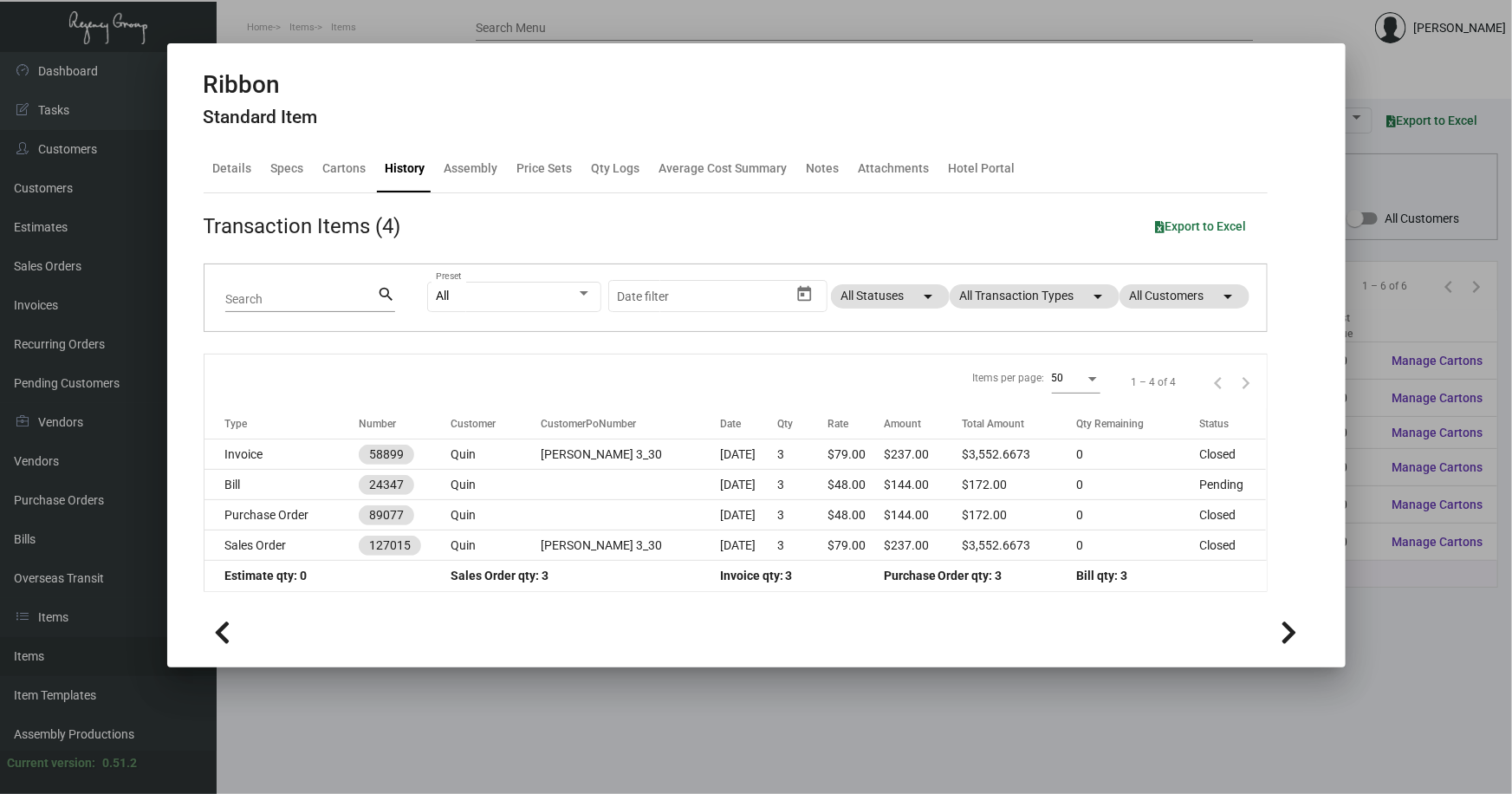
click at [1062, 736] on div at bounding box center [756, 397] width 1512 height 794
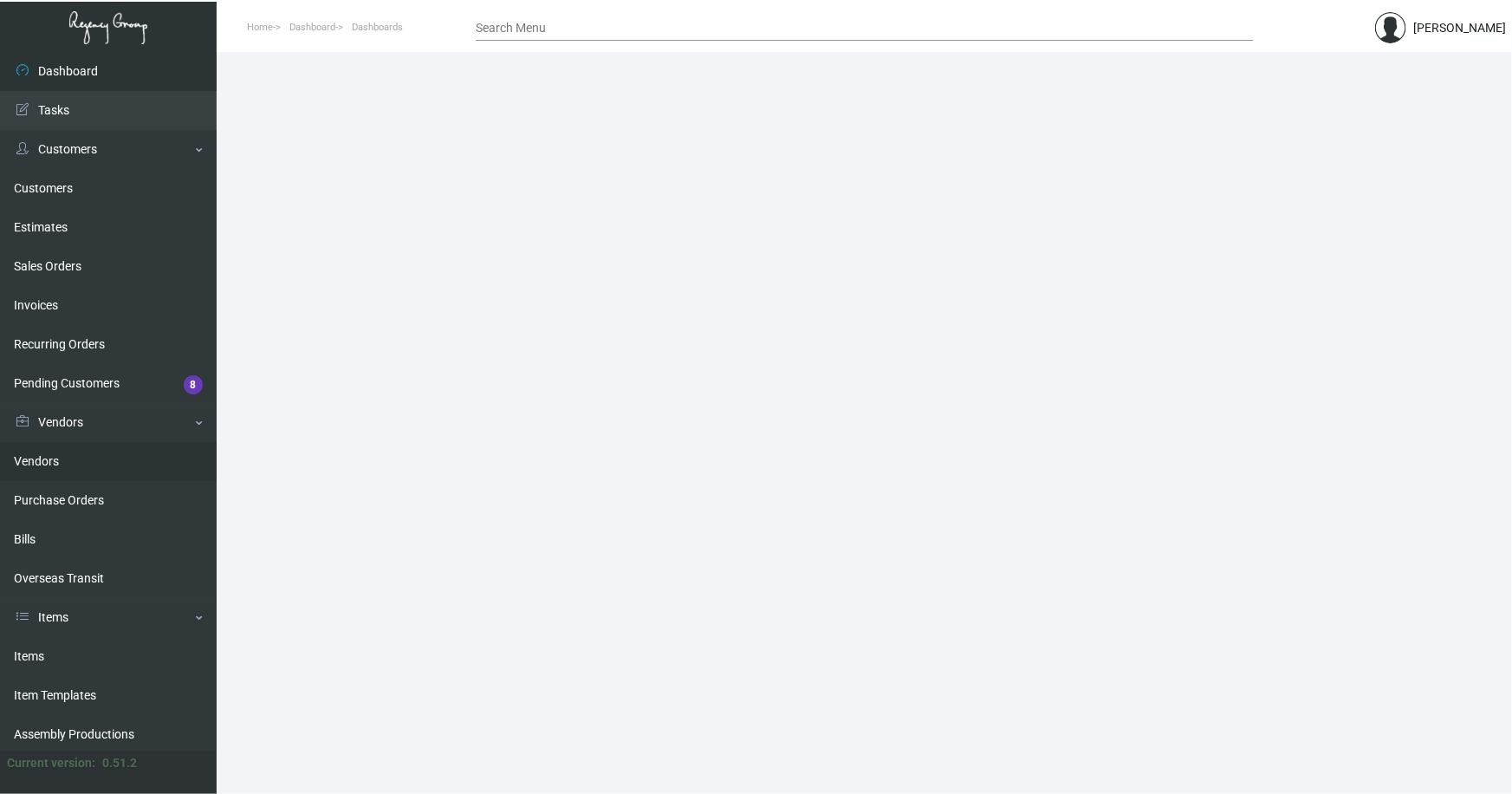
drag, startPoint x: 37, startPoint y: 655, endPoint x: 157, endPoint y: 473, distance: 218.0
click at [37, 655] on link "Items" at bounding box center [109, 656] width 217 height 39
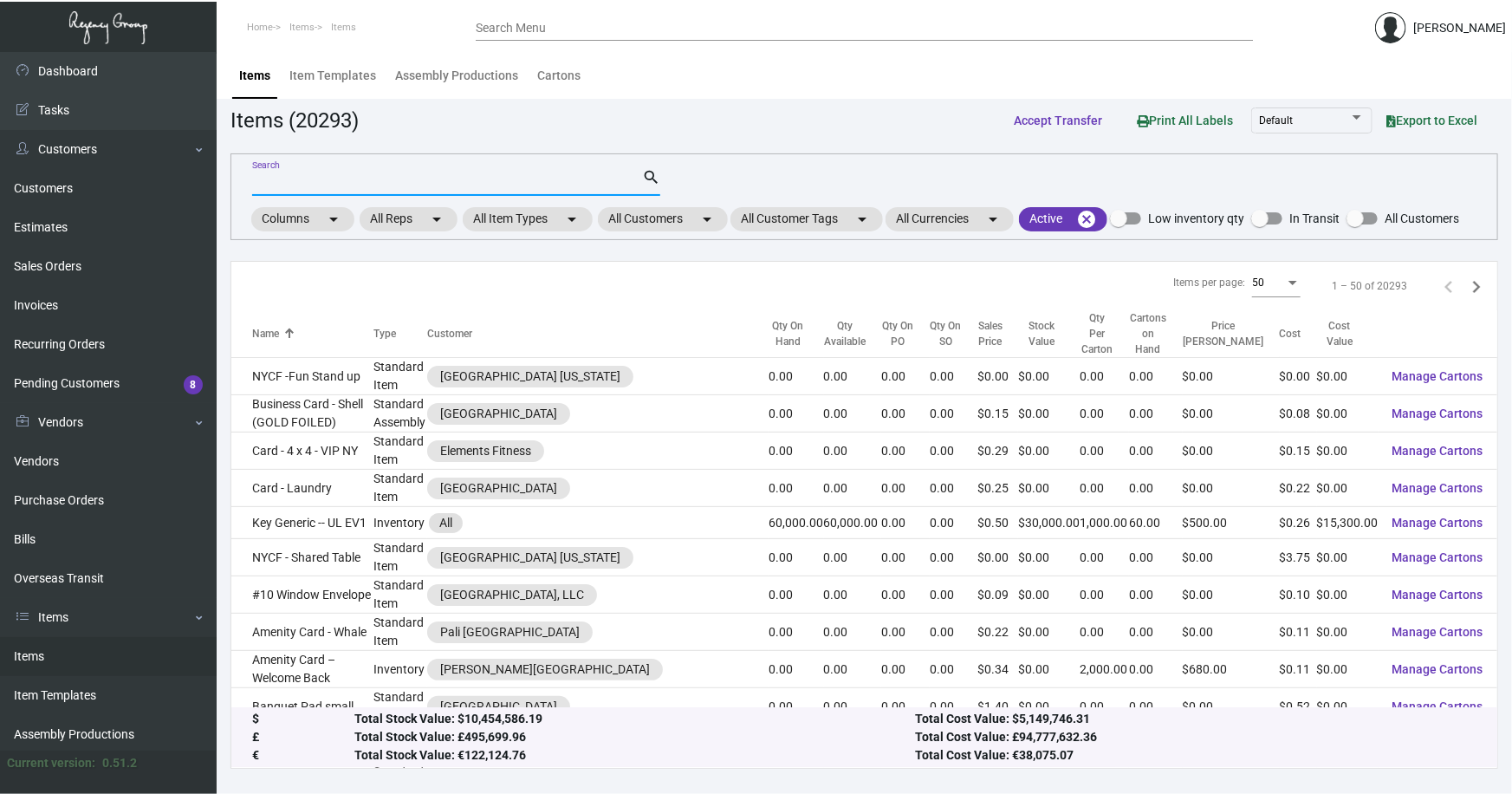
click at [383, 176] on input "Search" at bounding box center [447, 183] width 390 height 14
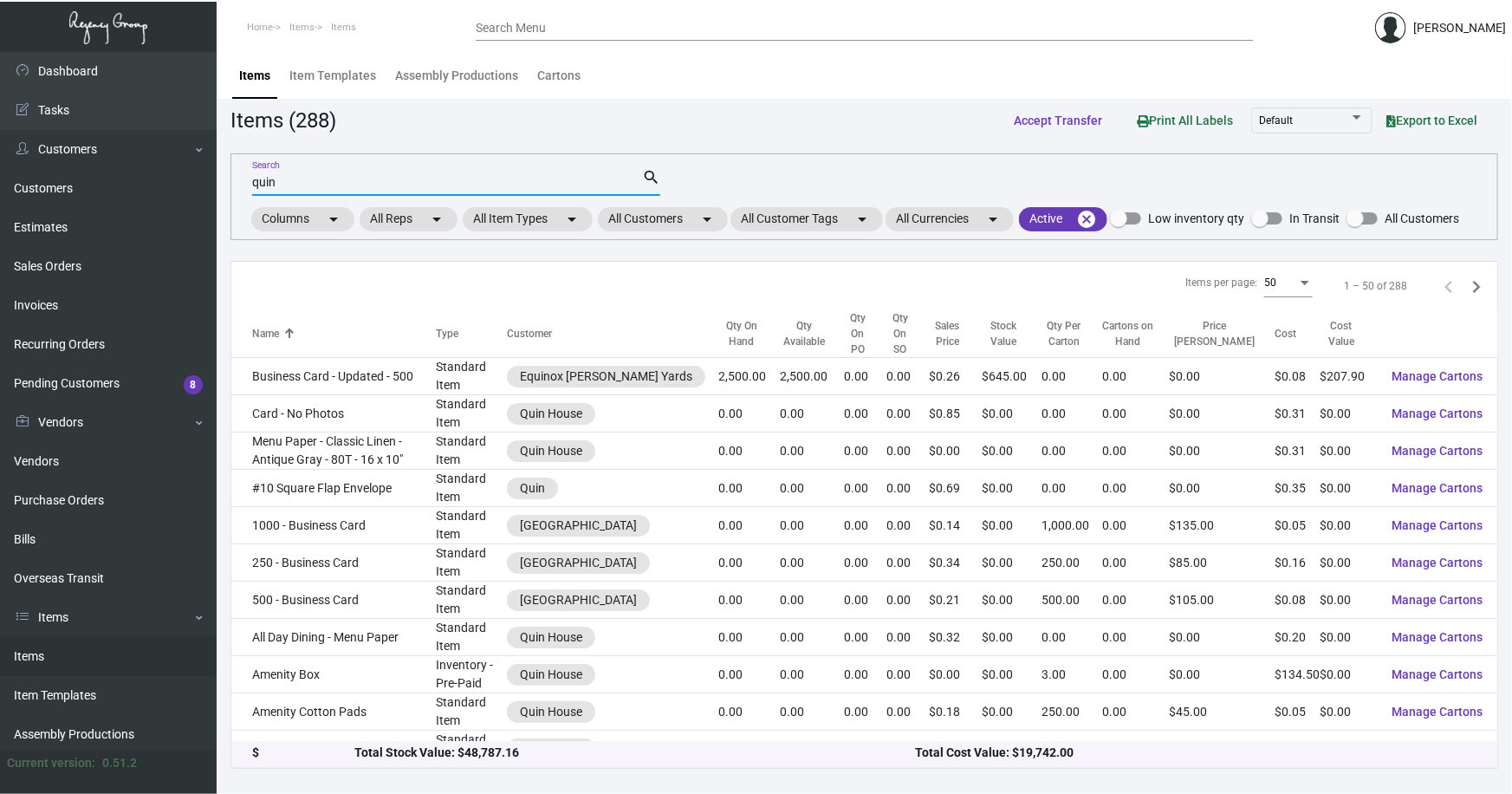
click at [352, 182] on input "quin" at bounding box center [447, 183] width 390 height 14
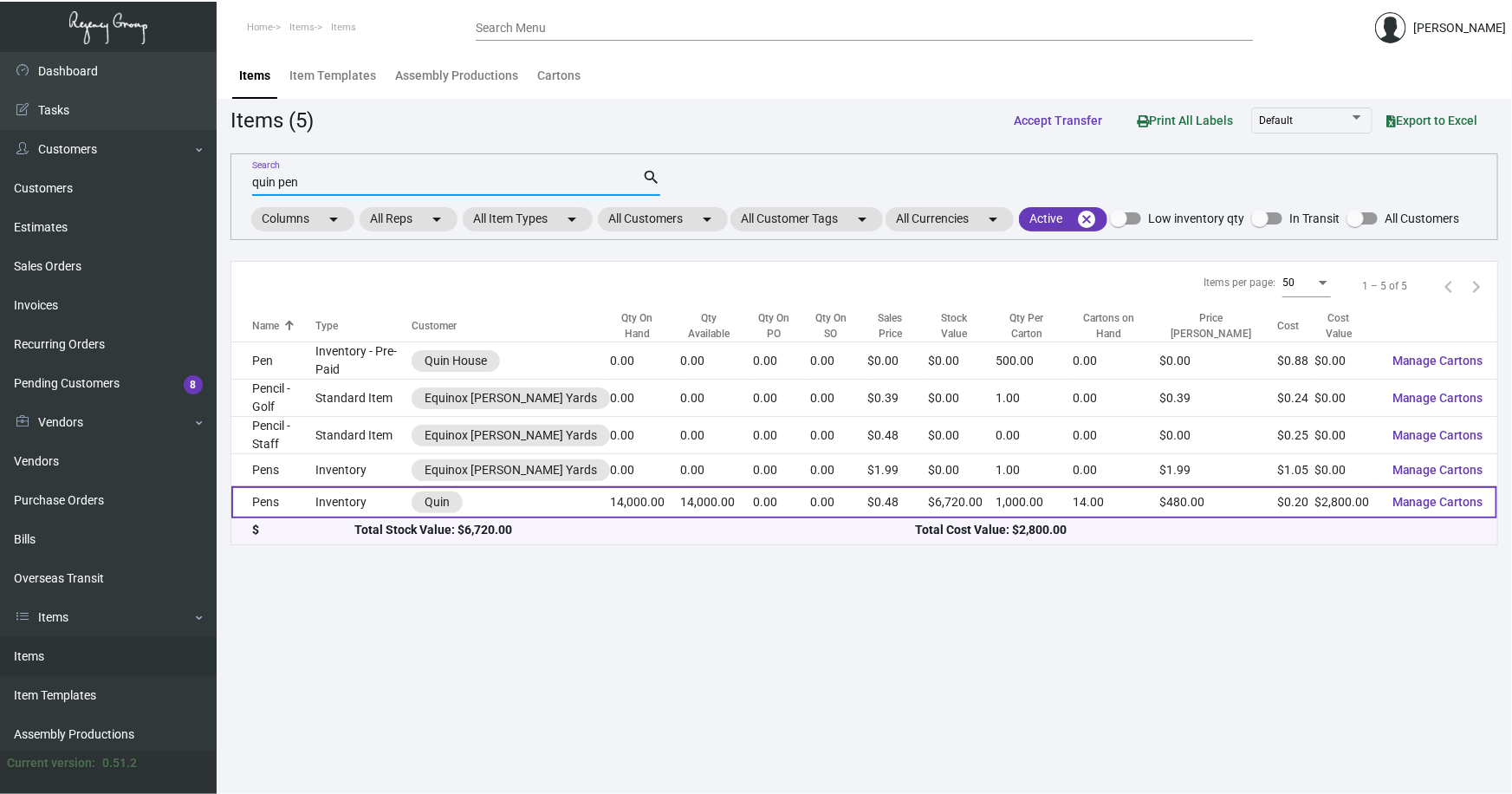
type input "quin pen"
click at [312, 487] on td "Pens" at bounding box center [273, 502] width 84 height 32
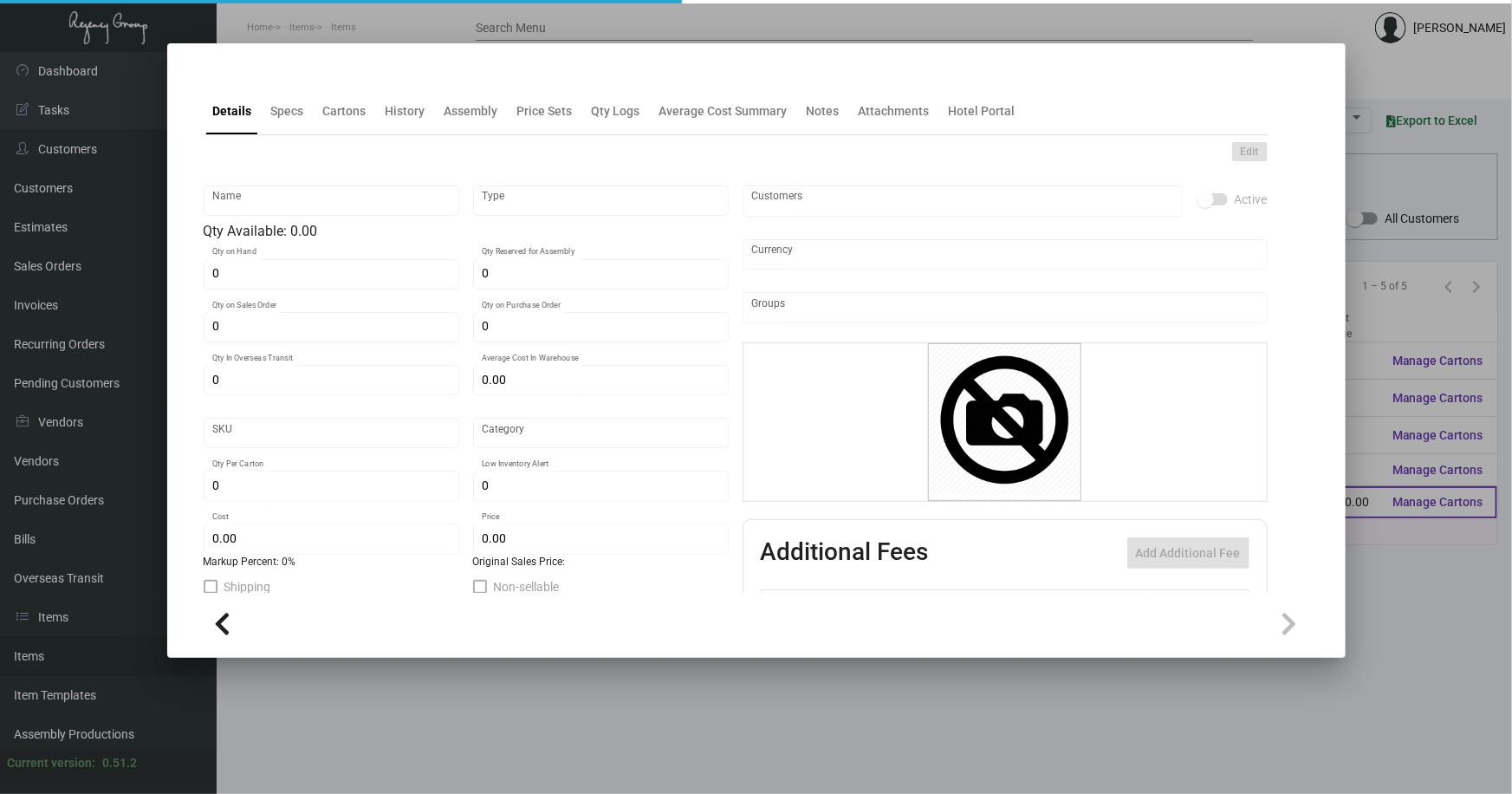
type input "Pens"
type input "Inventory"
type input "14,000"
type input "$ 0.20"
type input "2695"
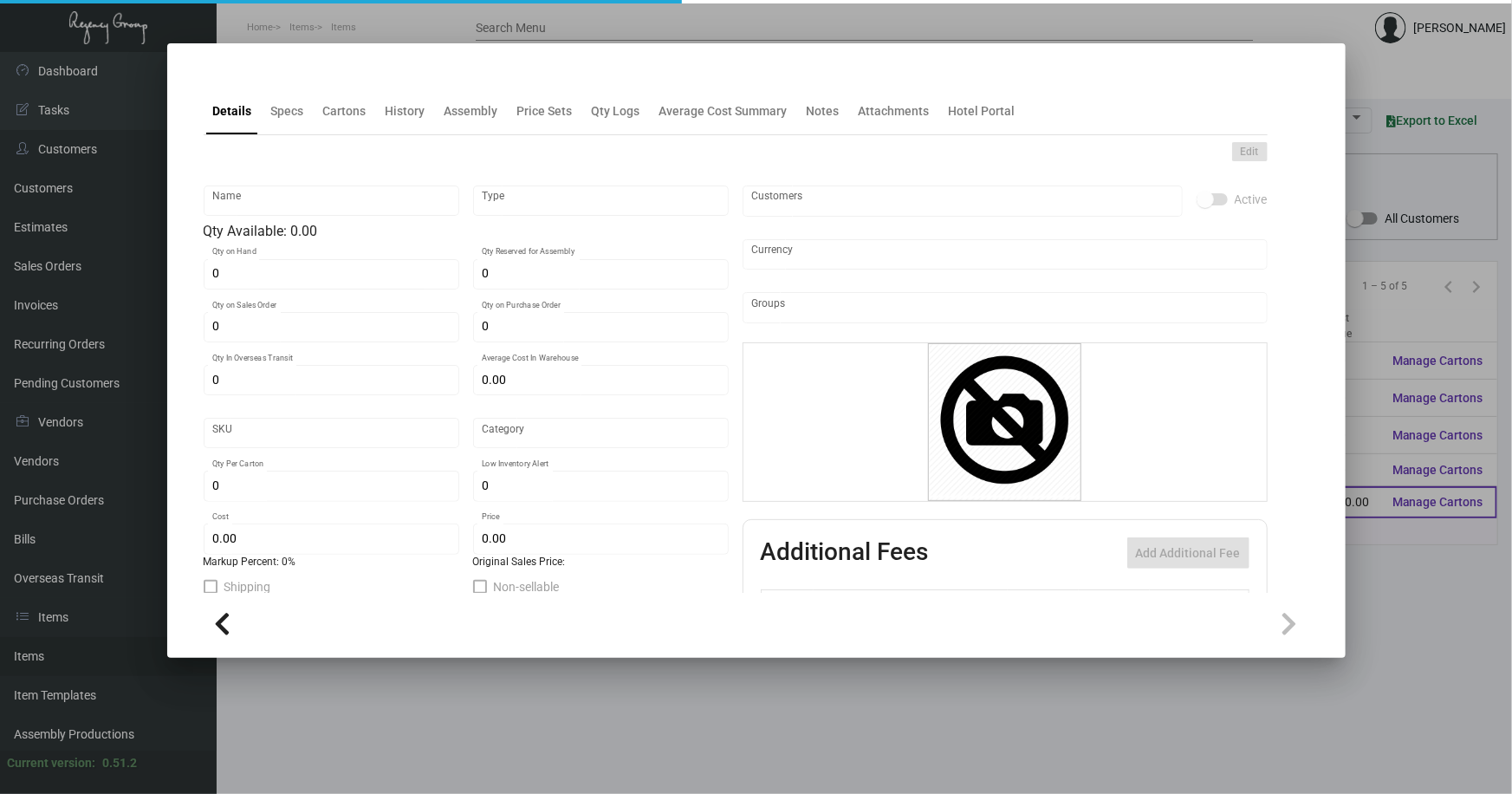
type input "Standard"
type input "1,000"
type input "5,000"
type input "$ 0.20"
type input "$ 0.48"
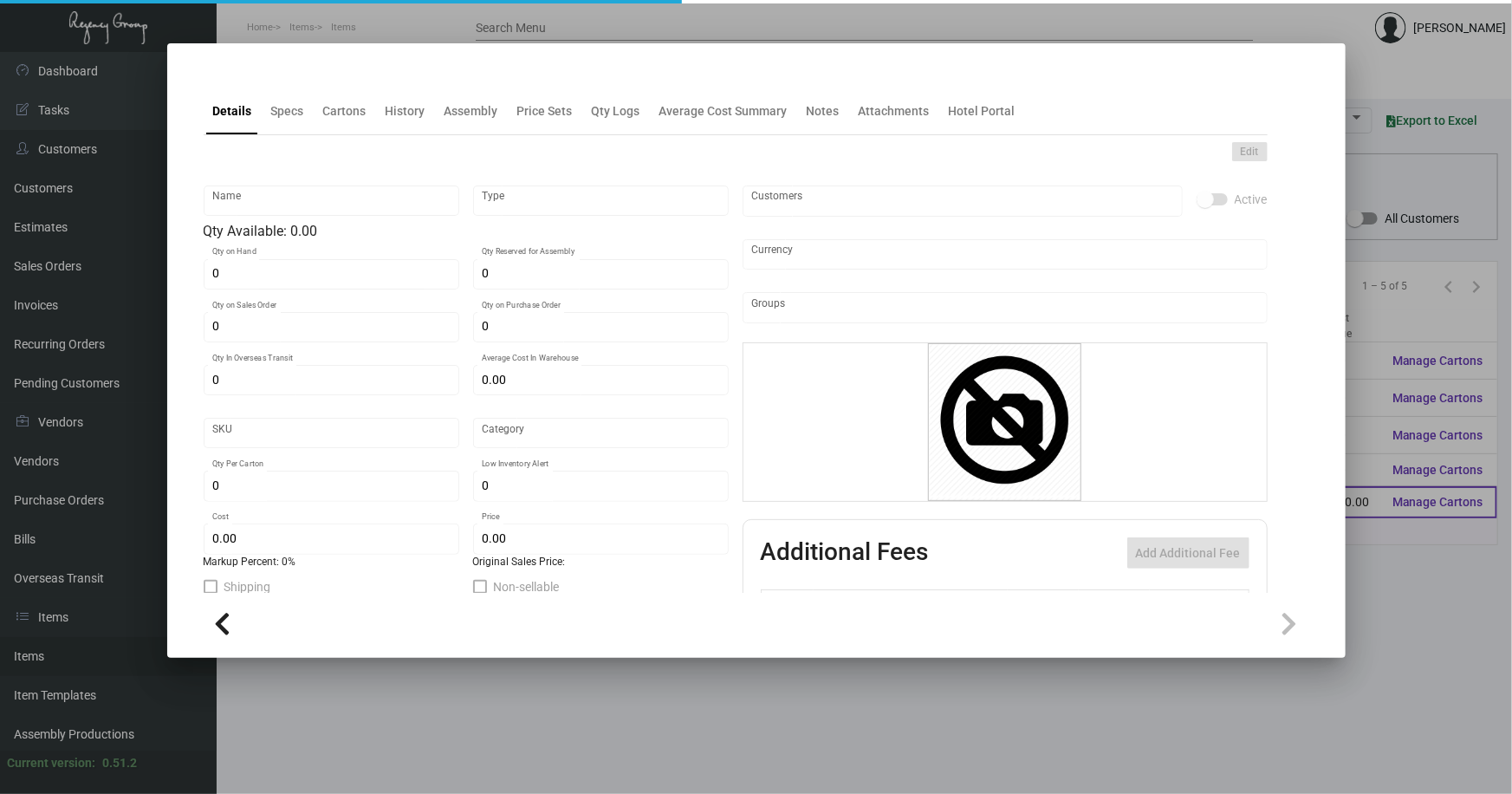
type textarea "Quin Pen: custom Red color twist metal pen, printing 1 color gold logo."
checkbox input "true"
type input "United States Dollar $"
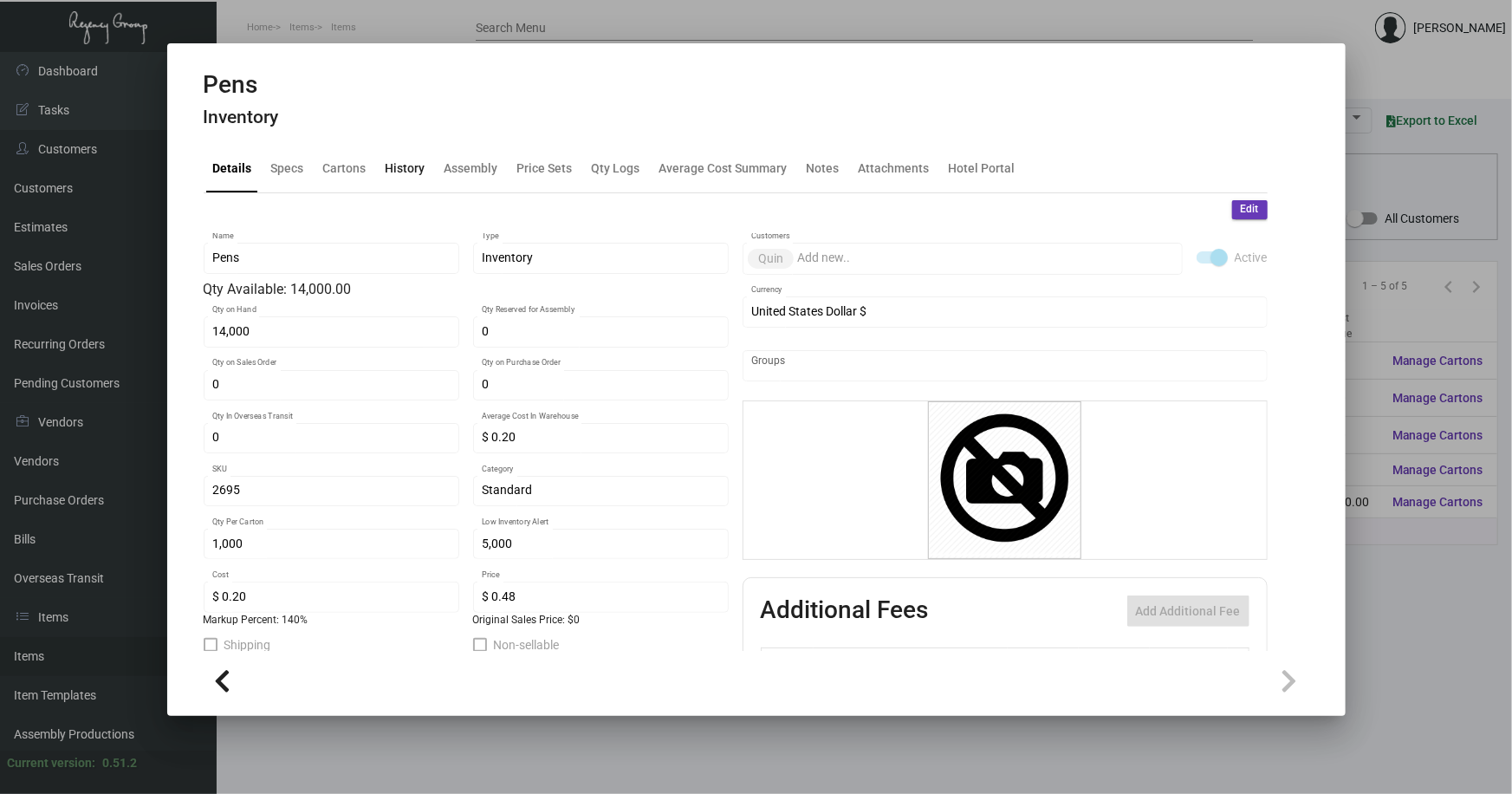
click at [405, 173] on div "History" at bounding box center [405, 169] width 40 height 18
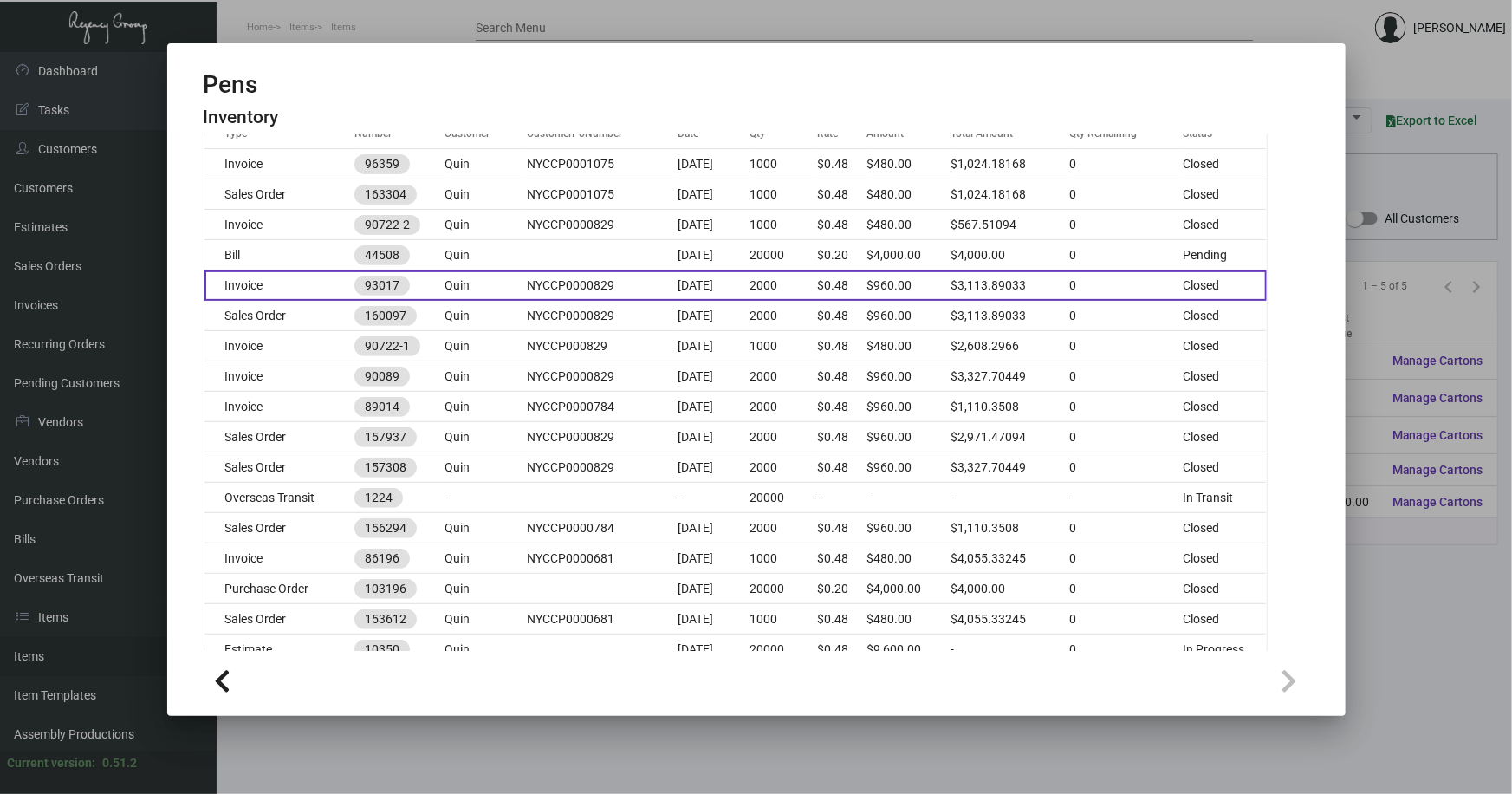
scroll to position [315, 0]
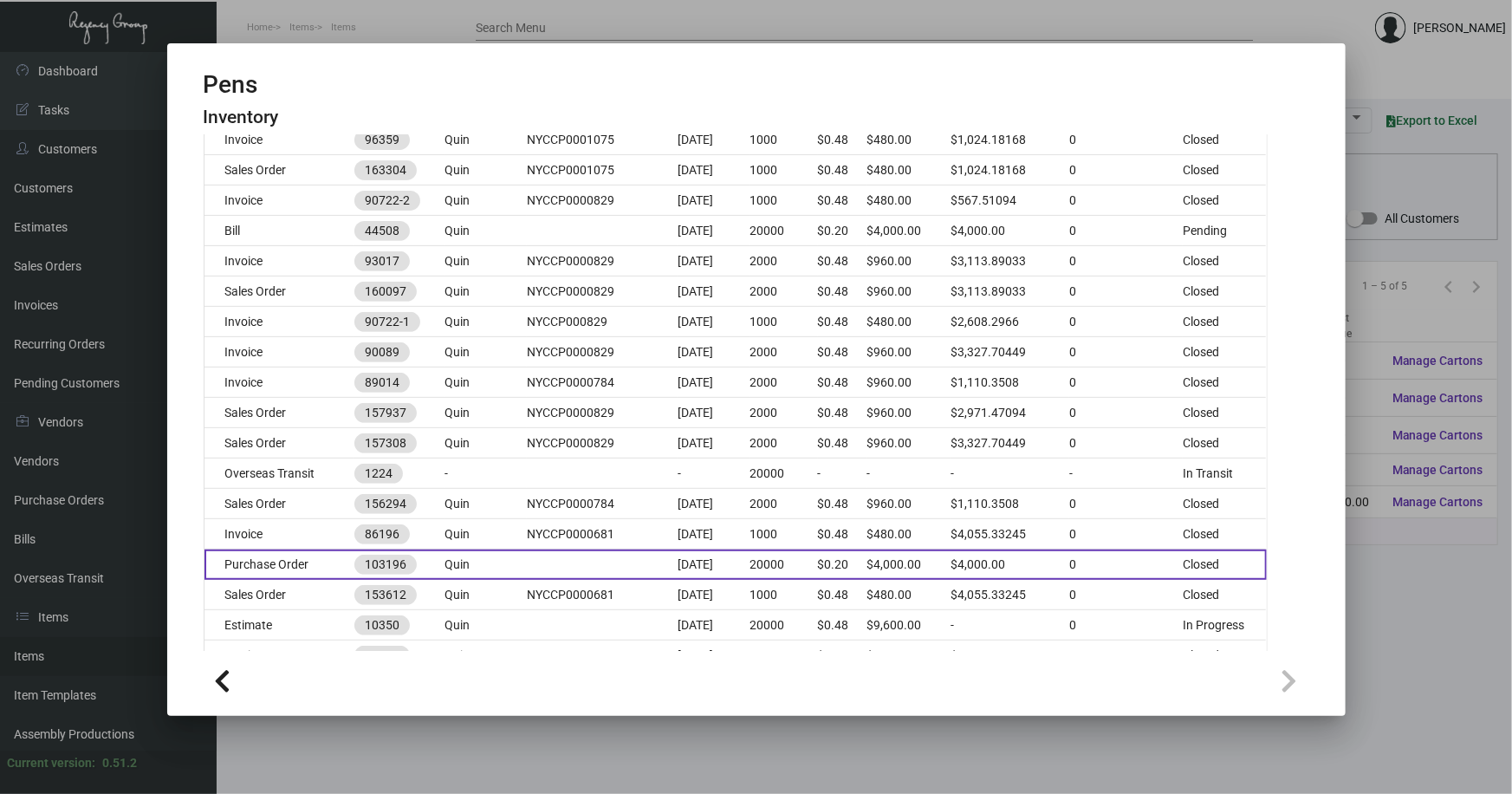
click at [513, 563] on td "Quin" at bounding box center [486, 564] width 82 height 30
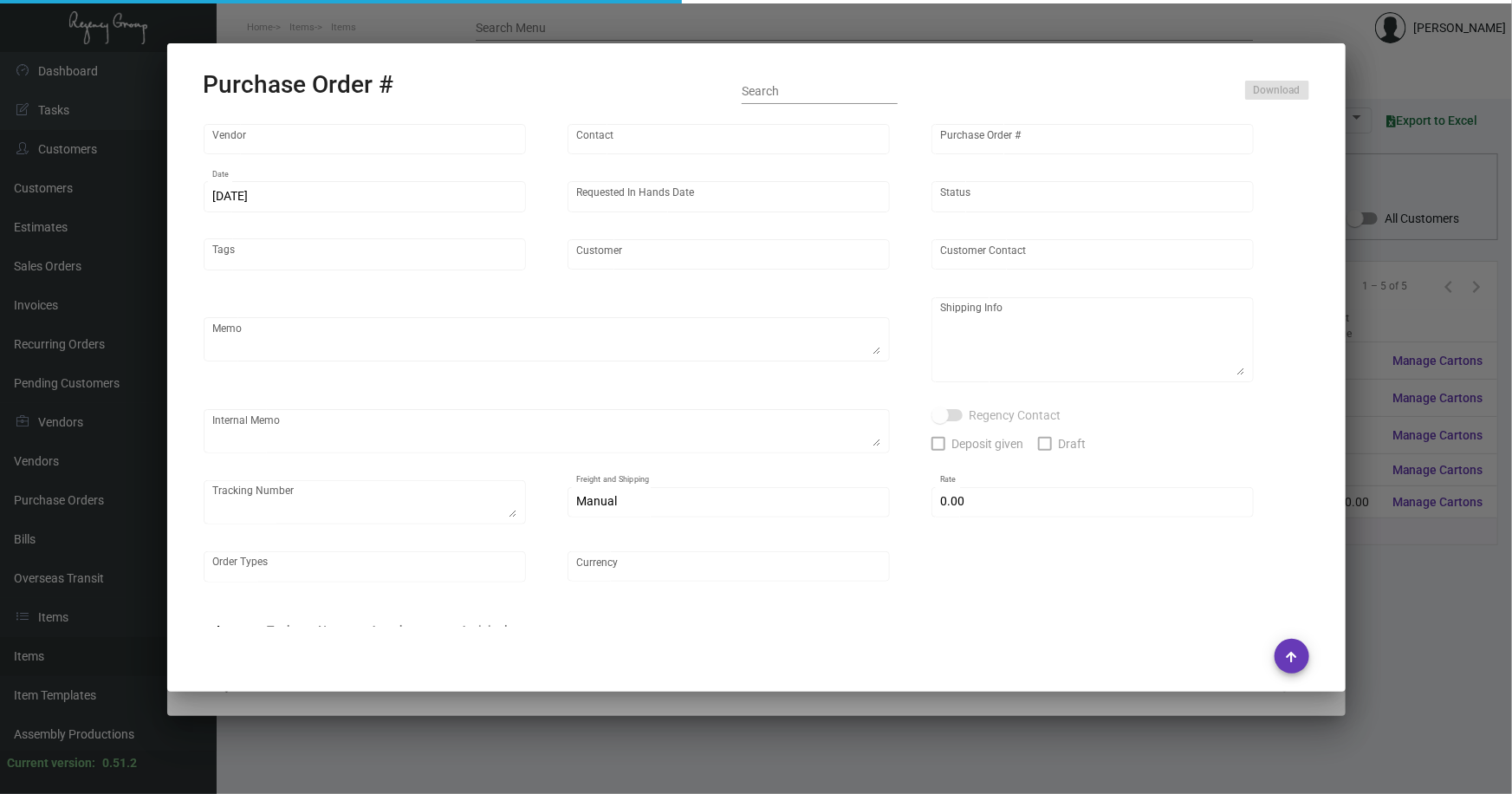
type input "Hangzhou Lefan Leisure Product Co. LTD"
type input "Amber Liu"
type input "103196"
type input "1/16/2024"
type input "2/16/2024"
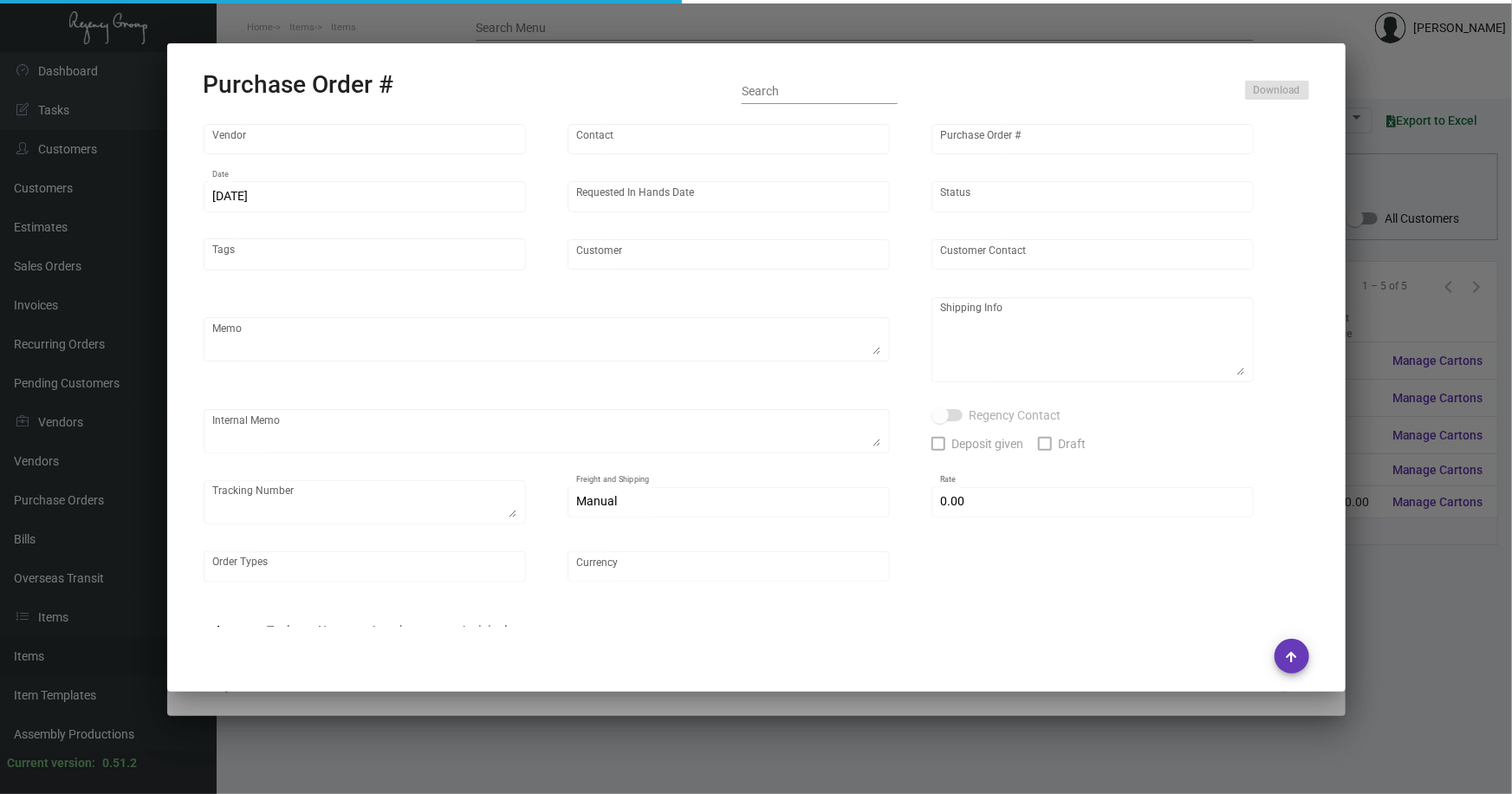
type input "Quin"
type textarea "Please ship by boat to our NJ warehouse."
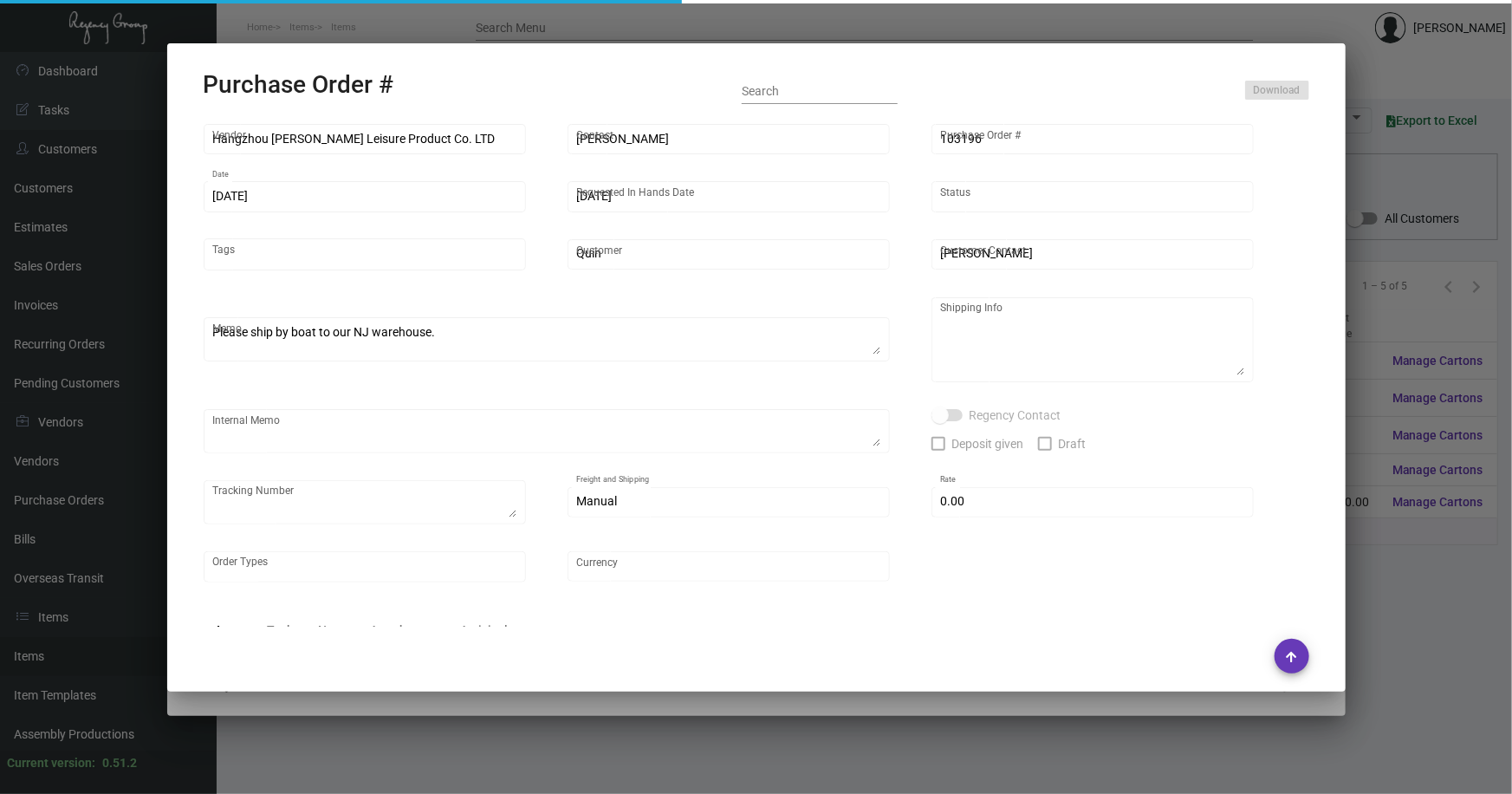
type textarea "Regency Group NJ - Alex Penate 22 Belgrove Dr. Kearny, NJ, 07032 US"
checkbox input "true"
type input "$ 0.00"
type input "United States Dollar $"
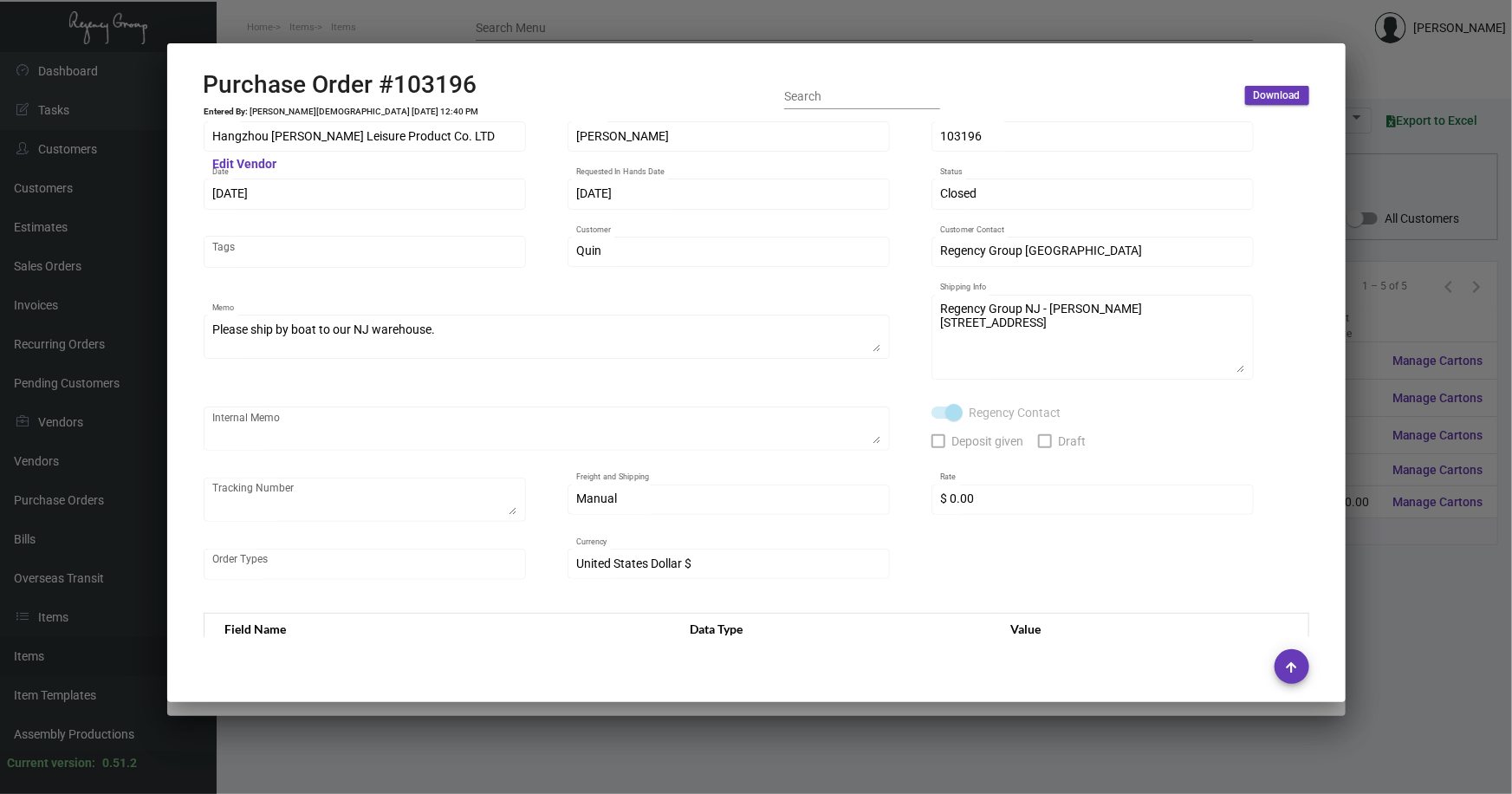
scroll to position [0, 0]
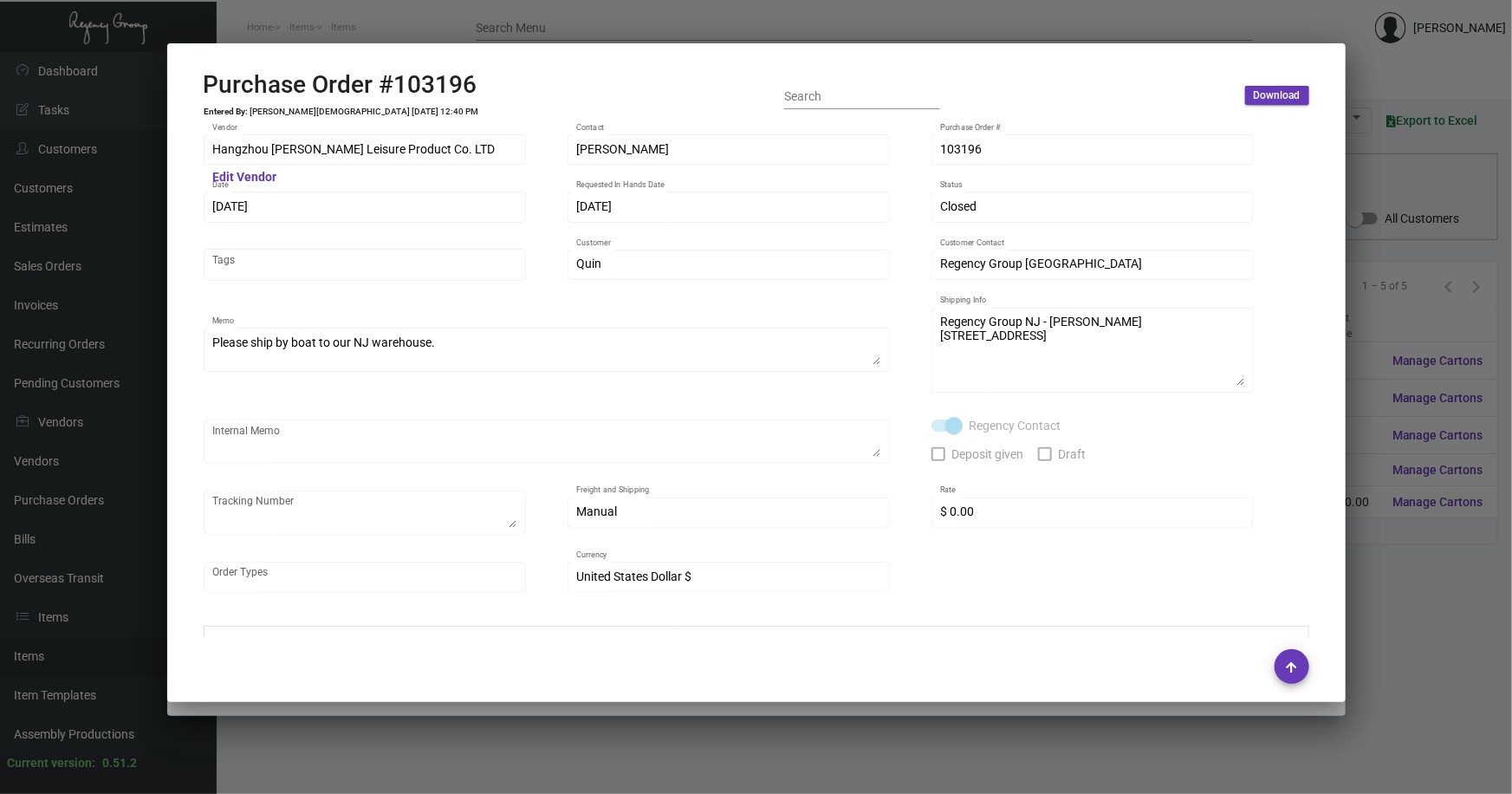
click at [1419, 536] on div at bounding box center [756, 397] width 1512 height 794
click at [1389, 541] on div at bounding box center [756, 397] width 1512 height 794
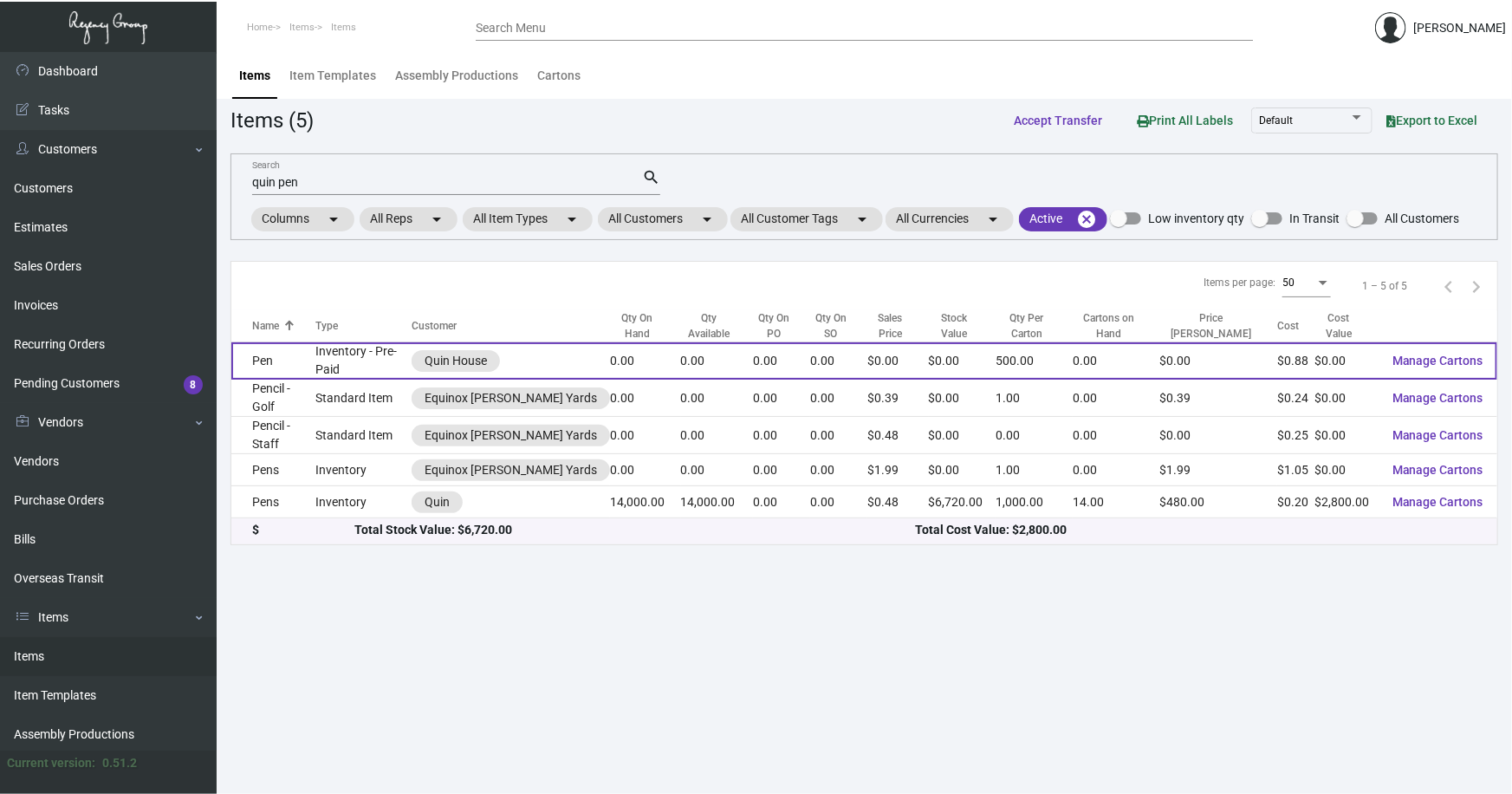
click at [278, 358] on td "Pen" at bounding box center [273, 361] width 84 height 37
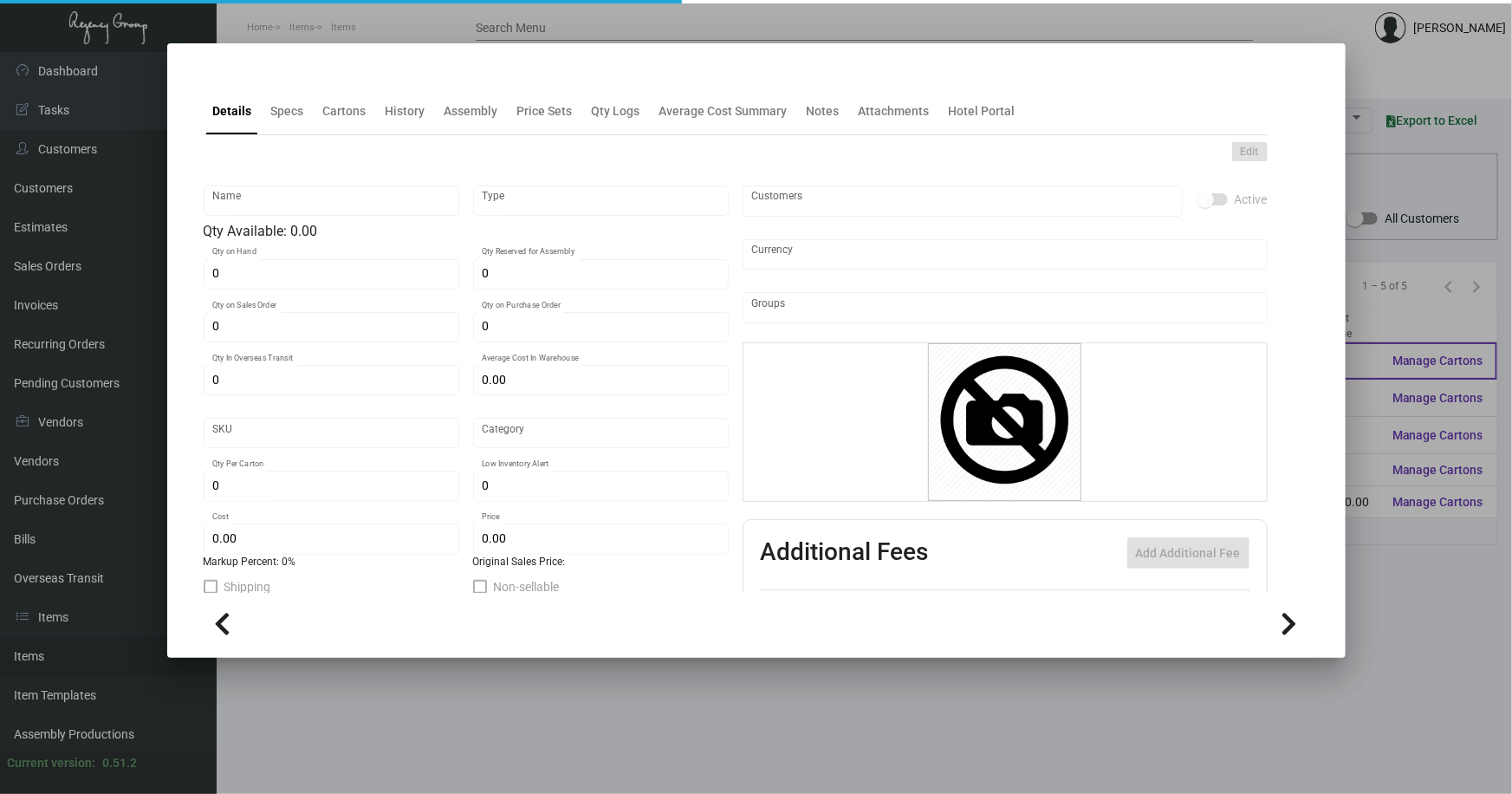
type input "Pen"
type input "Inventory - Pre-Paid"
type input "1,000"
type input "$ 2.034"
type input "Overseas"
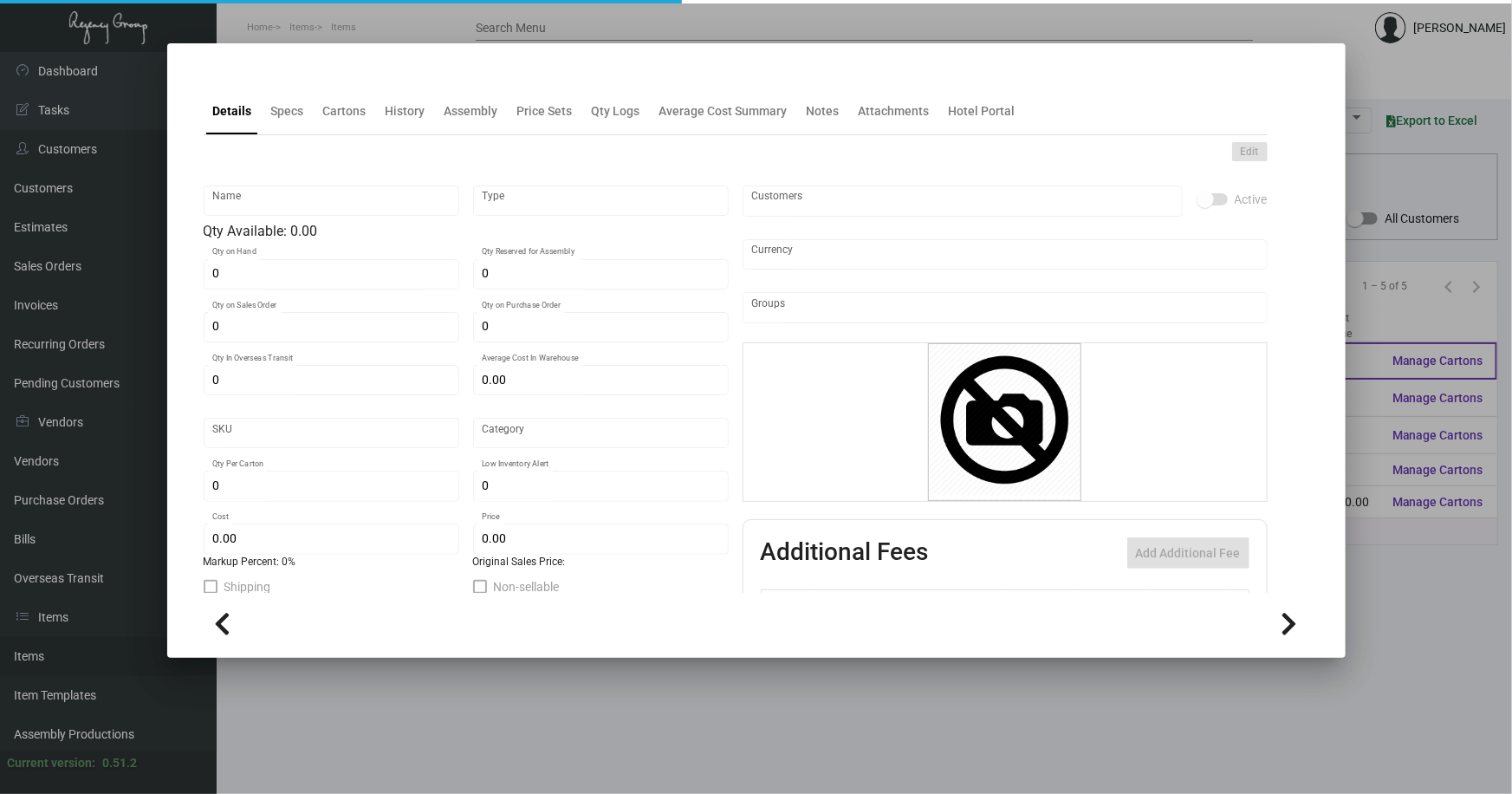
type input "500"
type input "$ 0.88"
type input "$ 0.00"
checkbox input "true"
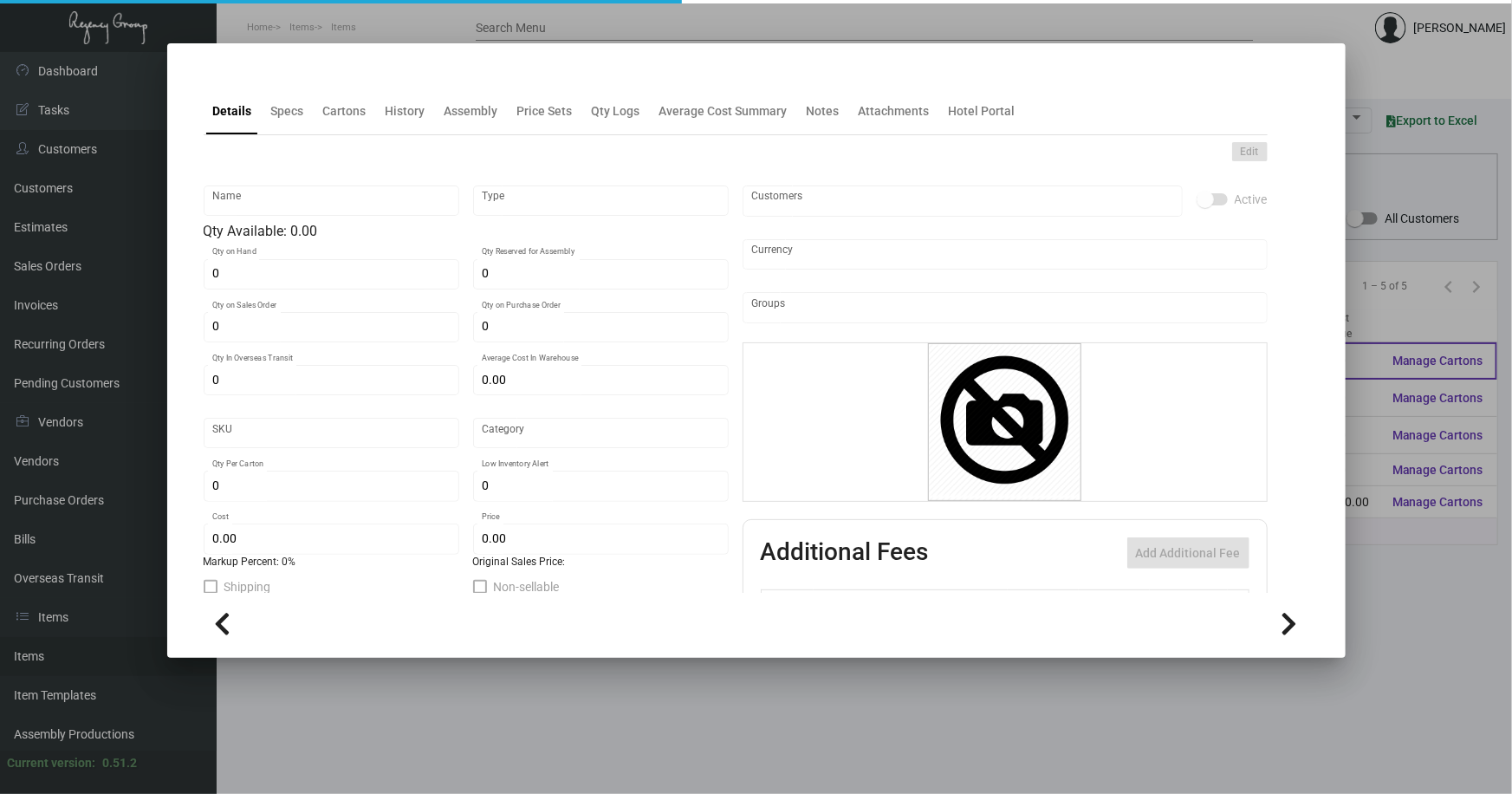
type input "United States Dollar $"
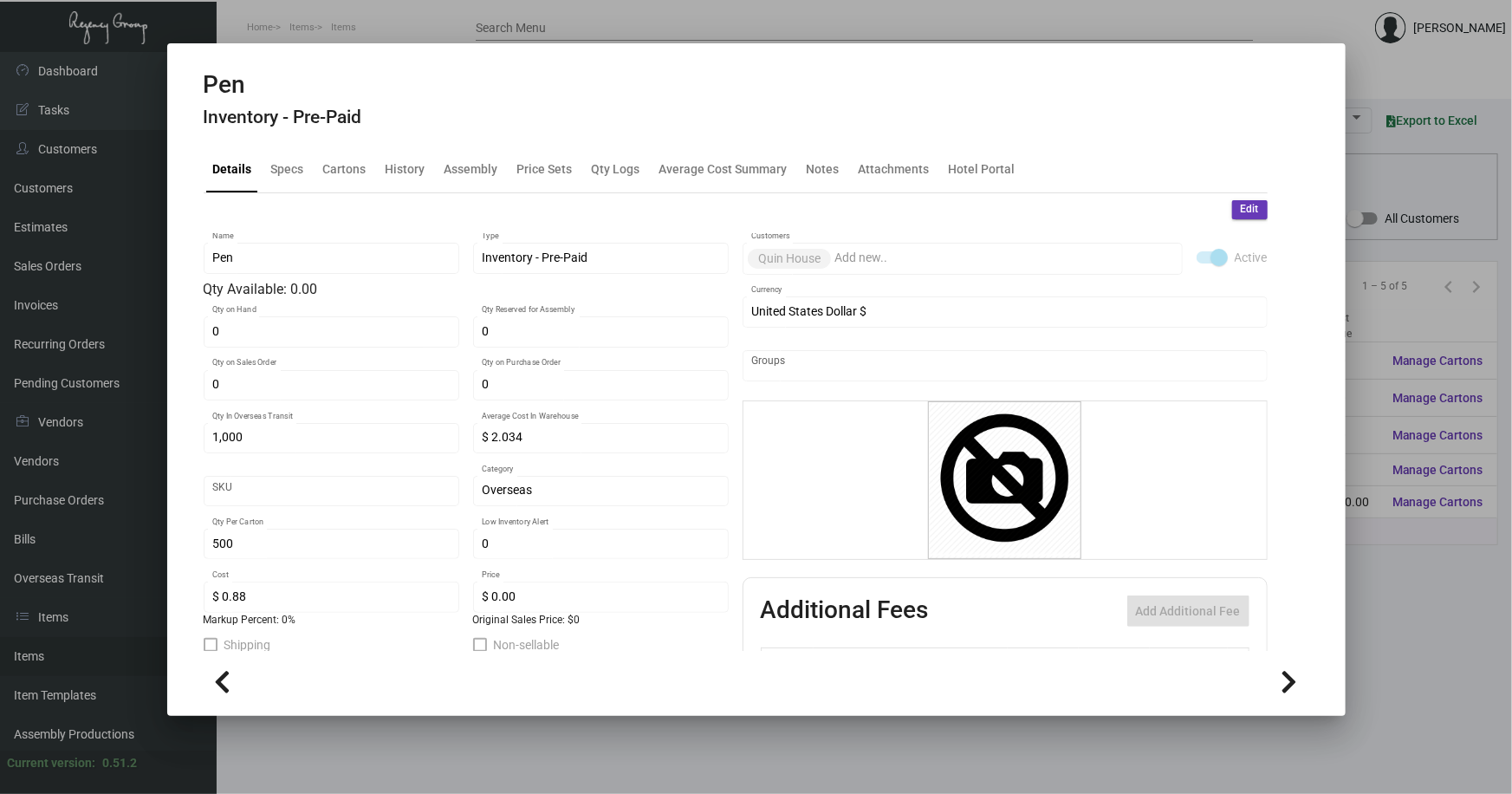
click at [474, 745] on div at bounding box center [756, 397] width 1512 height 794
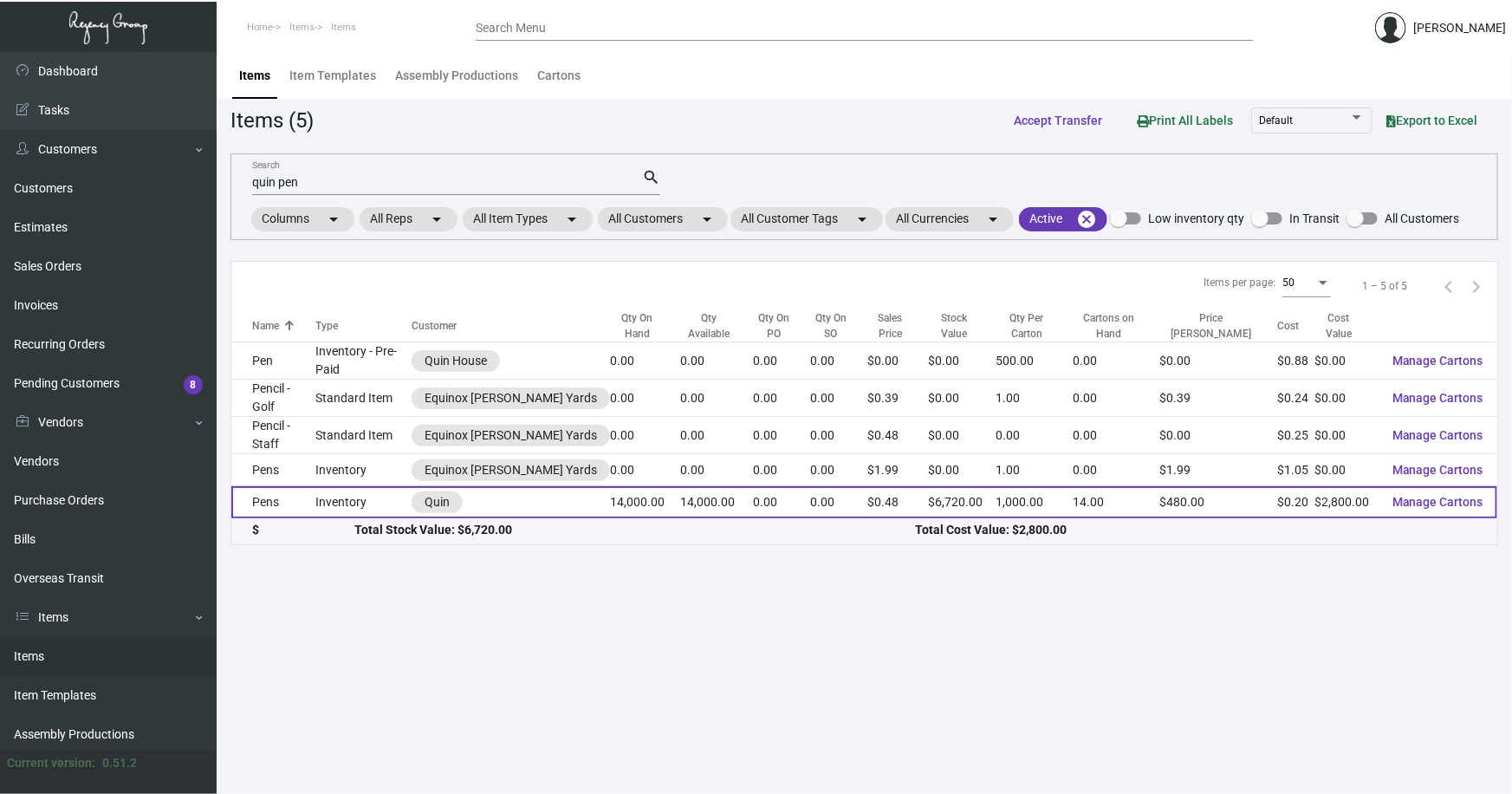
click at [276, 488] on td "Pens" at bounding box center [273, 502] width 84 height 32
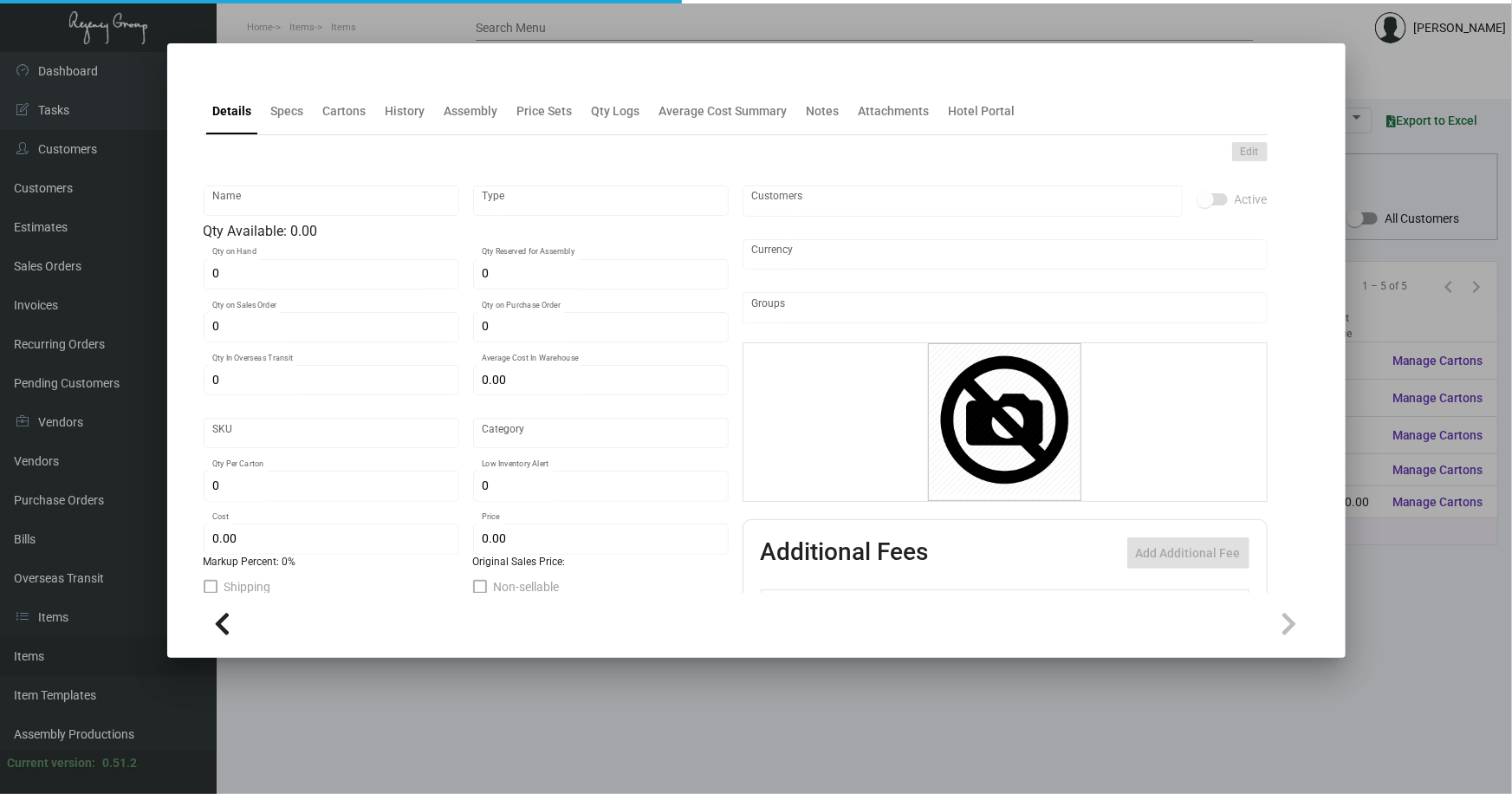
type input "Pens"
type input "Inventory"
type input "14,000"
type input "$ 0.20"
type input "2695"
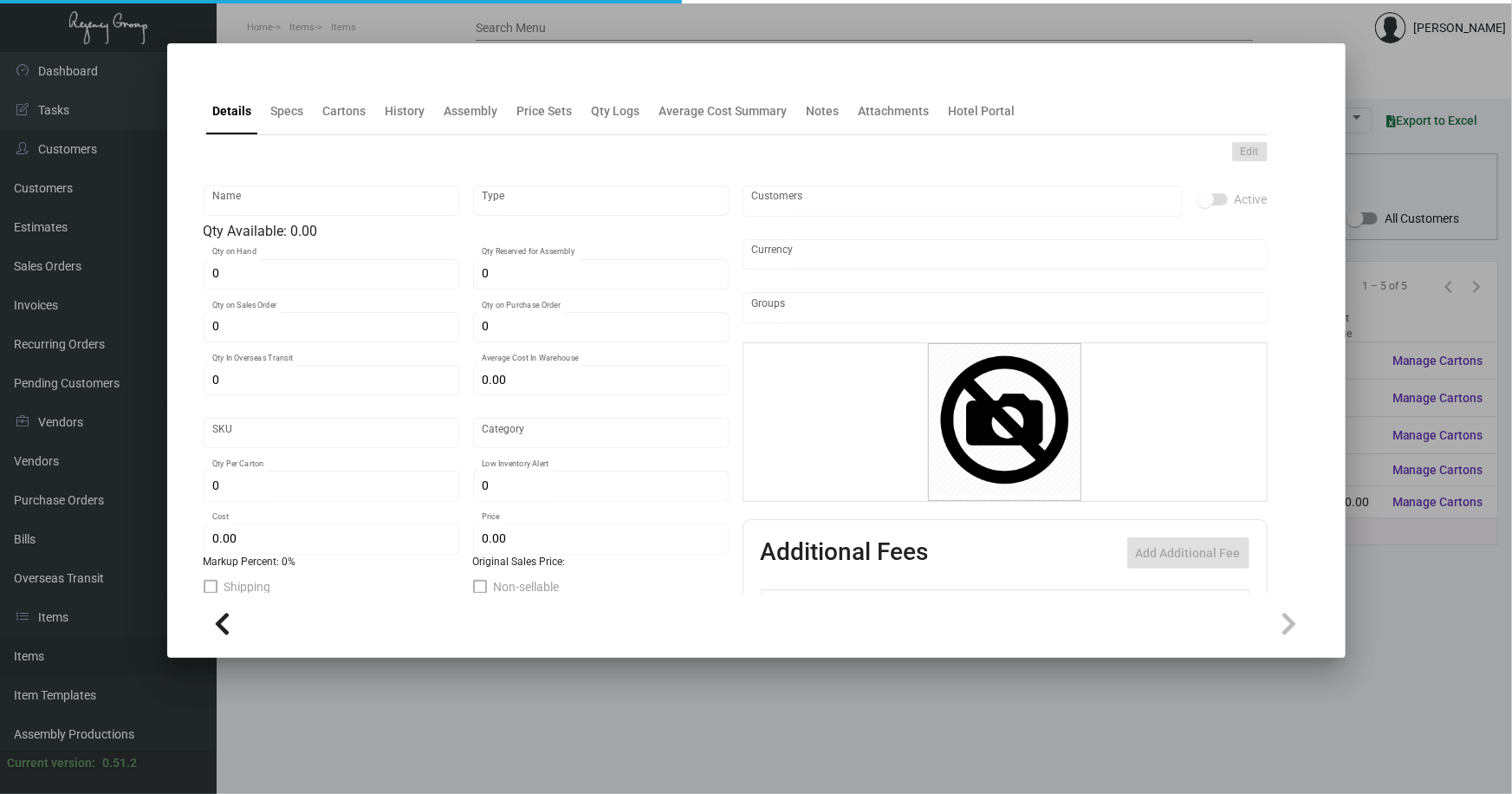
type input "Standard"
type input "1,000"
type input "5,000"
type input "$ 0.20"
type input "$ 0.48"
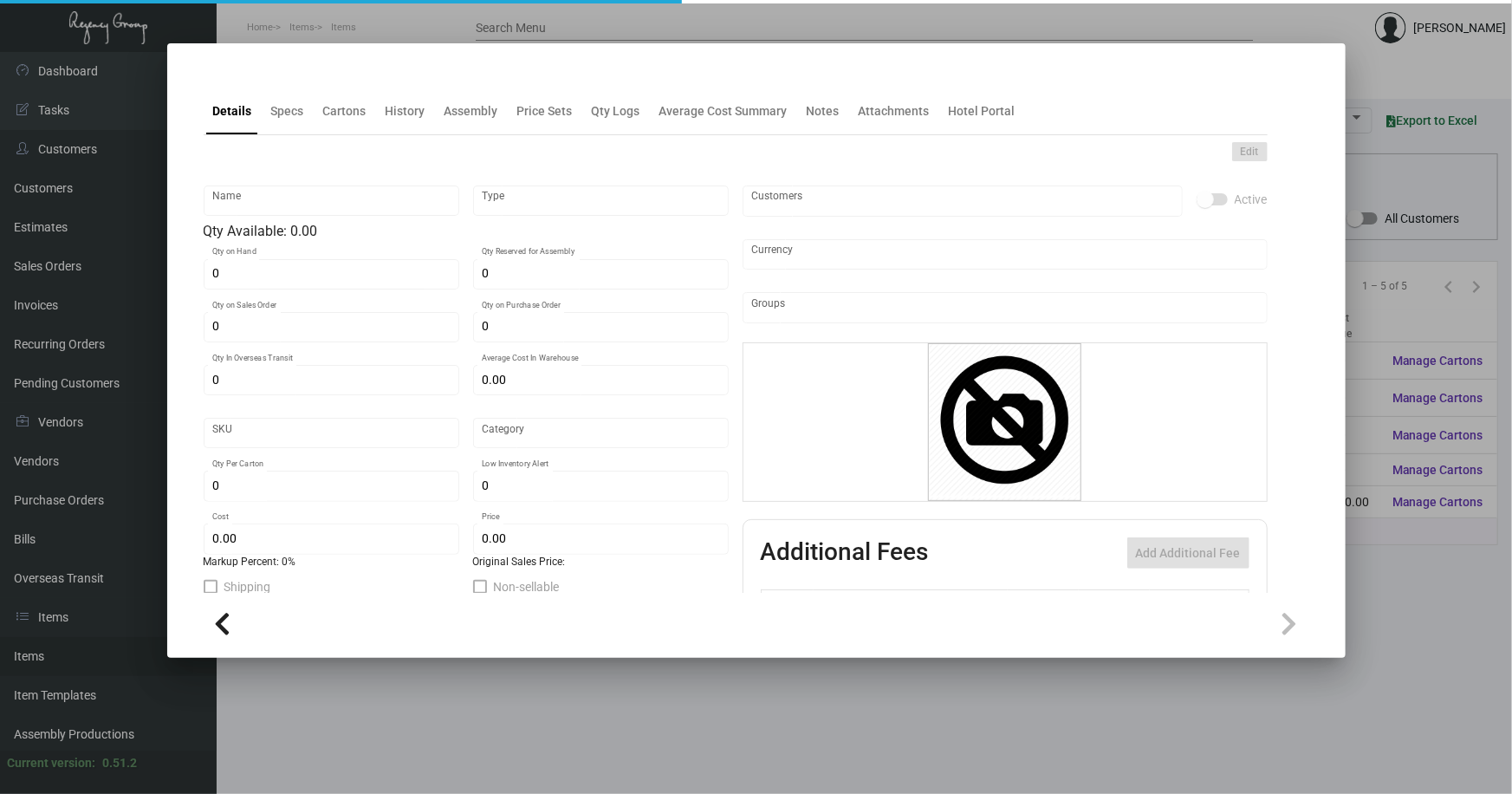
type textarea "Quin Pen: custom Red color twist metal pen, printing 1 color gold logo."
checkbox input "true"
type input "United States Dollar $"
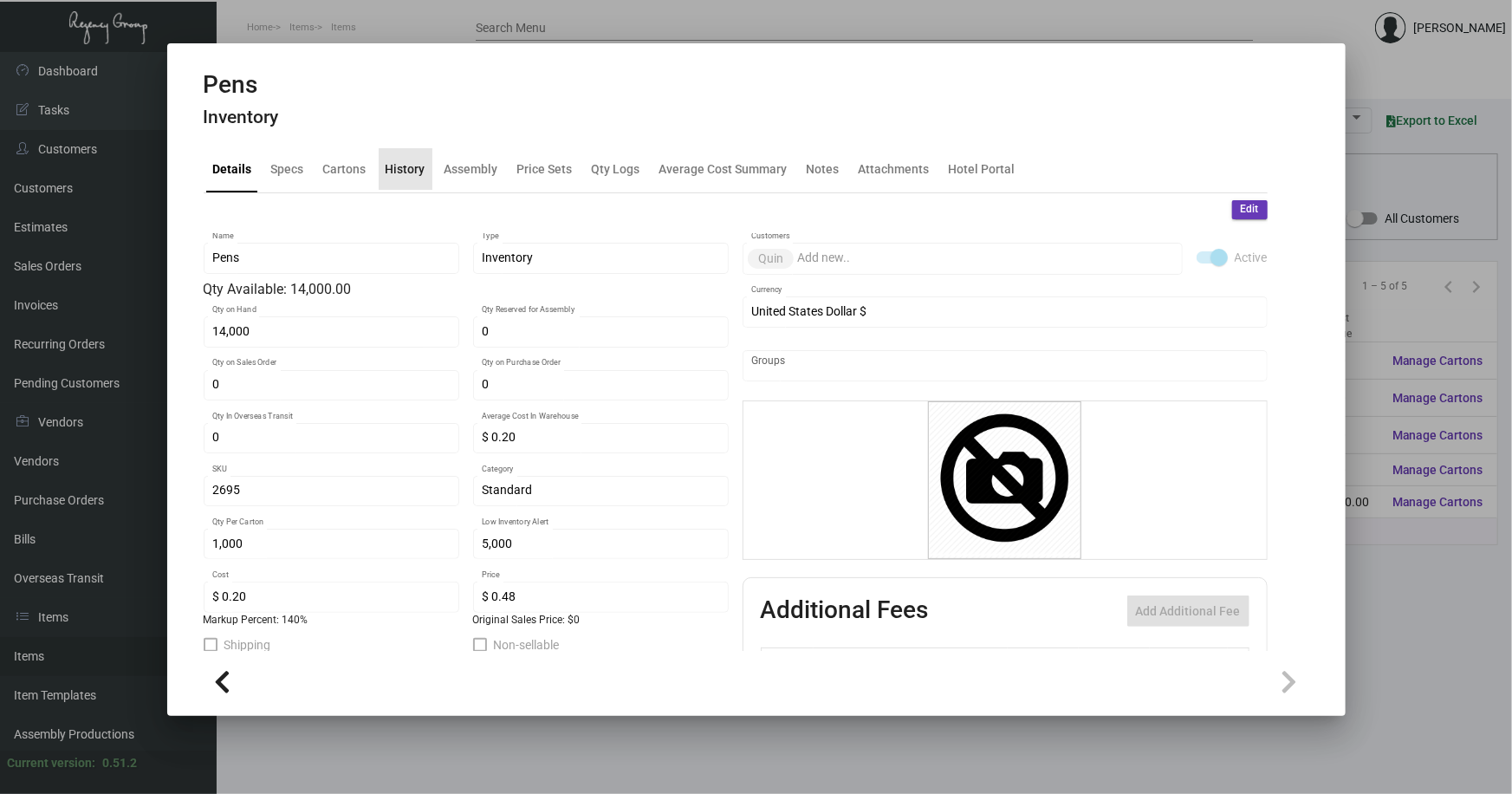
click at [414, 169] on div "History" at bounding box center [405, 169] width 40 height 18
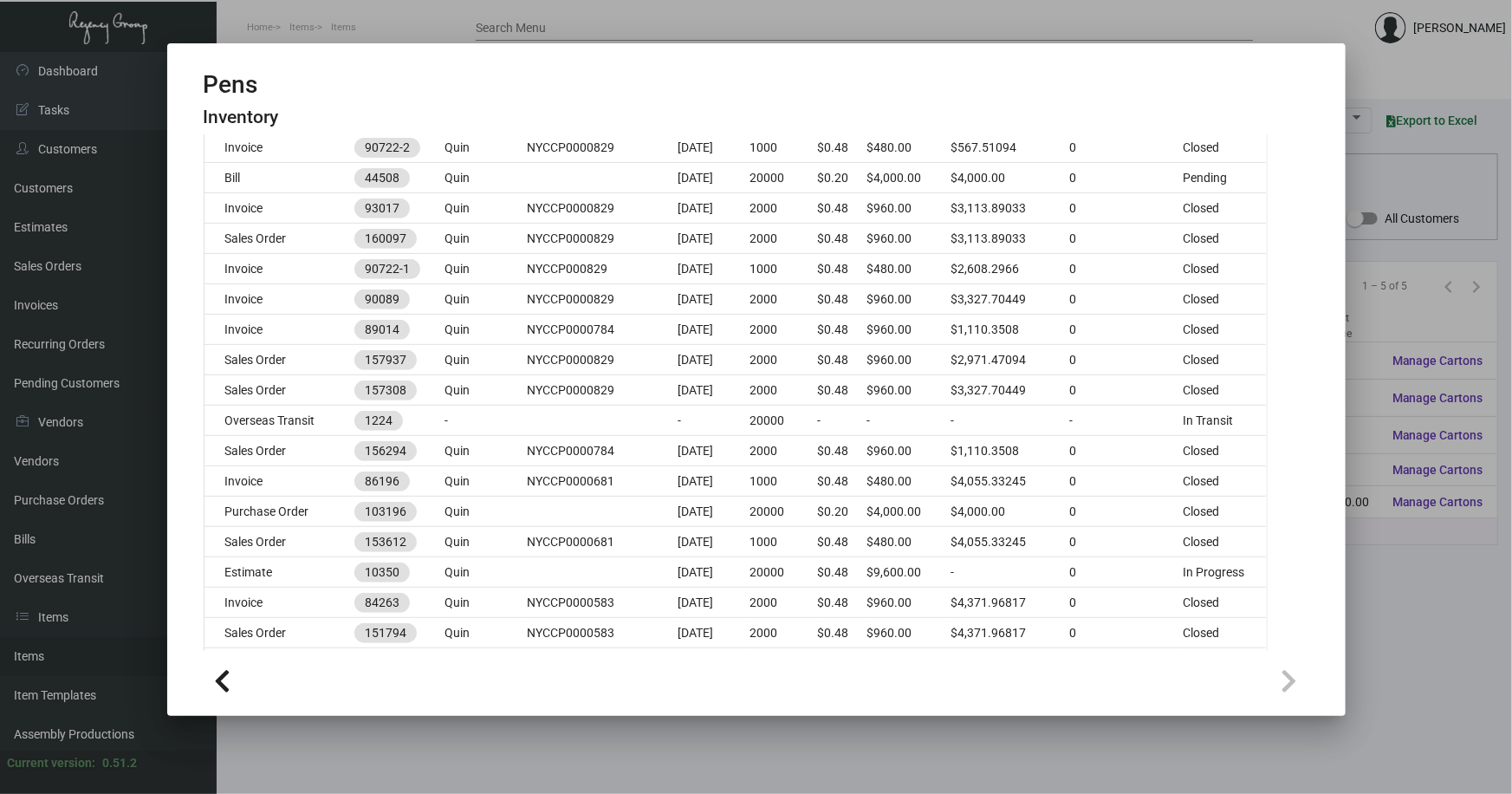
scroll to position [394, 0]
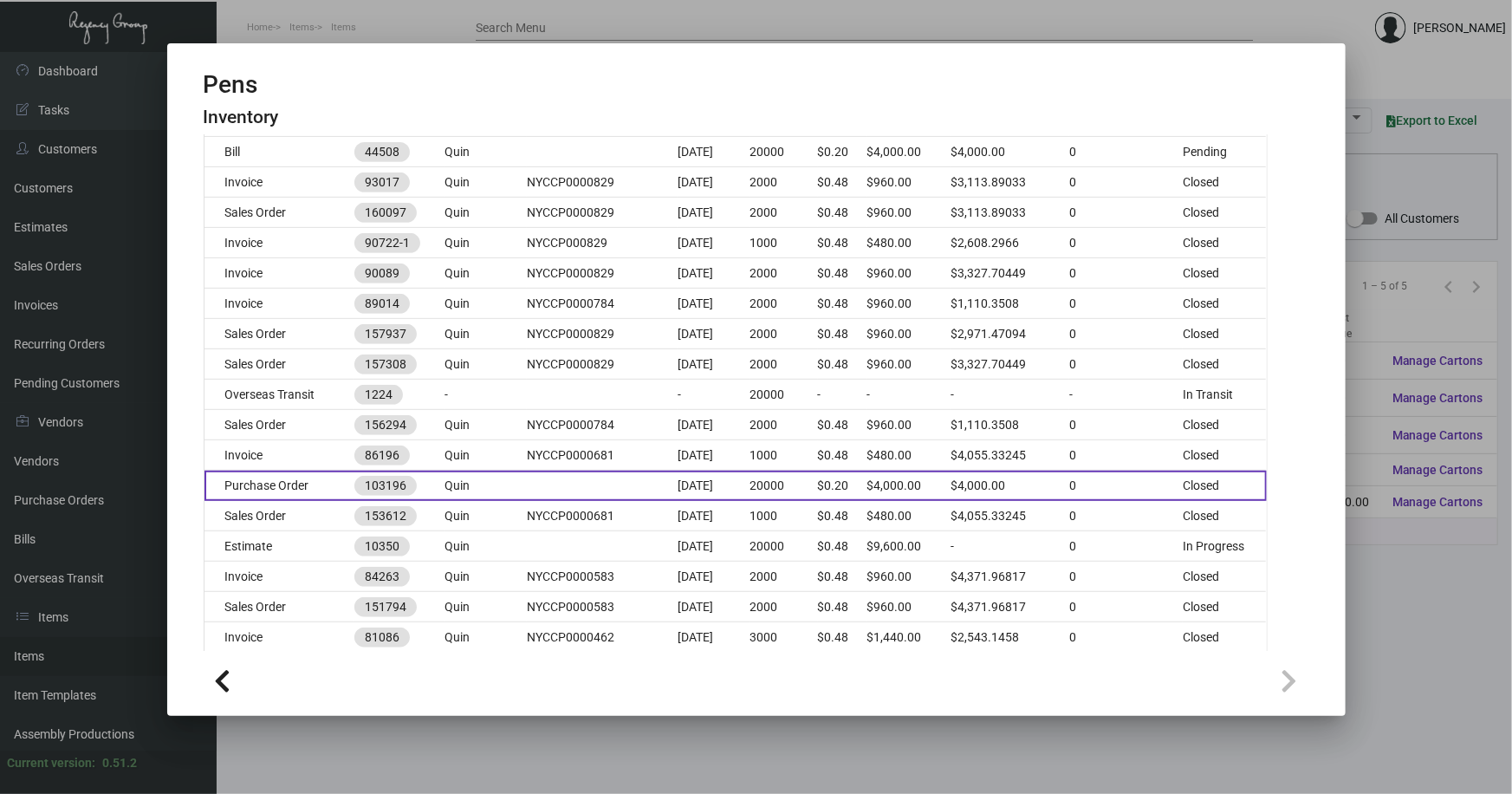
click at [528, 482] on td at bounding box center [603, 486] width 151 height 30
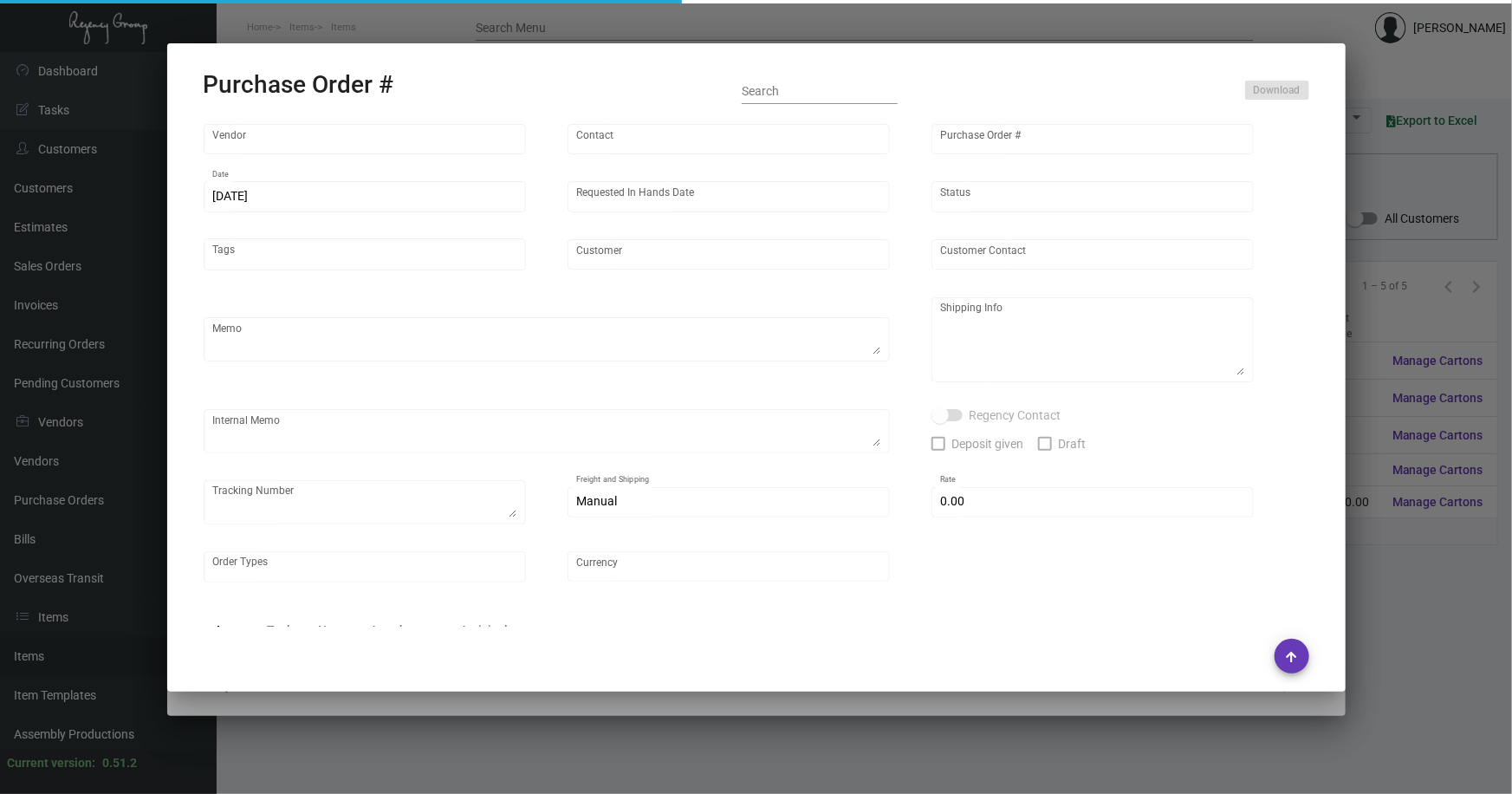
type input "Hangzhou Lefan Leisure Product Co. LTD"
type input "Amber Liu"
type input "103196"
type input "1/16/2024"
type input "2/16/2024"
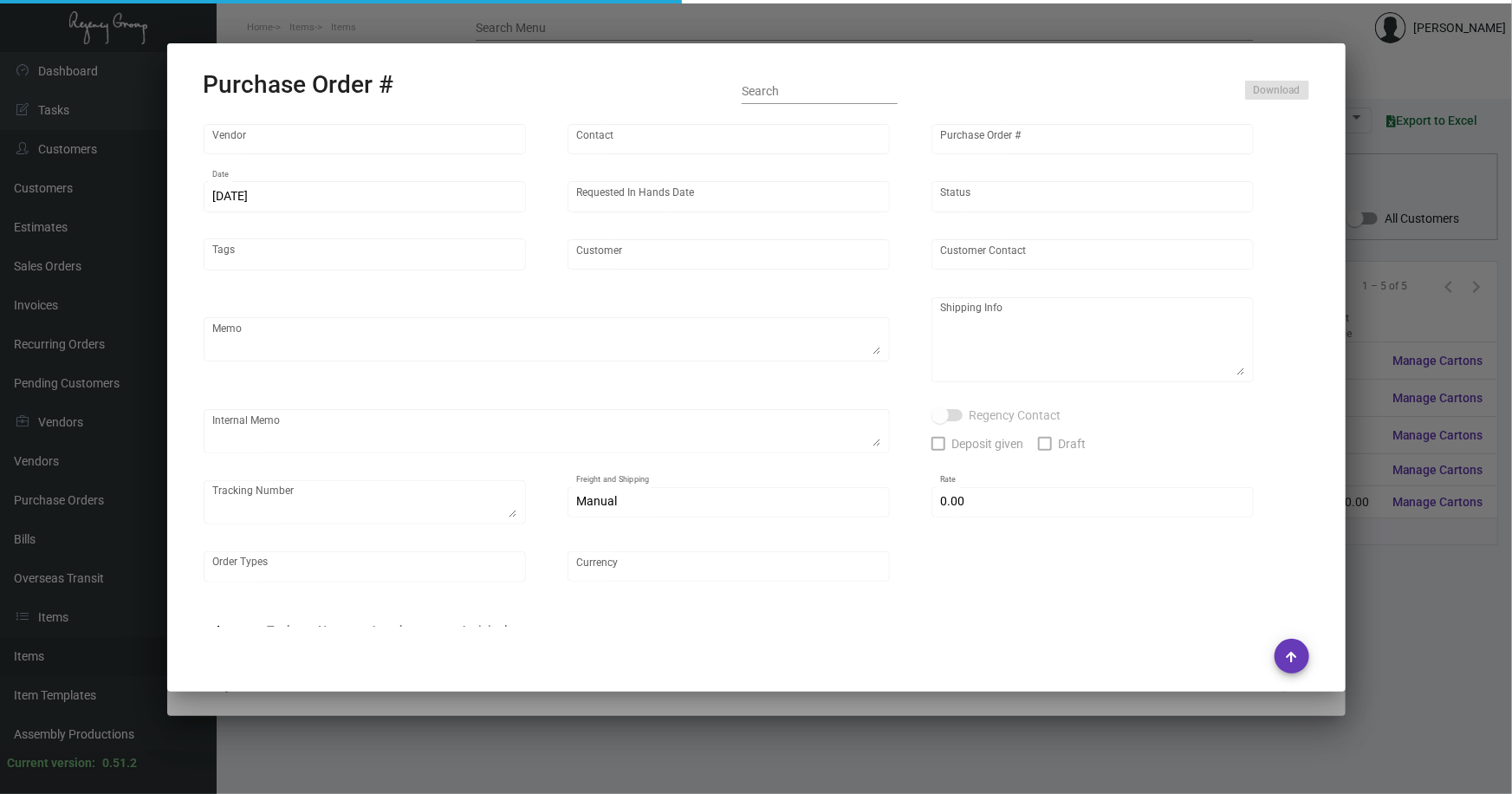
type input "Quin"
type textarea "Please ship by boat to our NJ warehouse."
type textarea "Regency Group NJ - Alex Penate 22 Belgrove Dr. Kearny, NJ, 07032 US"
checkbox input "true"
type input "$ 0.00"
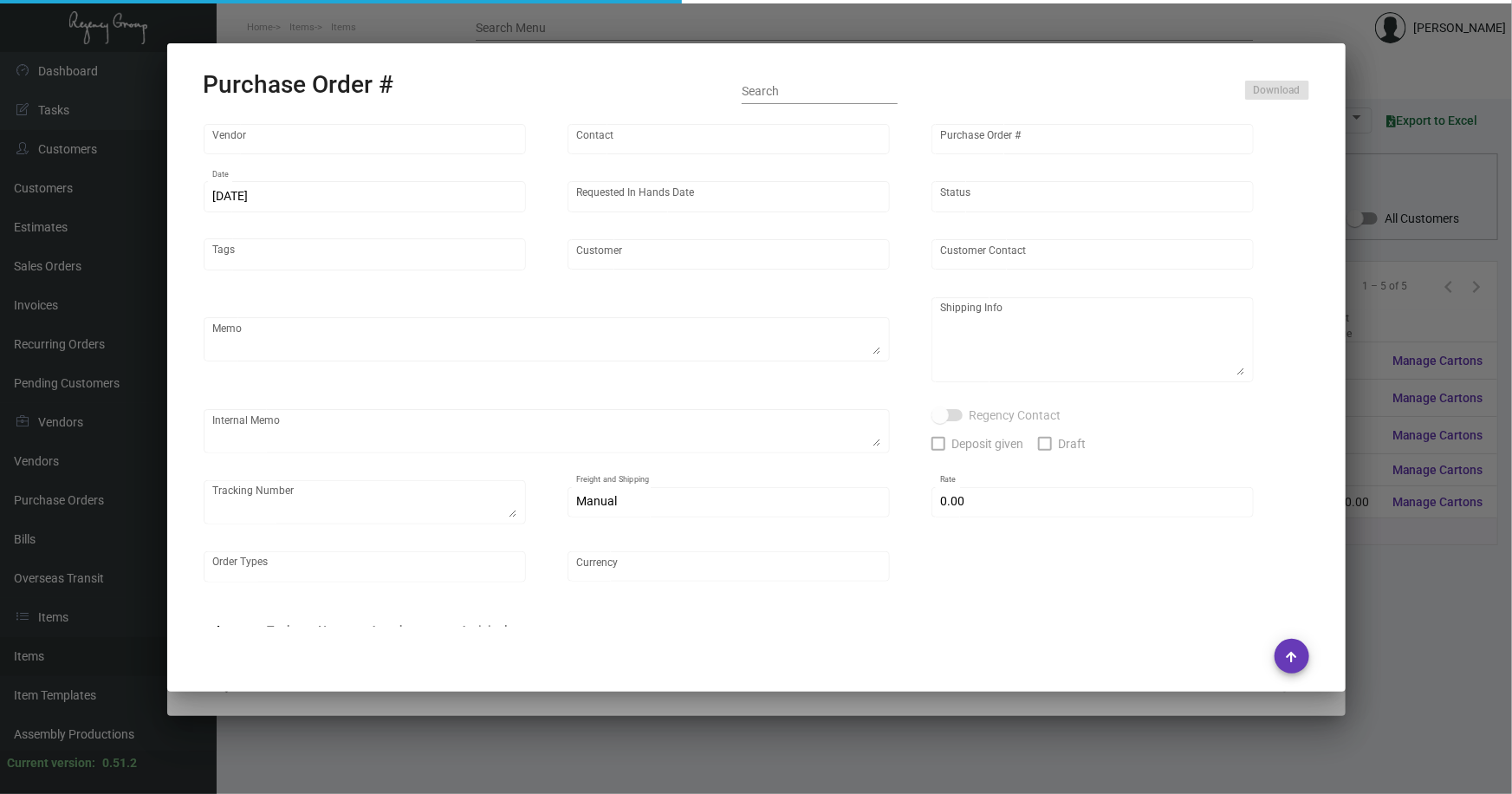
type input "United States Dollar $"
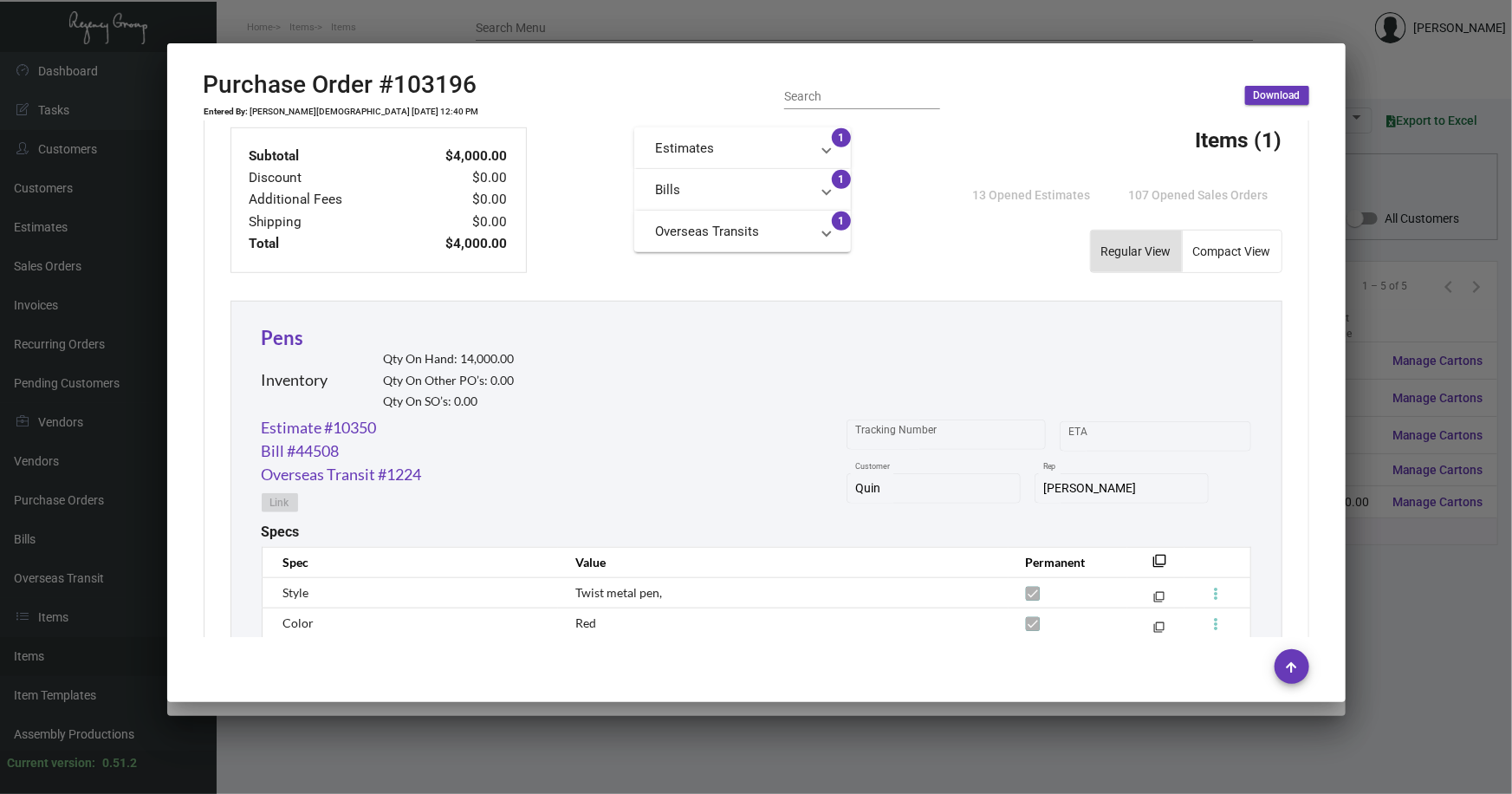
scroll to position [788, 0]
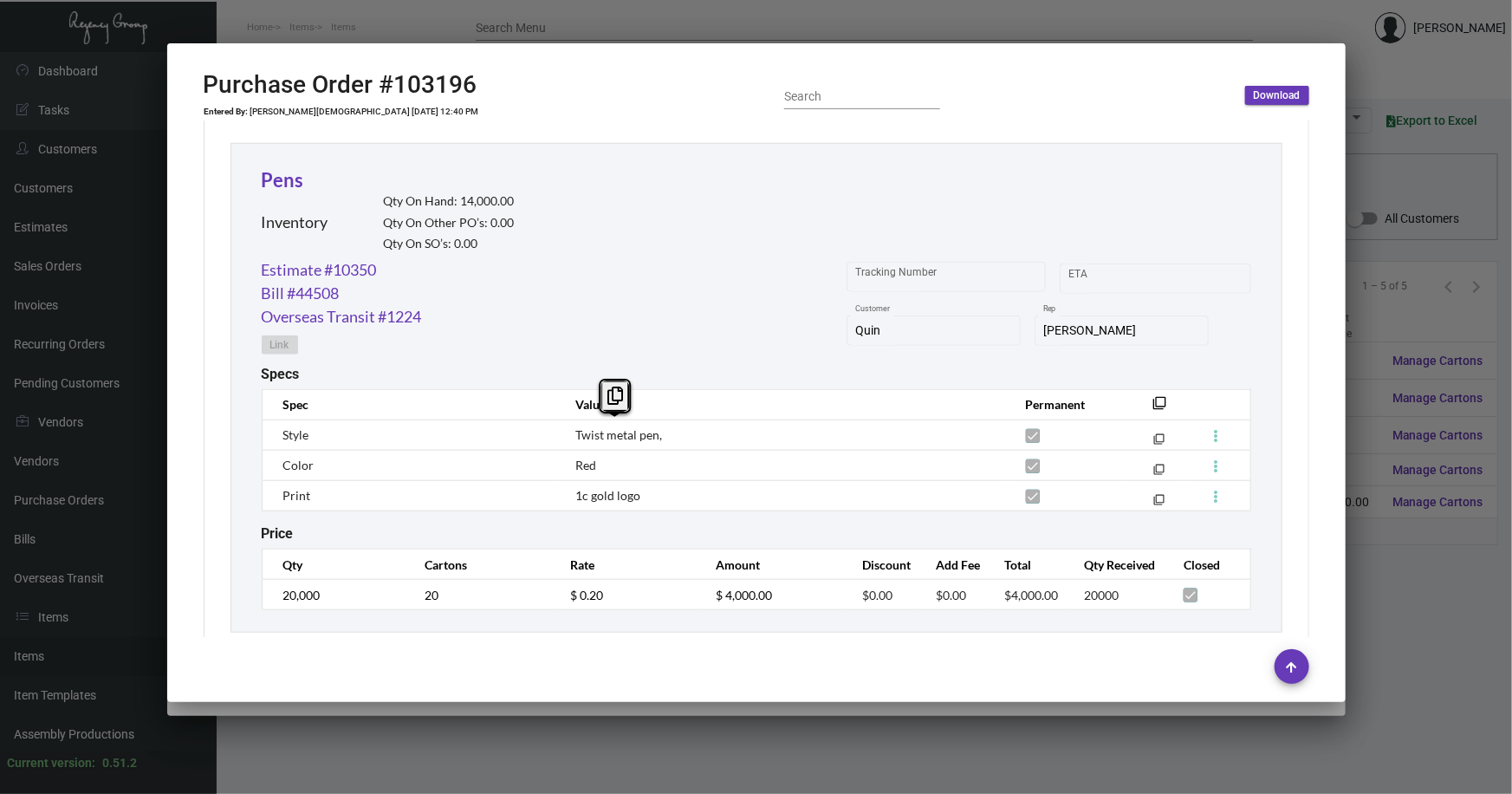
drag, startPoint x: 665, startPoint y: 434, endPoint x: 572, endPoint y: 438, distance: 93.1
click at [572, 438] on td "Twist metal pen," at bounding box center [783, 434] width 450 height 30
copy span "Twist metal pen,"
click at [598, 468] on td "Red" at bounding box center [783, 464] width 450 height 30
click at [596, 464] on td "Red" at bounding box center [783, 464] width 450 height 30
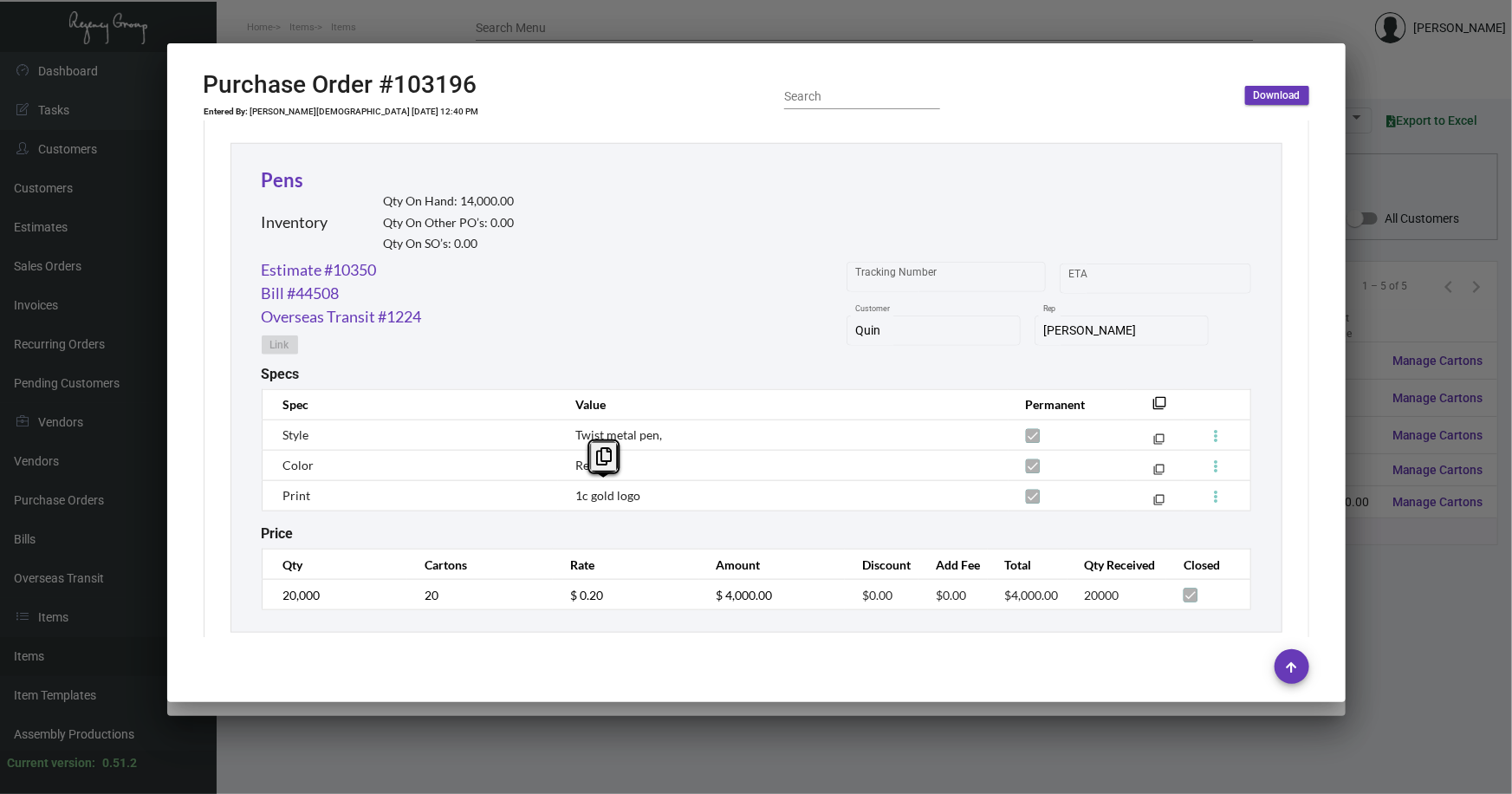
drag, startPoint x: 643, startPoint y: 494, endPoint x: 565, endPoint y: 495, distance: 78.0
click at [565, 495] on td "1c gold logo" at bounding box center [783, 494] width 450 height 30
copy span "1c gold logo"
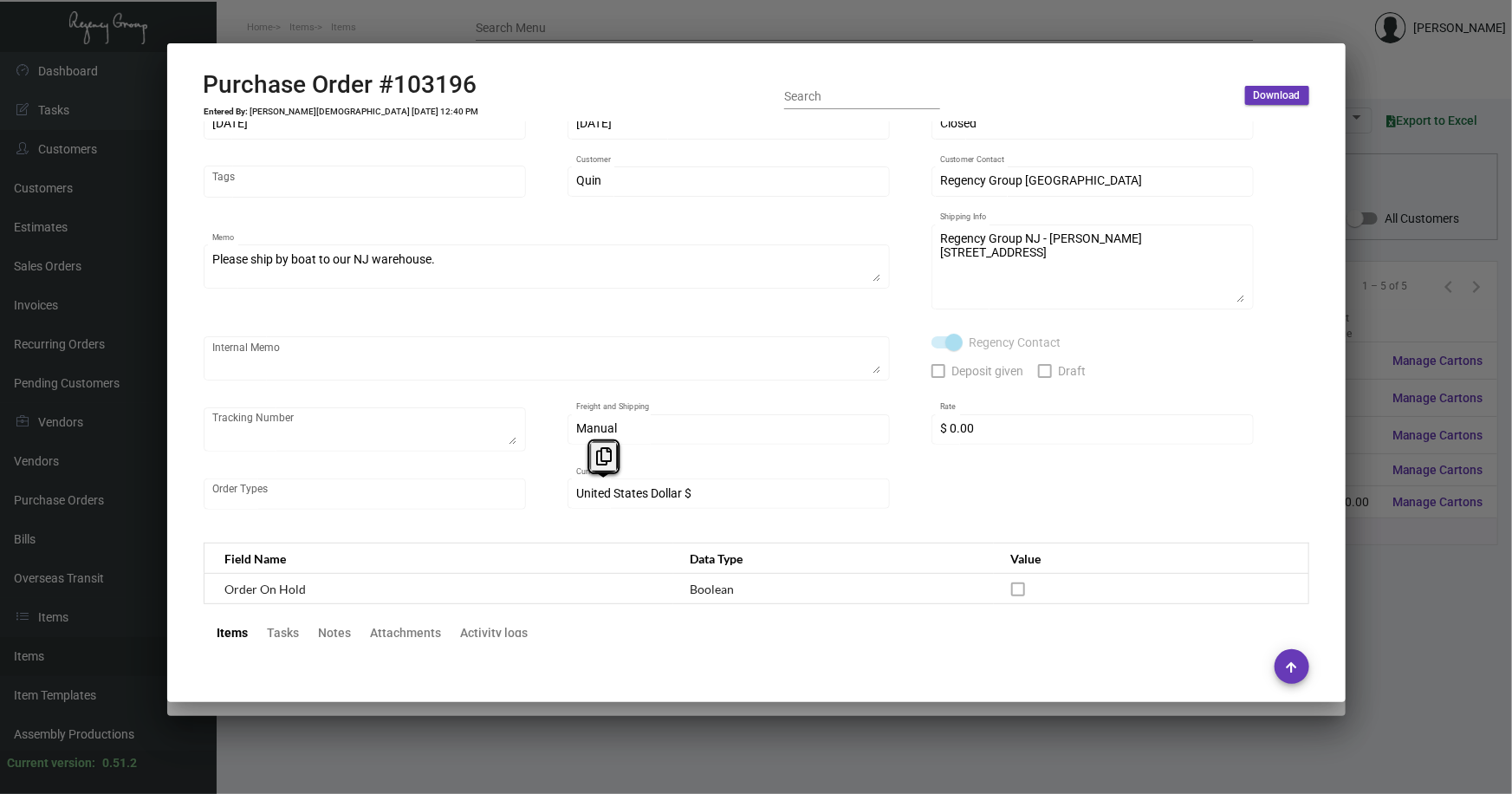
scroll to position [0, 0]
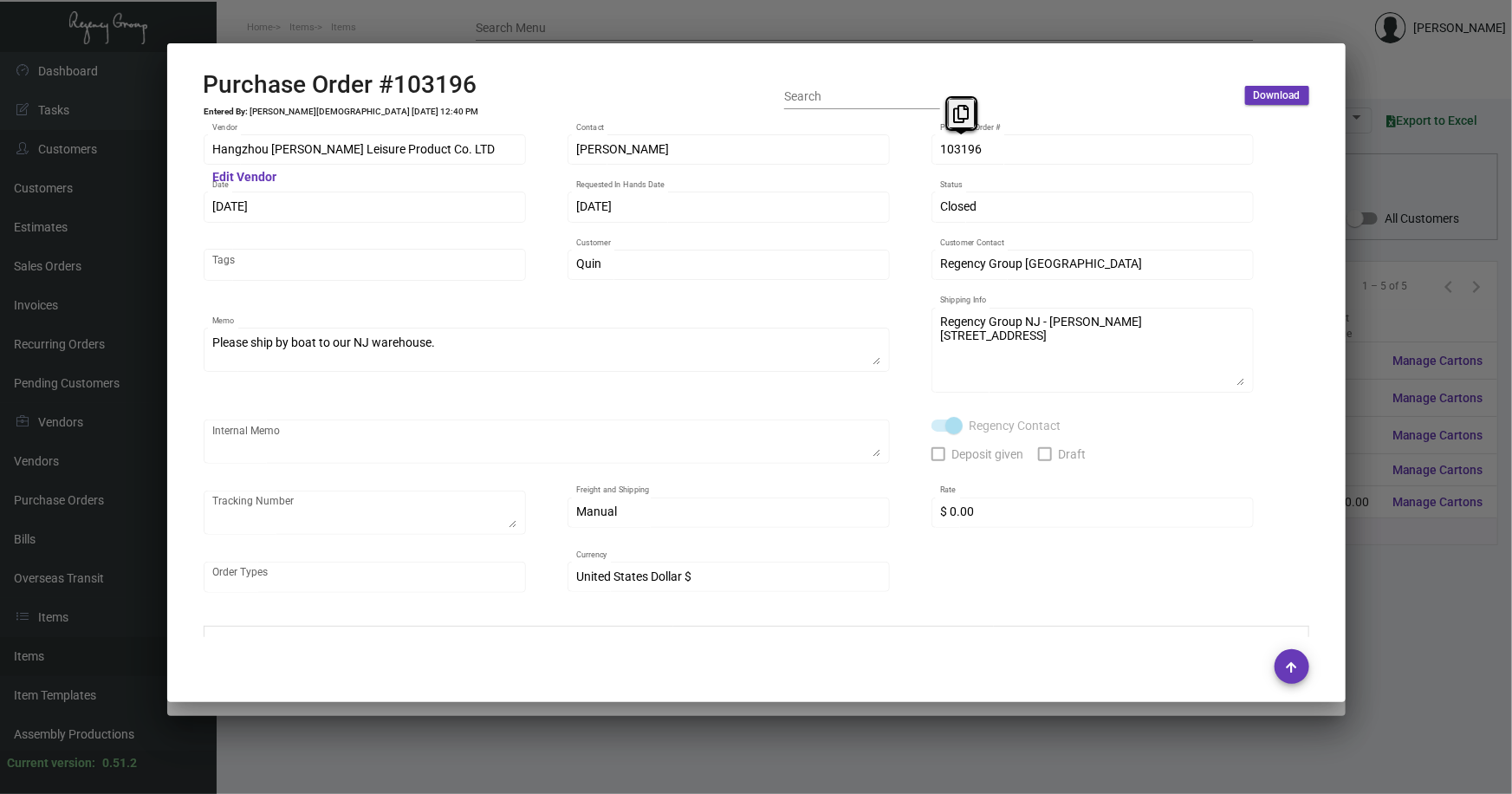
click at [924, 154] on div "Hangzhou Lefan Leisure Product Co. LTD Vendor Edit Vendor Amber Liu Contact 103…" at bounding box center [756, 372] width 1106 height 481
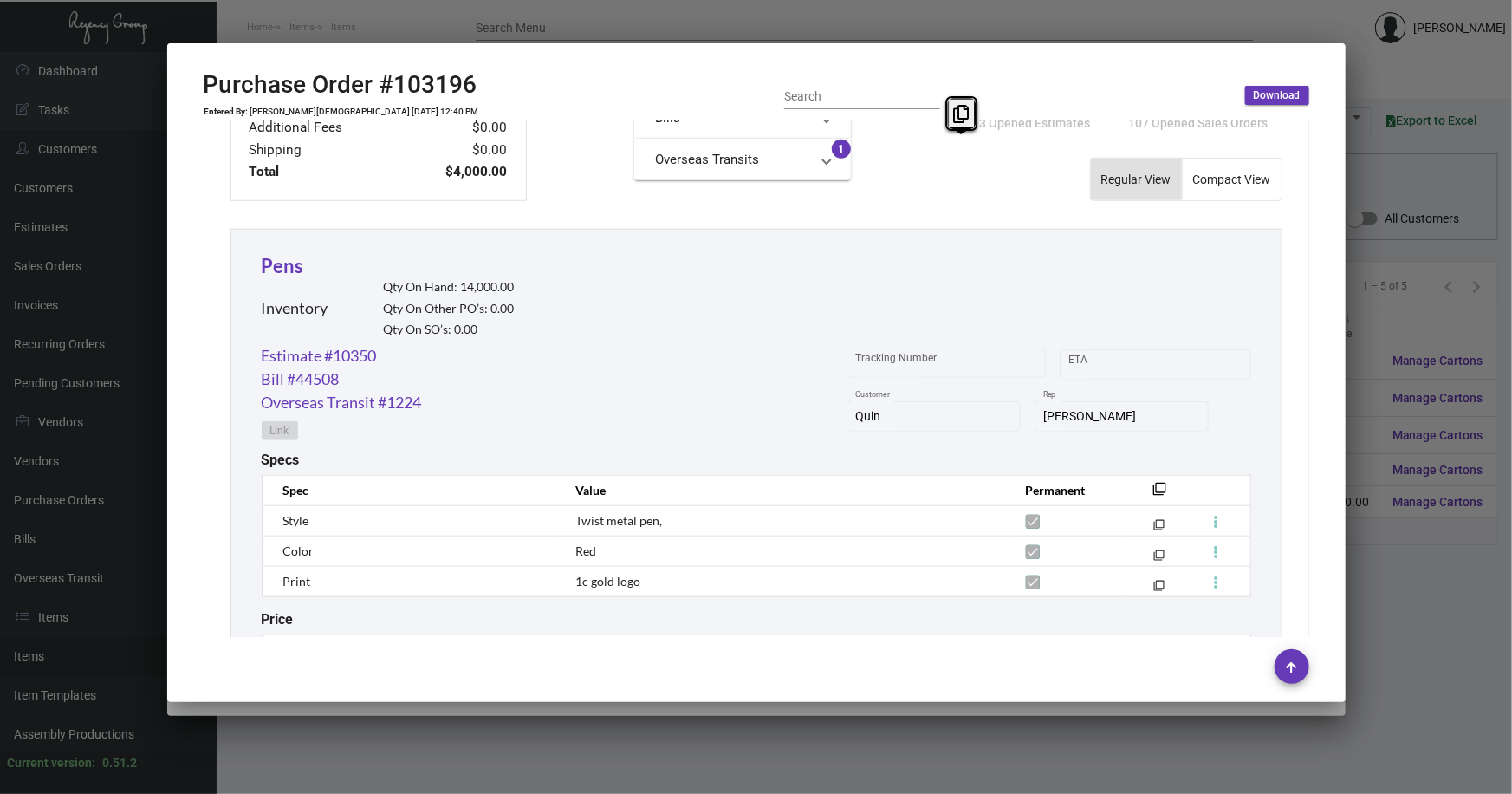
scroll to position [815, 0]
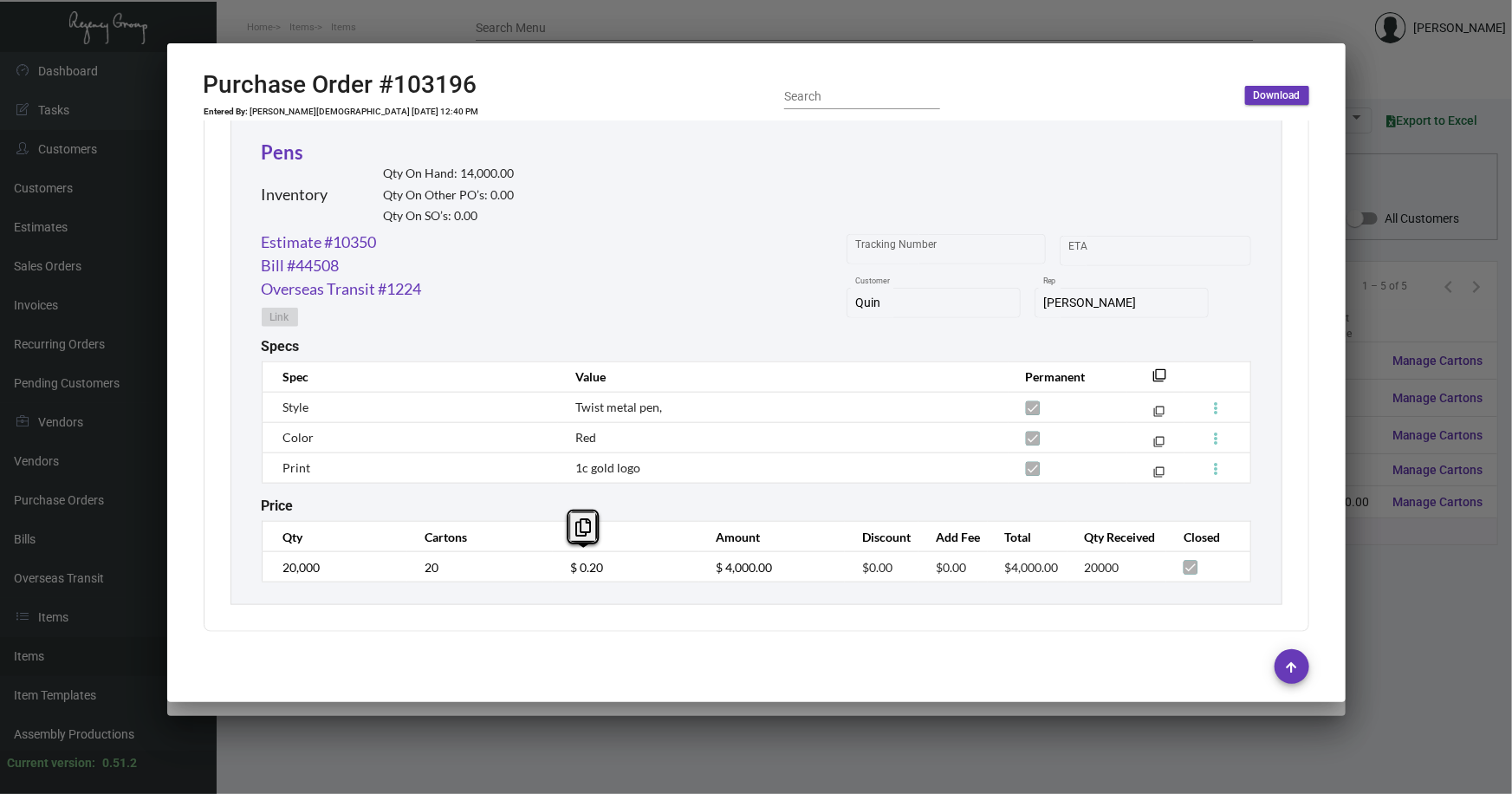
click at [1388, 184] on div at bounding box center [756, 397] width 1512 height 794
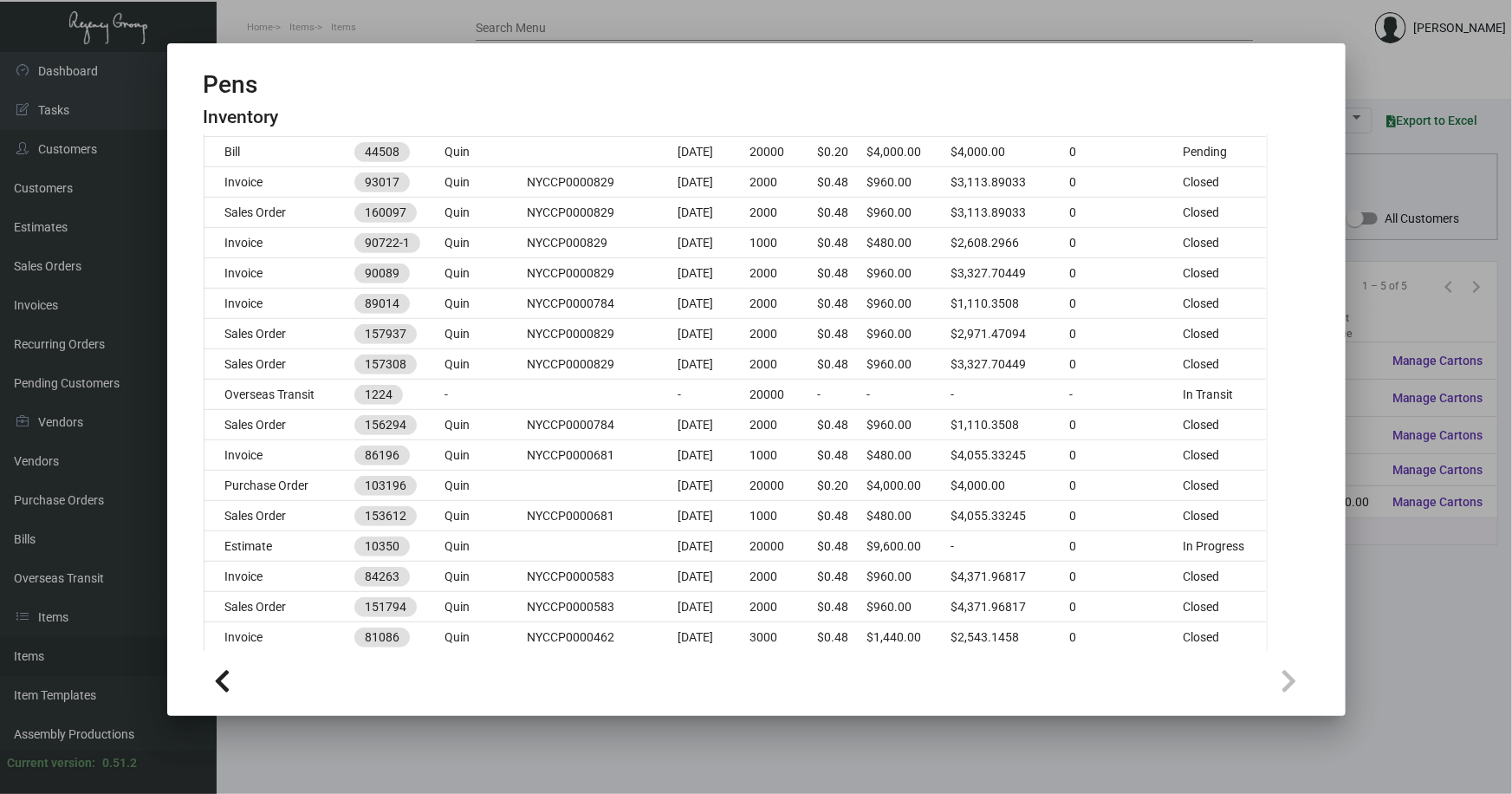
click at [1388, 74] on div at bounding box center [756, 397] width 1512 height 794
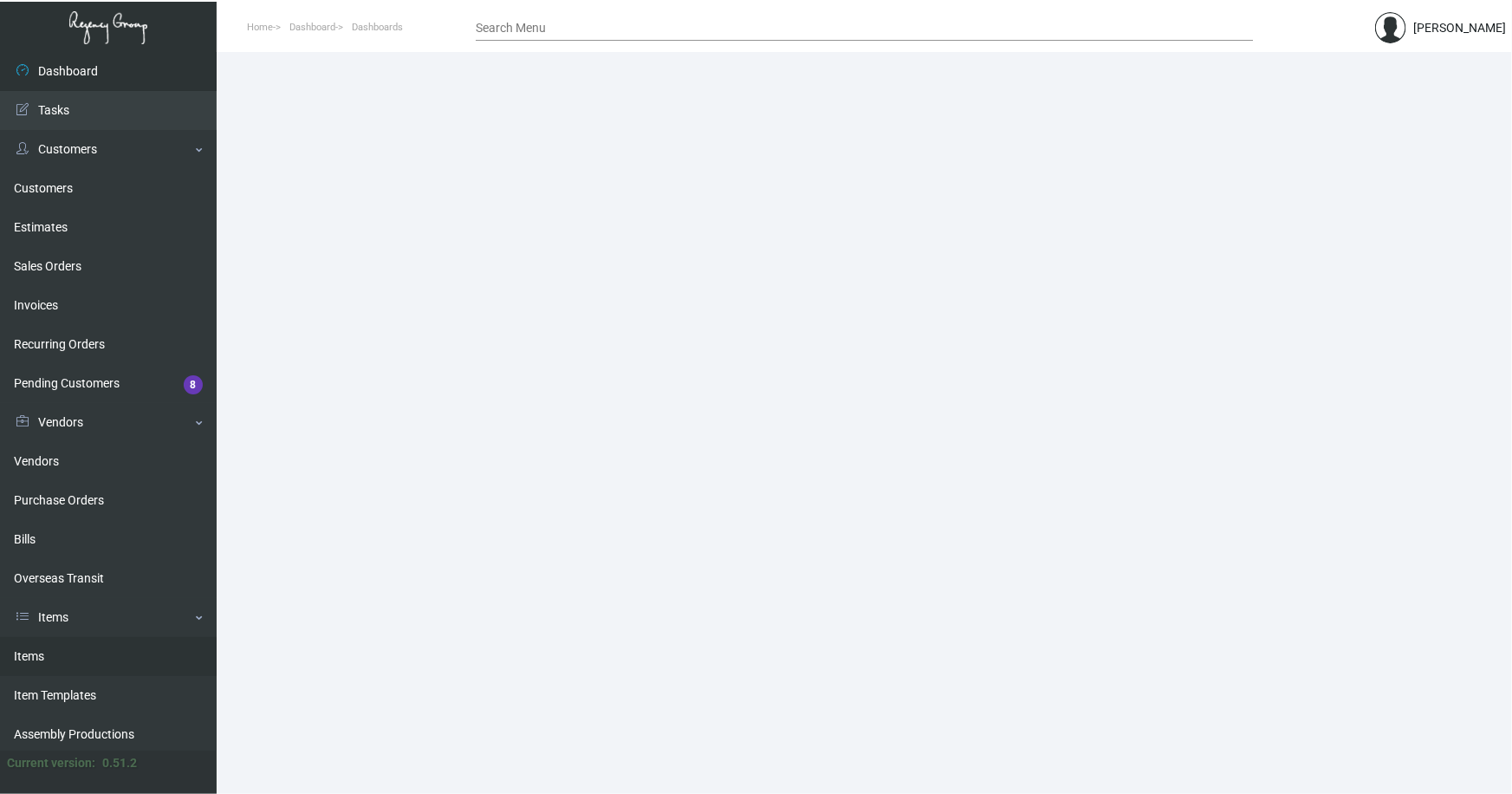
click at [37, 650] on link "Items" at bounding box center [109, 656] width 217 height 39
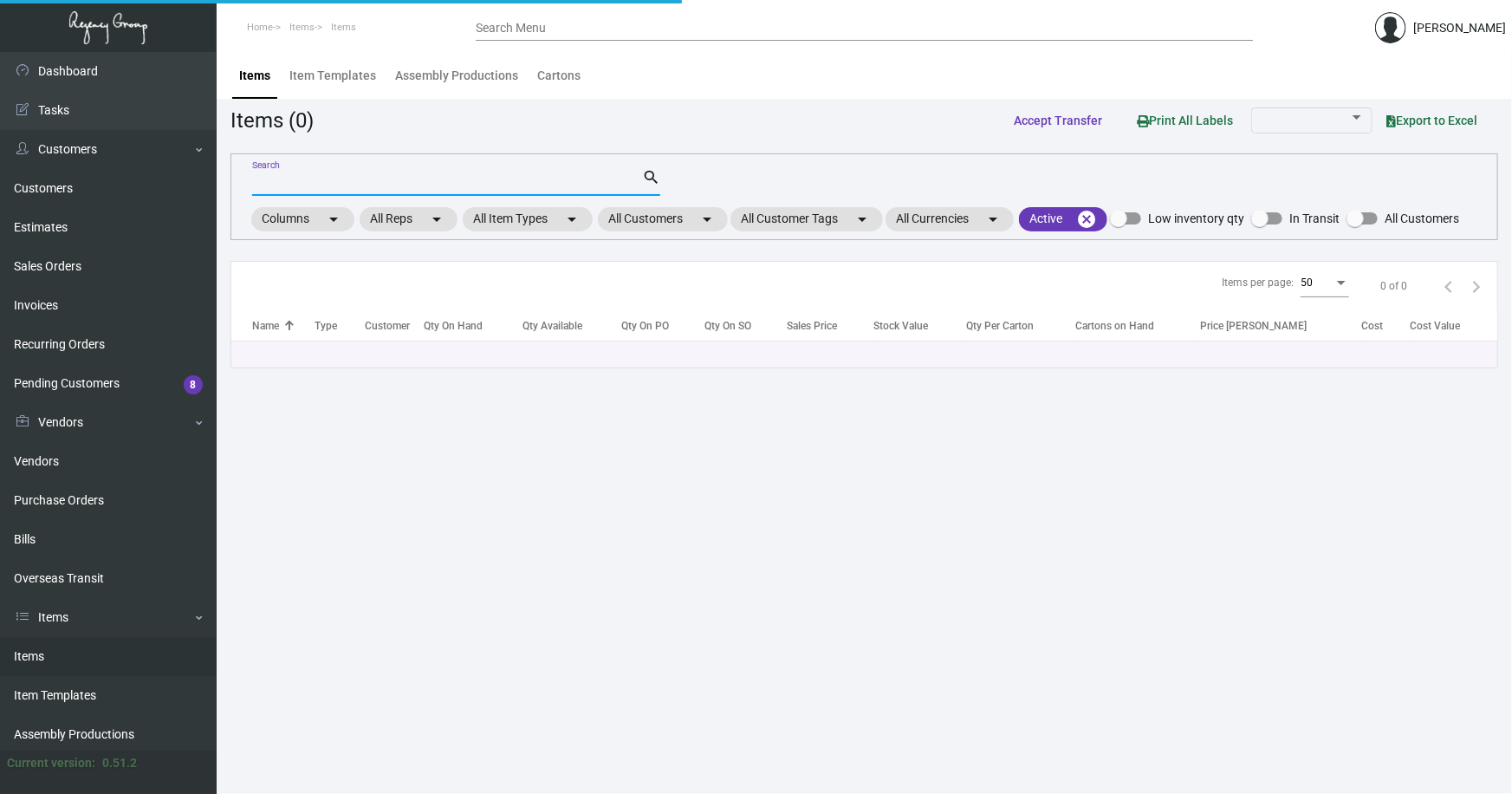
click at [356, 180] on input "Search" at bounding box center [447, 183] width 390 height 14
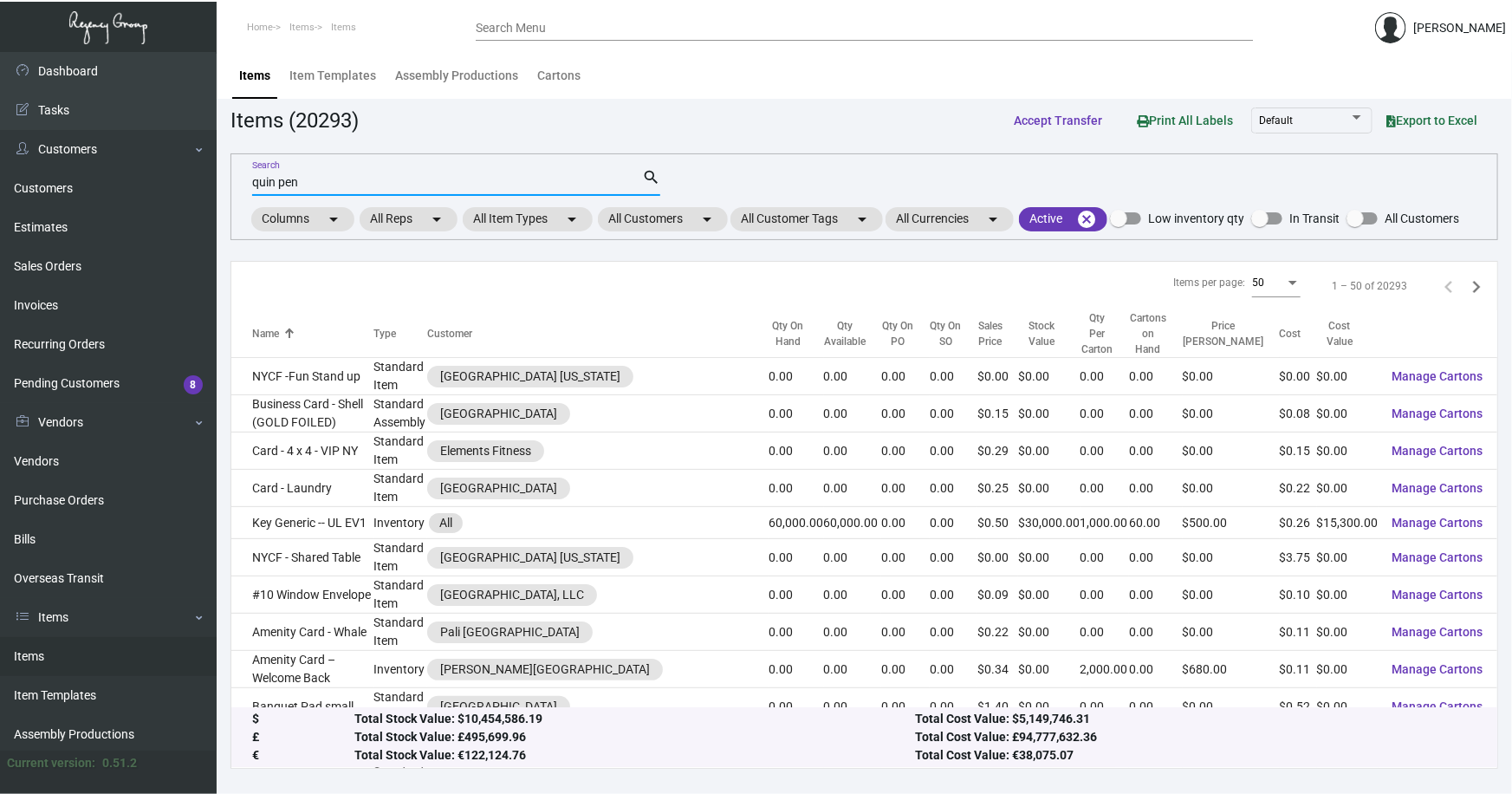
type input "quin pen"
